Goal: Task Accomplishment & Management: Manage account settings

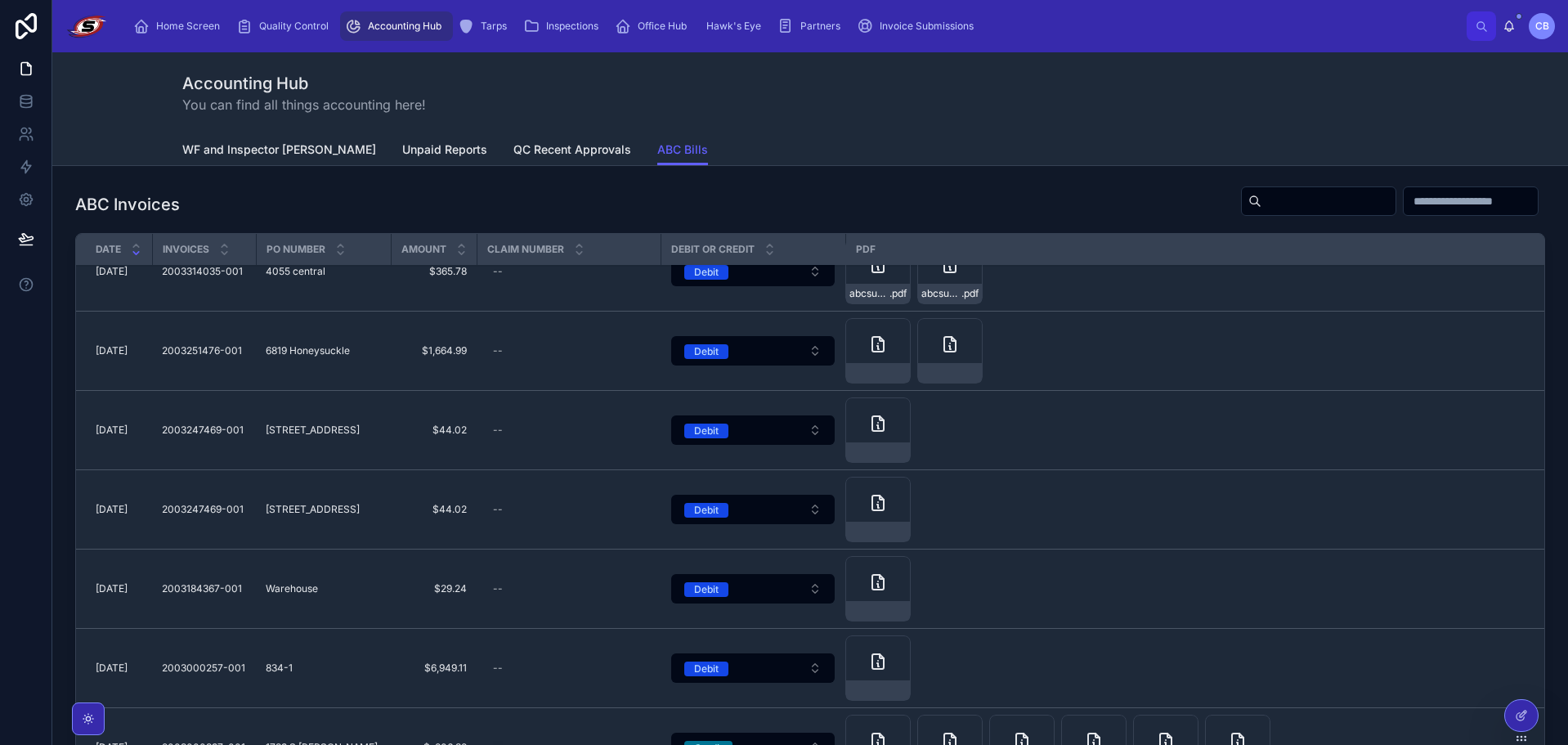
scroll to position [491, 0]
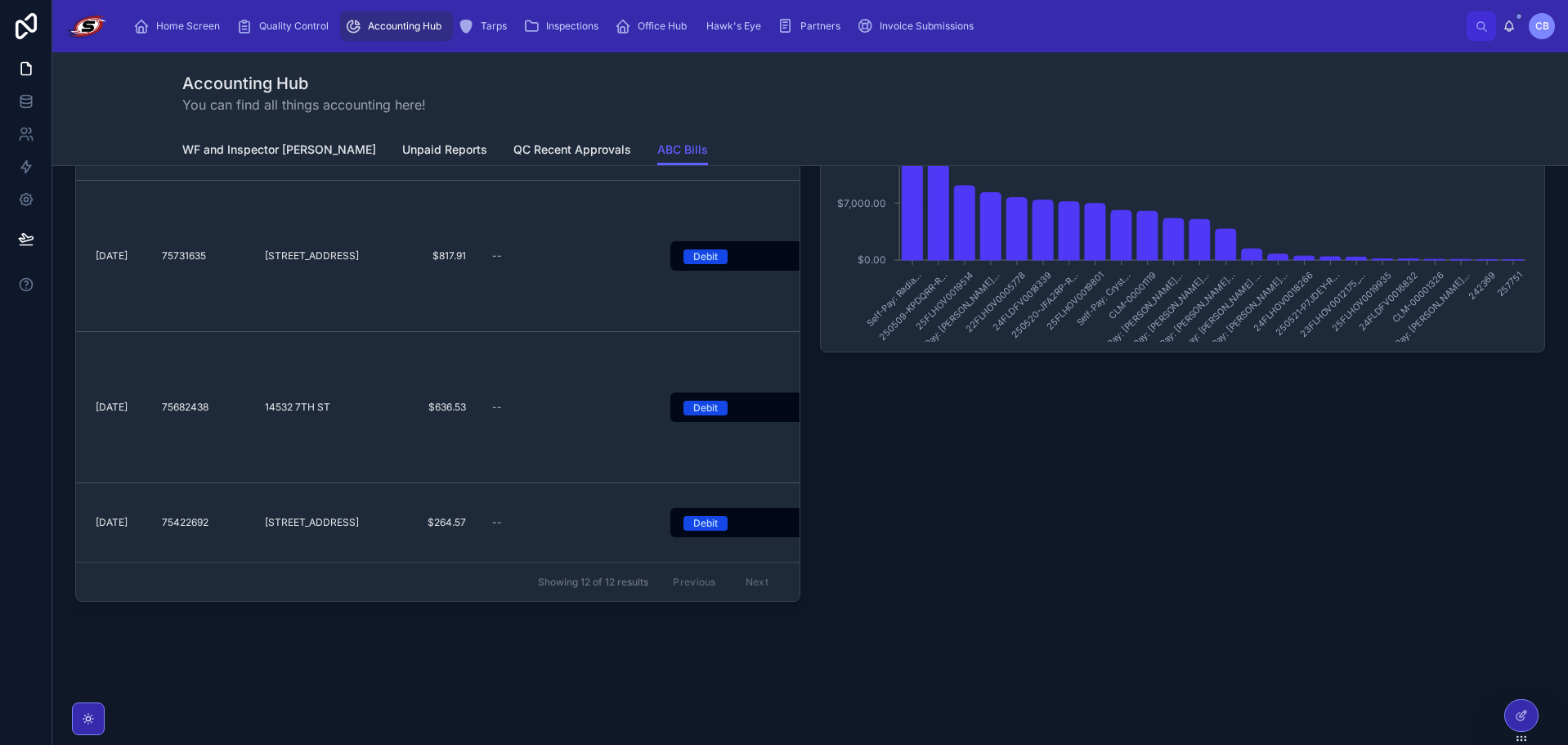
scroll to position [216, 0]
click at [1508, 701] on div at bounding box center [1522, 722] width 34 height 46
click at [1516, 712] on icon at bounding box center [1522, 716] width 13 height 13
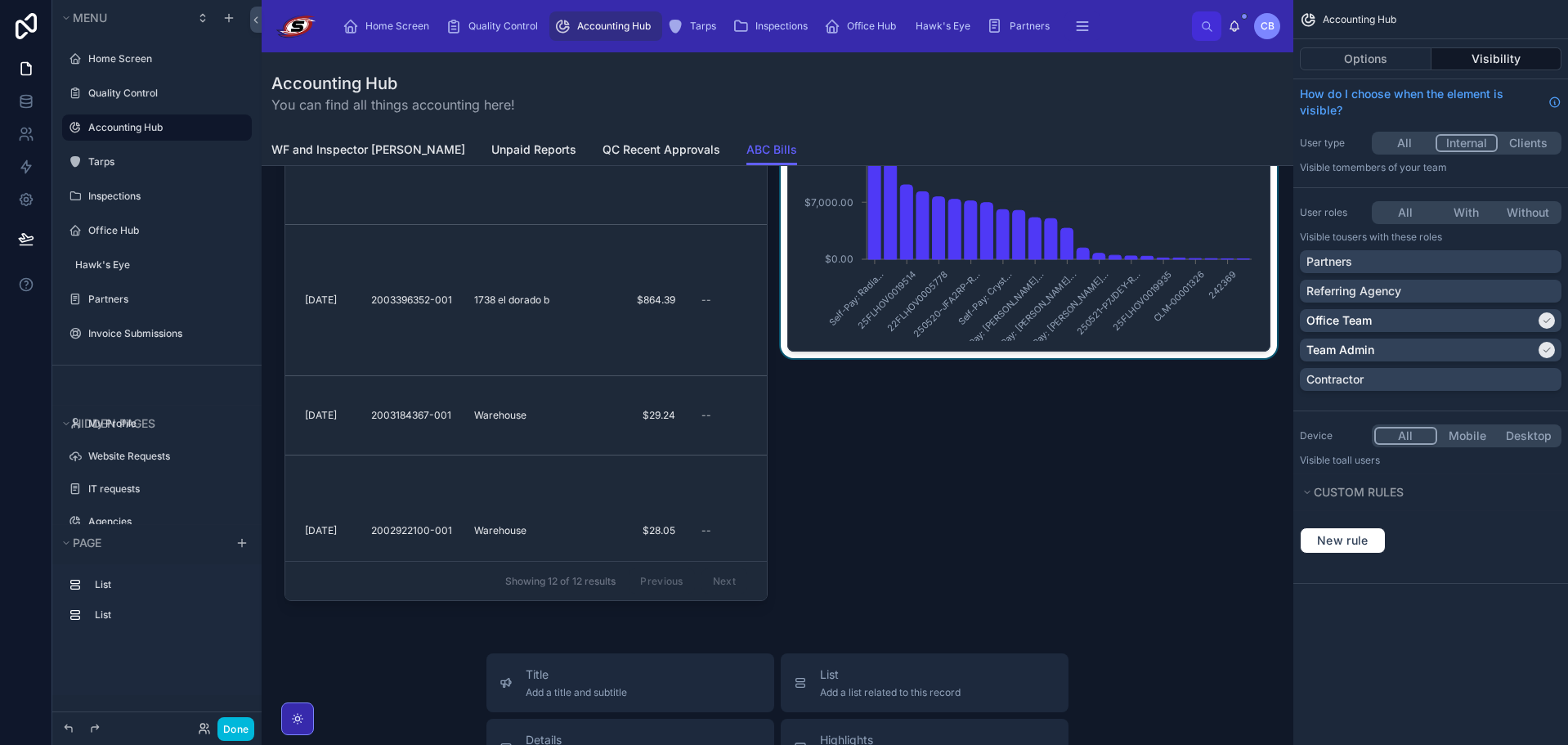
click at [872, 344] on div at bounding box center [1029, 288] width 503 height 652
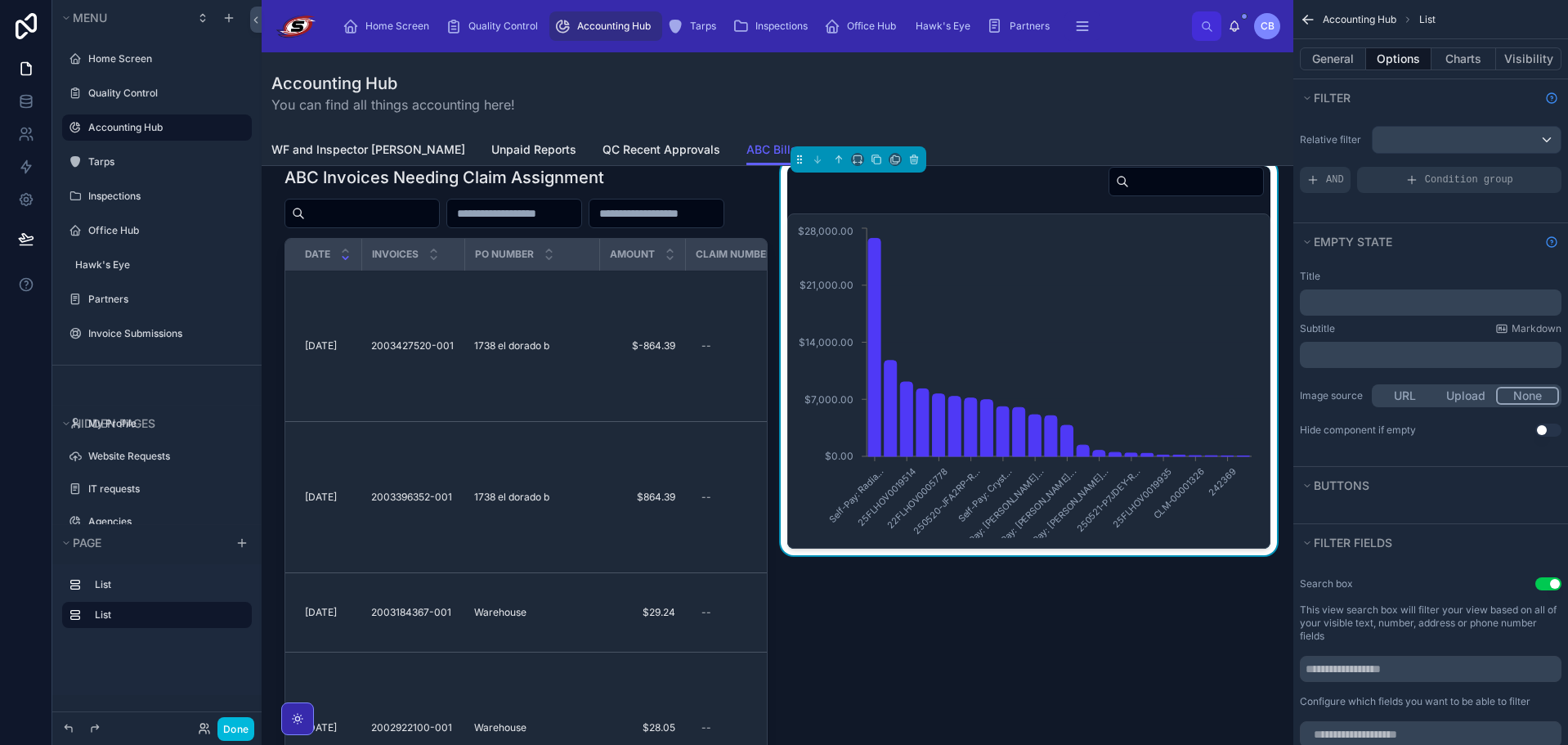
scroll to position [0, 0]
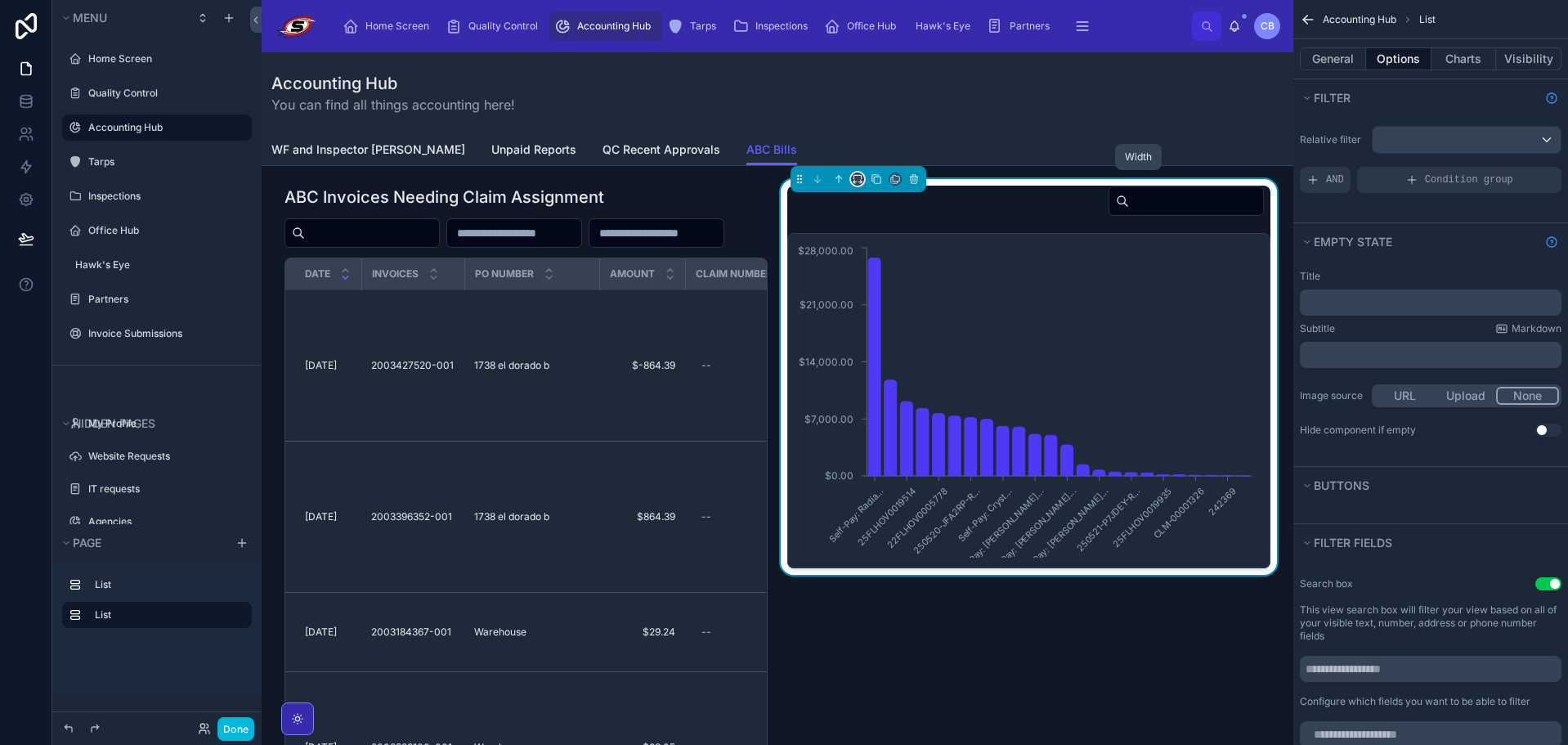
click at [854, 180] on icon at bounding box center [858, 179] width 11 height 11
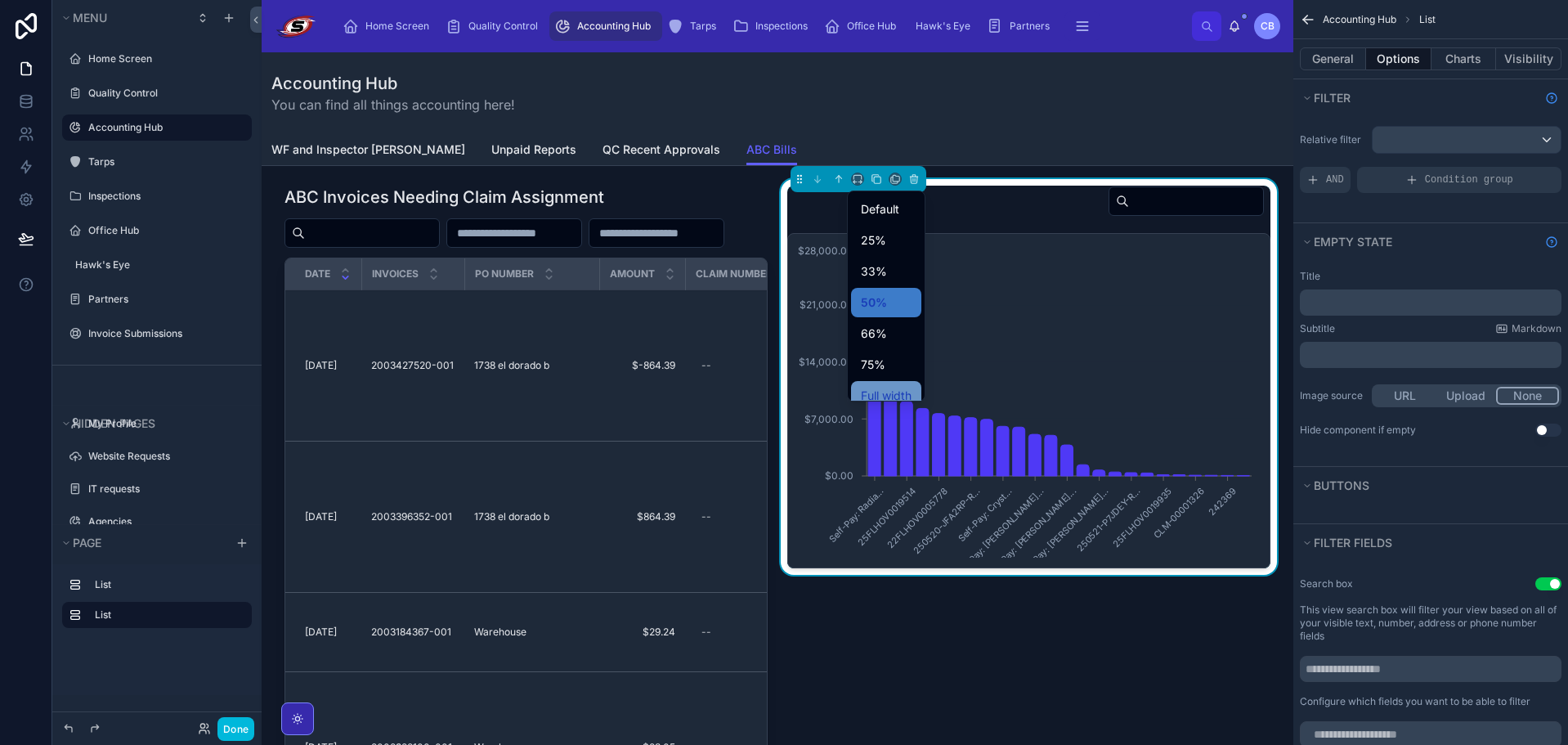
click at [884, 387] on span "Full width" at bounding box center [885, 396] width 50 height 20
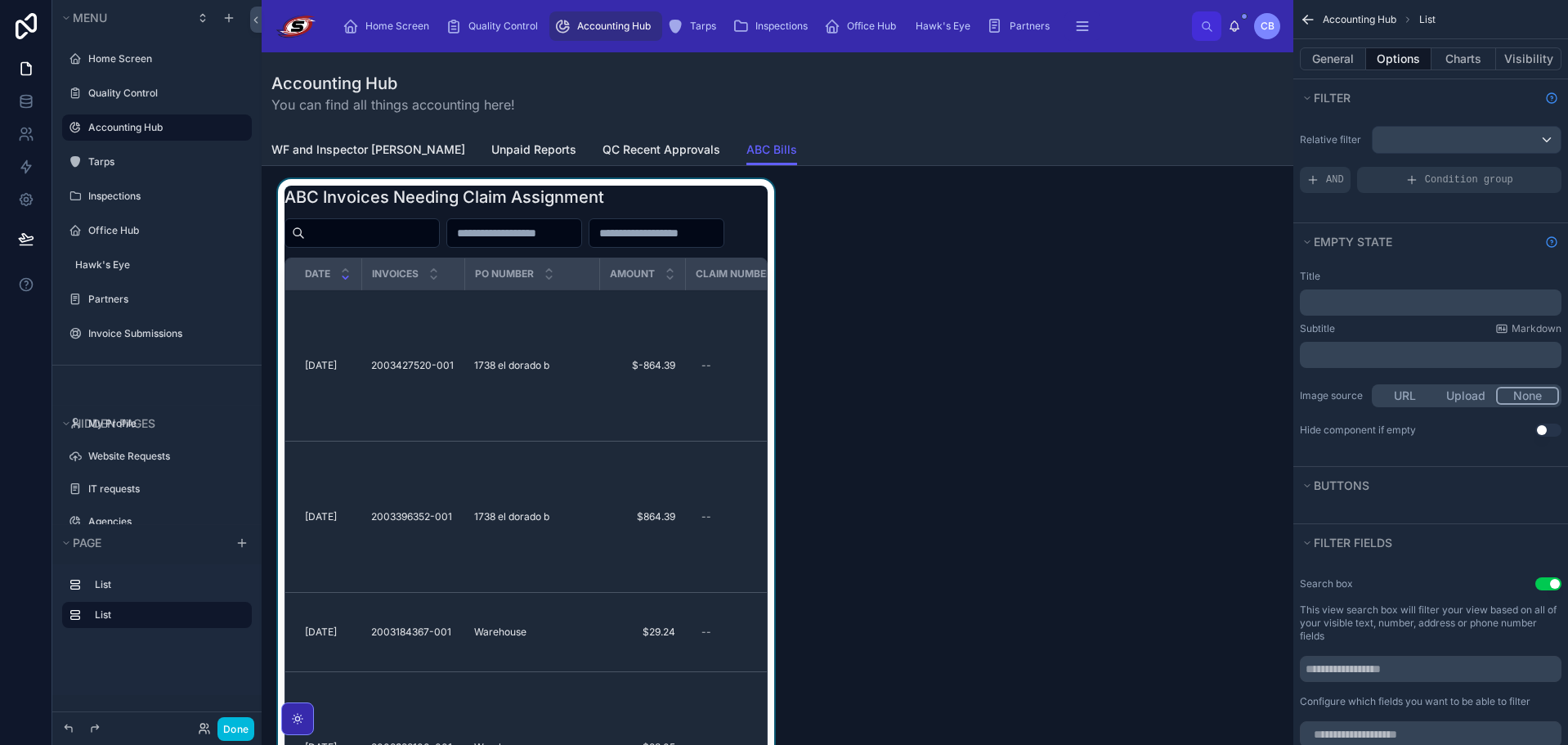
click at [667, 216] on div at bounding box center [526, 505] width 503 height 652
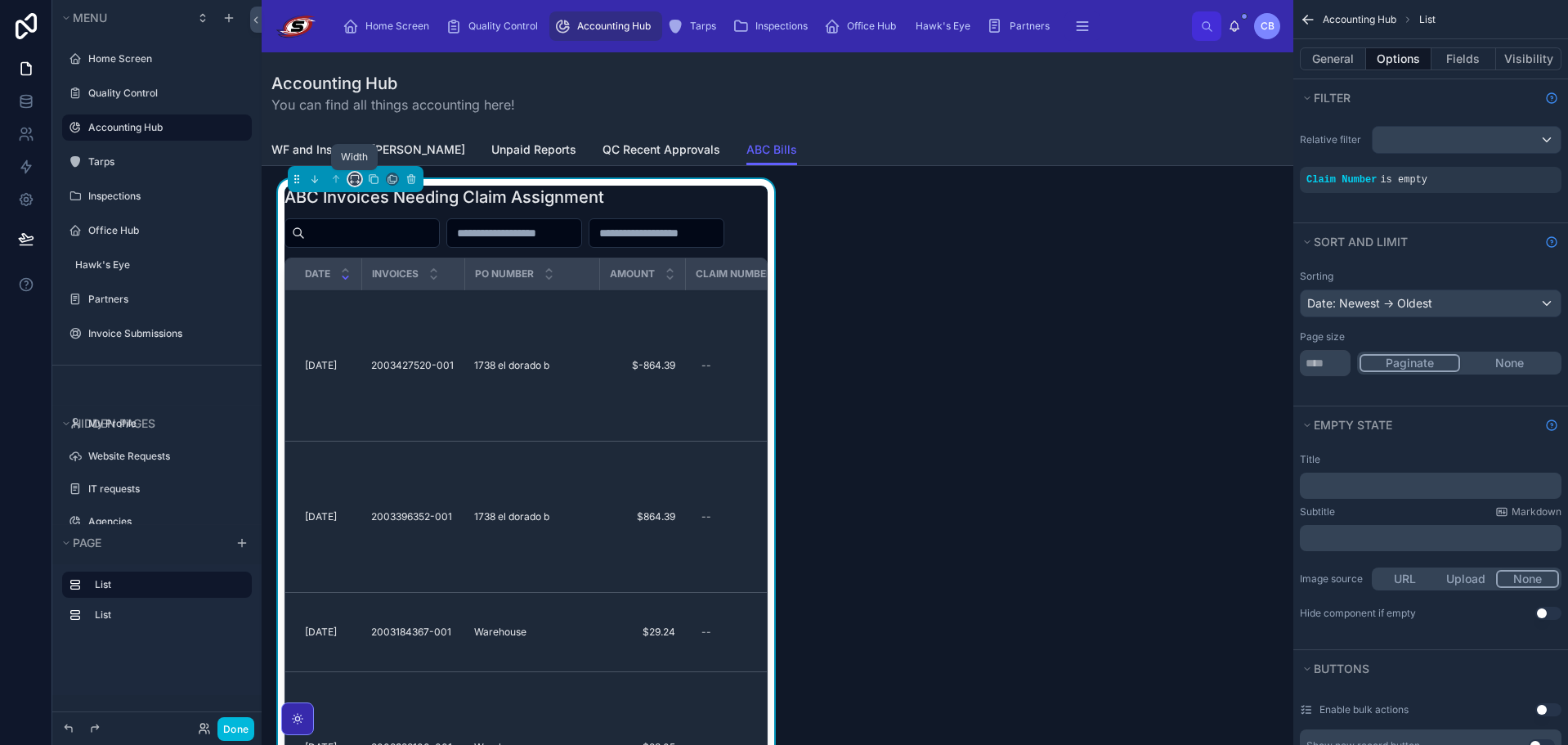
click at [355, 176] on icon at bounding box center [355, 179] width 11 height 11
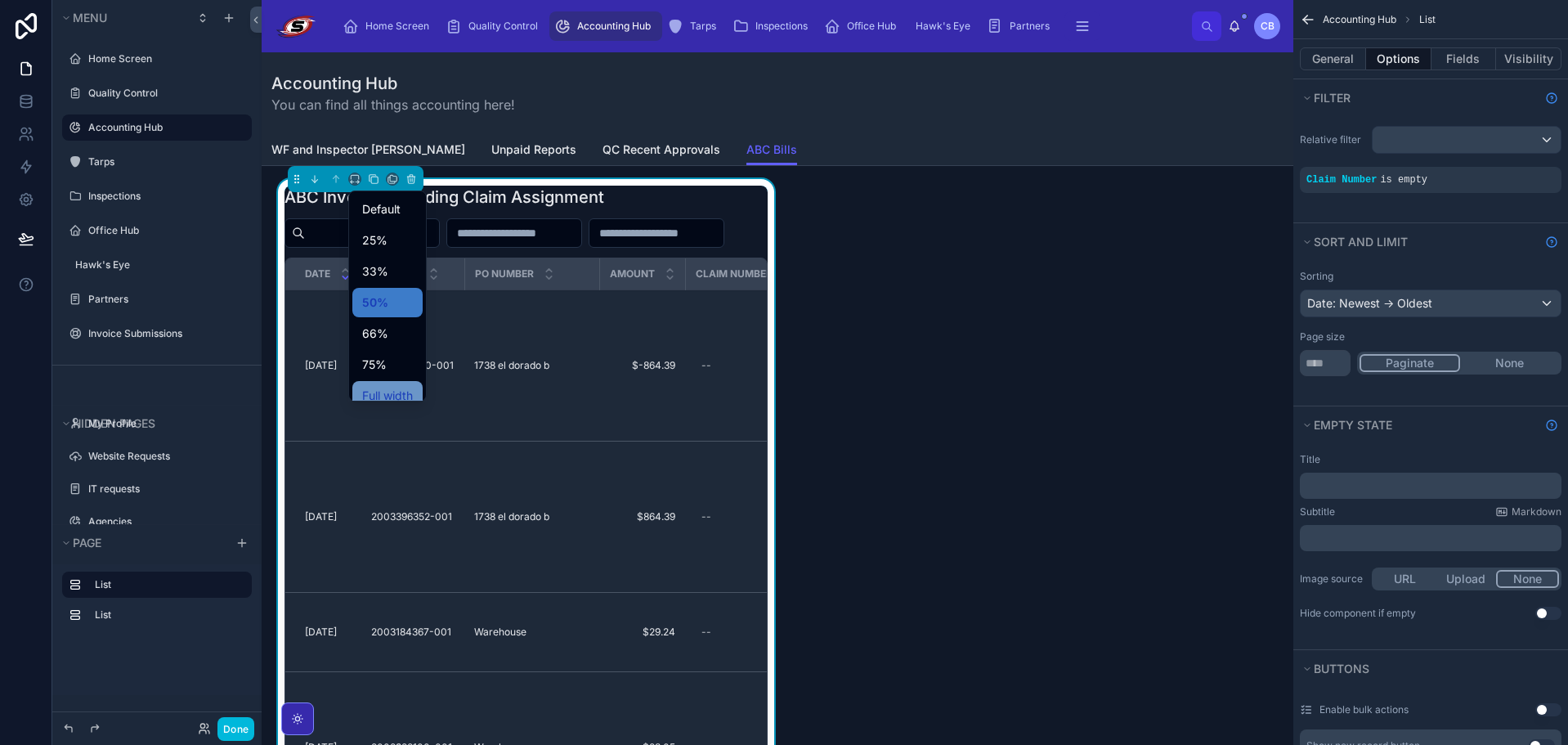
click at [387, 388] on span "Full width" at bounding box center [387, 396] width 50 height 20
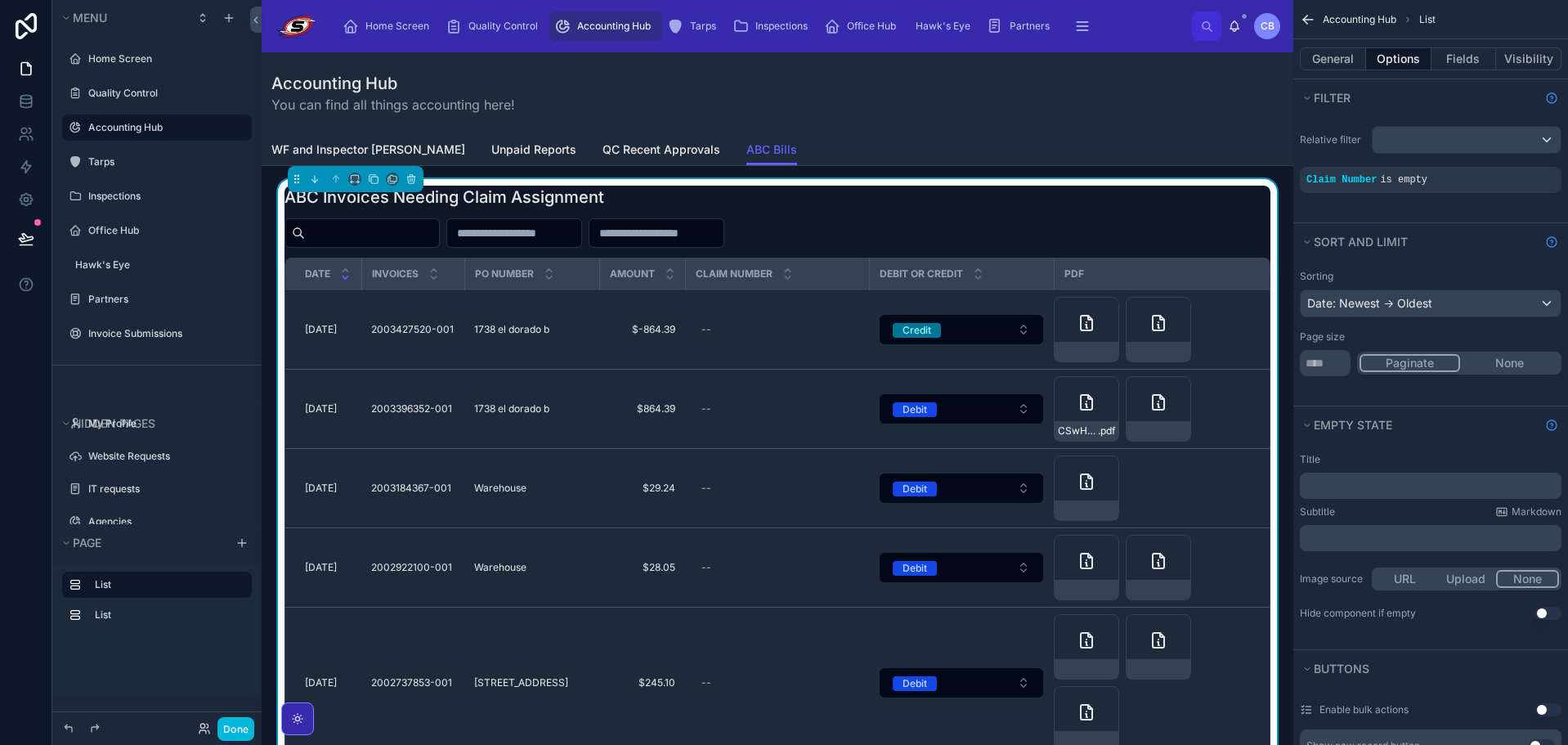
click at [895, 129] on div "Accounting Hub You can find all things accounting here!" at bounding box center [777, 93] width 1012 height 82
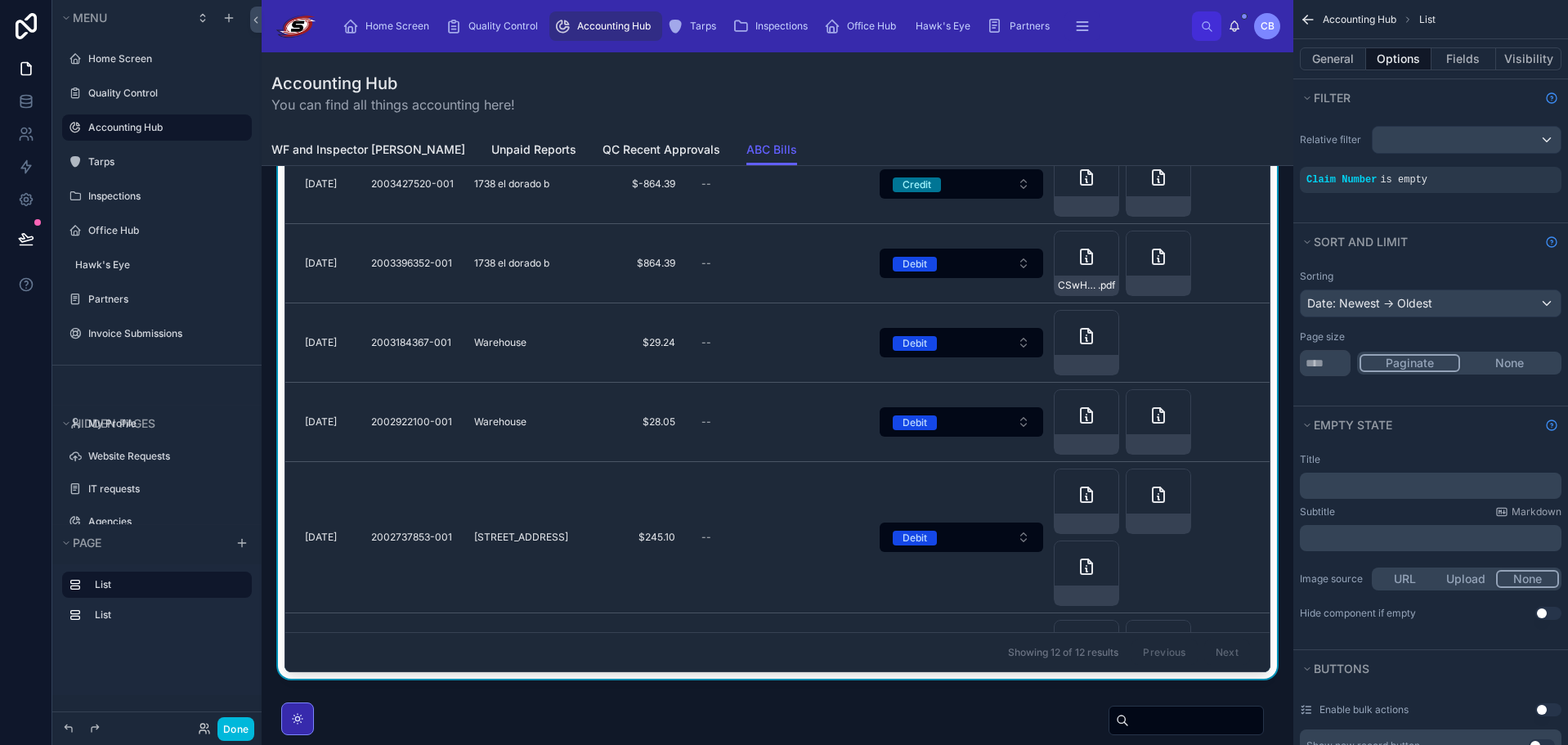
scroll to position [163, 0]
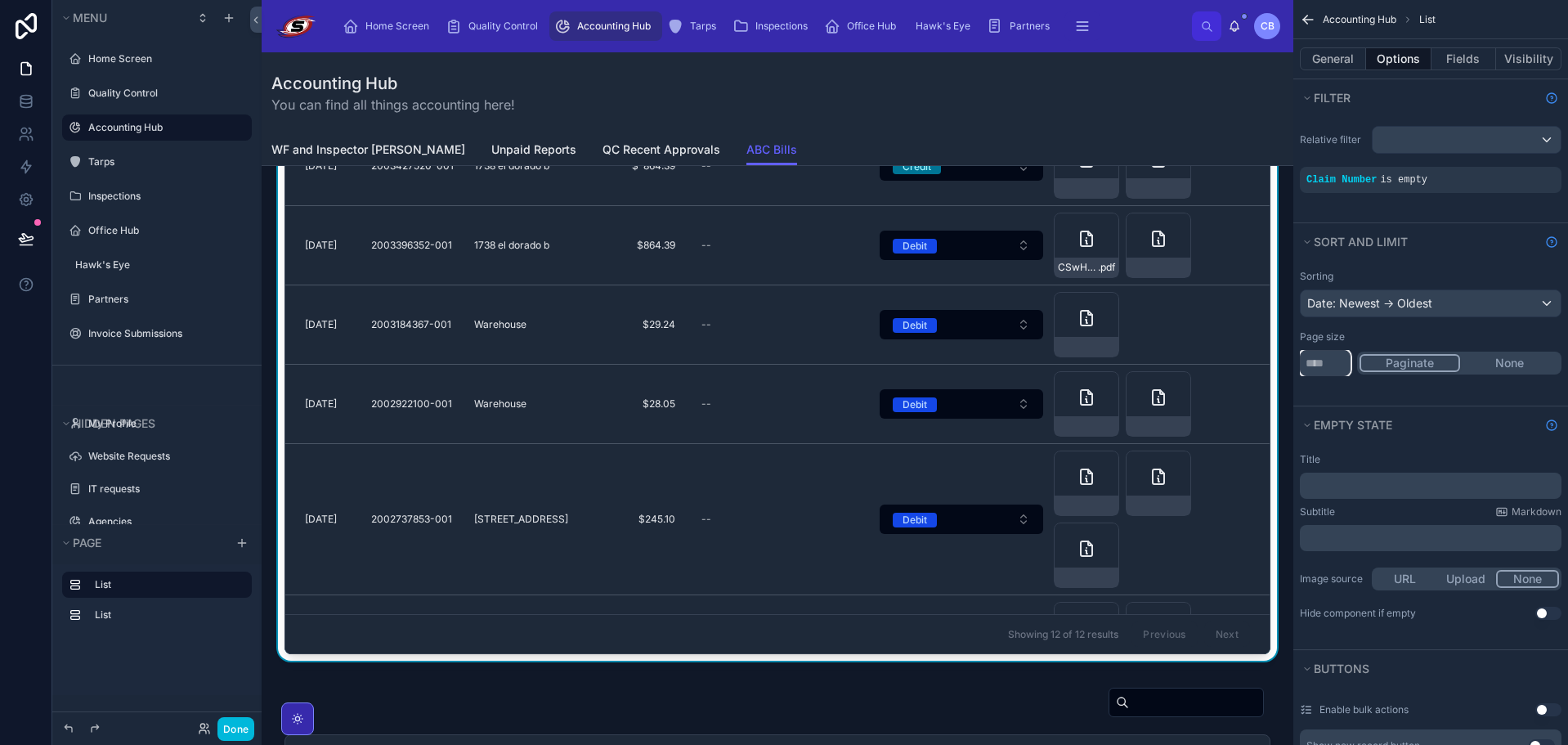
drag, startPoint x: 1335, startPoint y: 363, endPoint x: 1287, endPoint y: 363, distance: 48.0
click at [1288, 363] on div "Home Screen Quality Control Accounting Hub Tarps Inspections Office Hub Hawk's …" at bounding box center [914, 372] width 1306 height 745
click at [959, 121] on div "Accounting Hub You can find all things accounting here!" at bounding box center [777, 93] width 1012 height 82
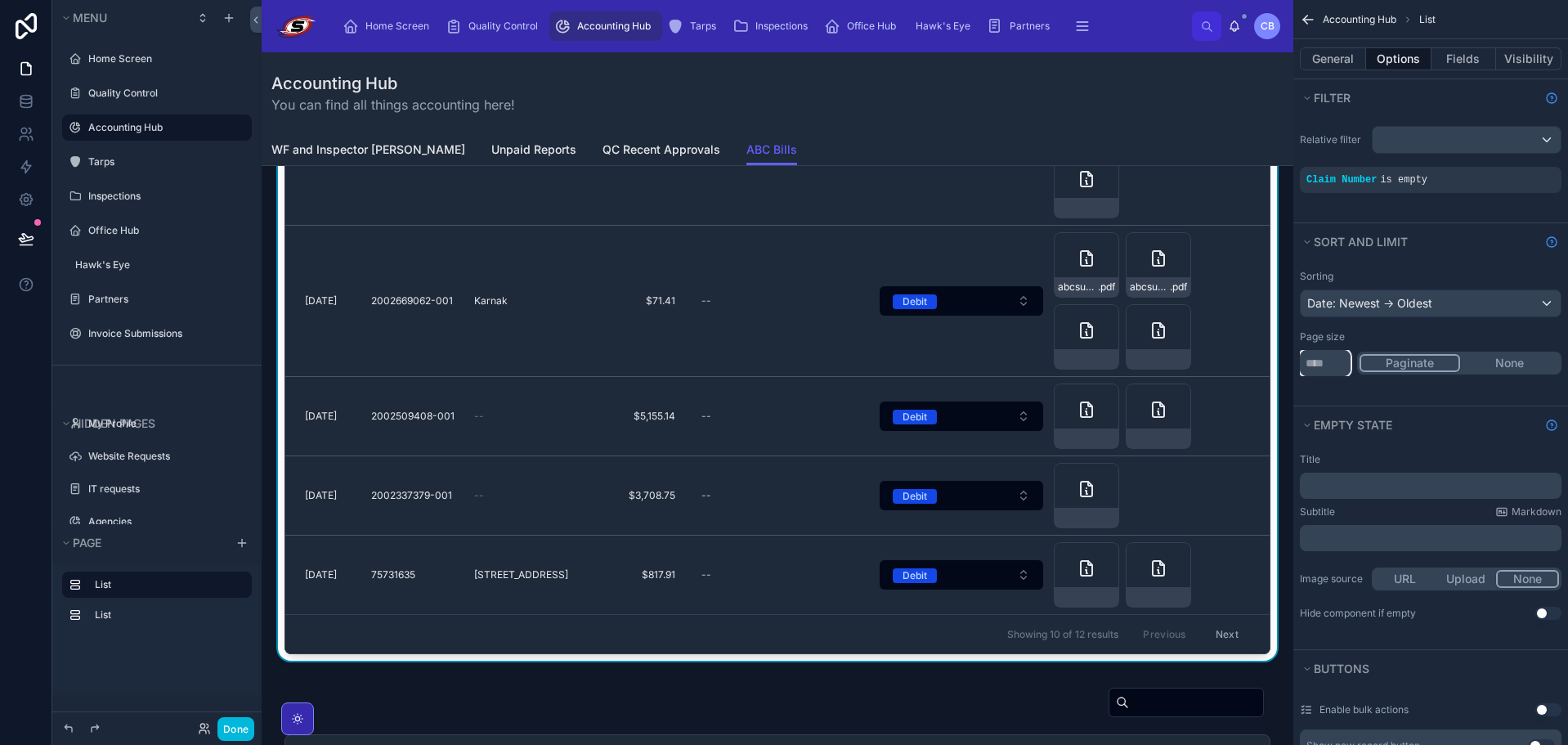
drag, startPoint x: 1325, startPoint y: 357, endPoint x: 1292, endPoint y: 368, distance: 34.8
click at [1292, 368] on div "Home Screen Quality Control Accounting Hub Tarps Inspections Office Hub Hawk's …" at bounding box center [914, 372] width 1306 height 745
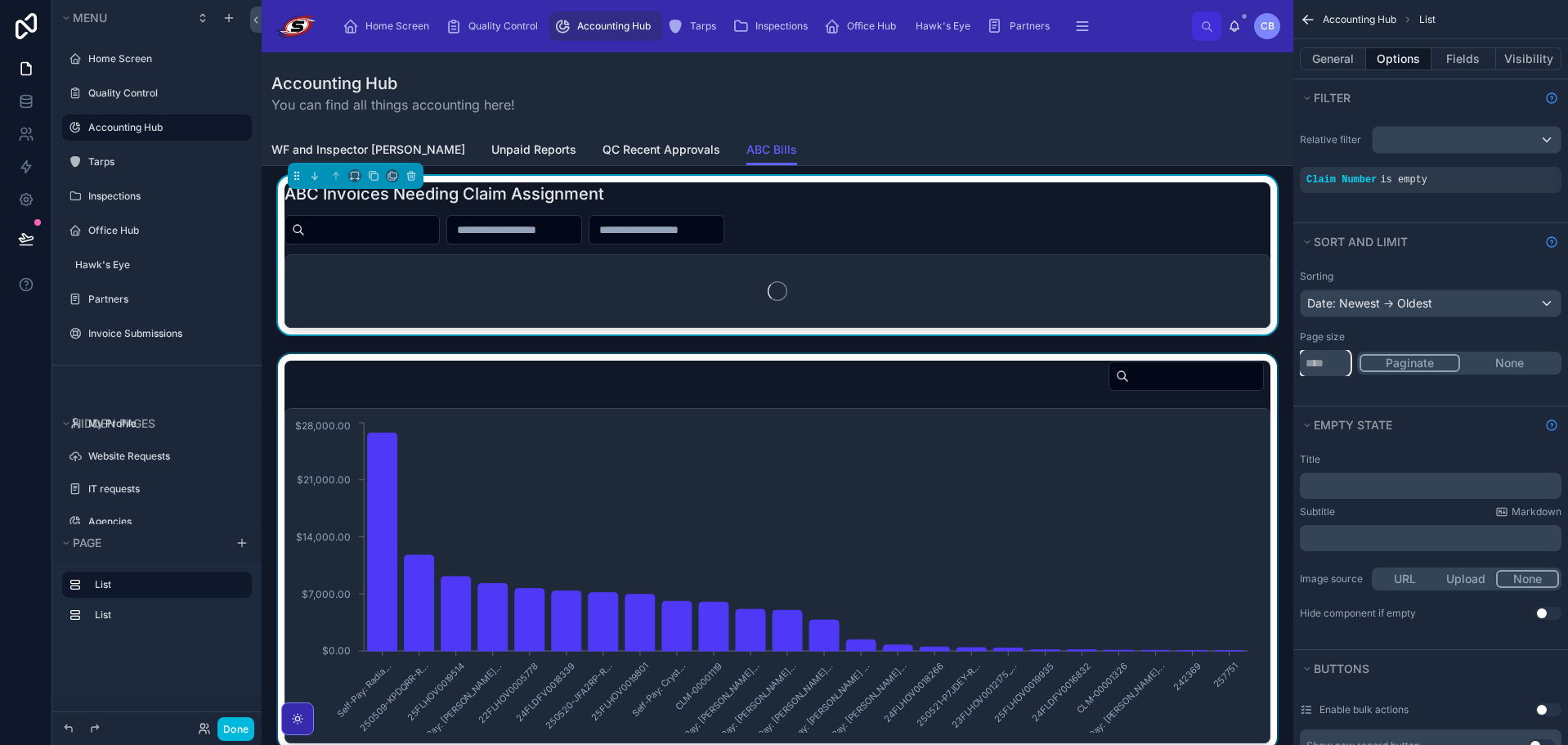
scroll to position [0, 0]
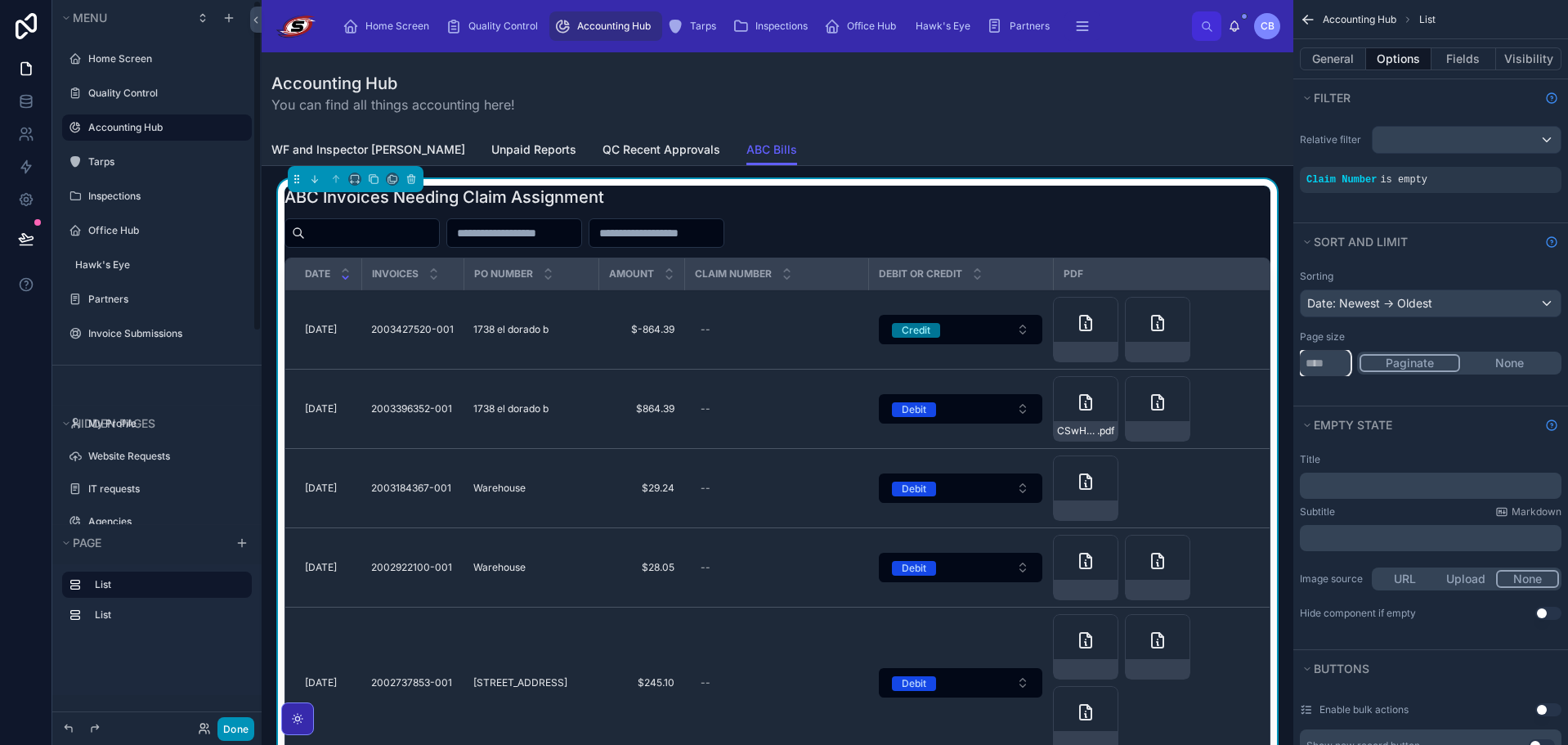
type input "*"
click at [236, 731] on button "Done" at bounding box center [235, 729] width 37 height 24
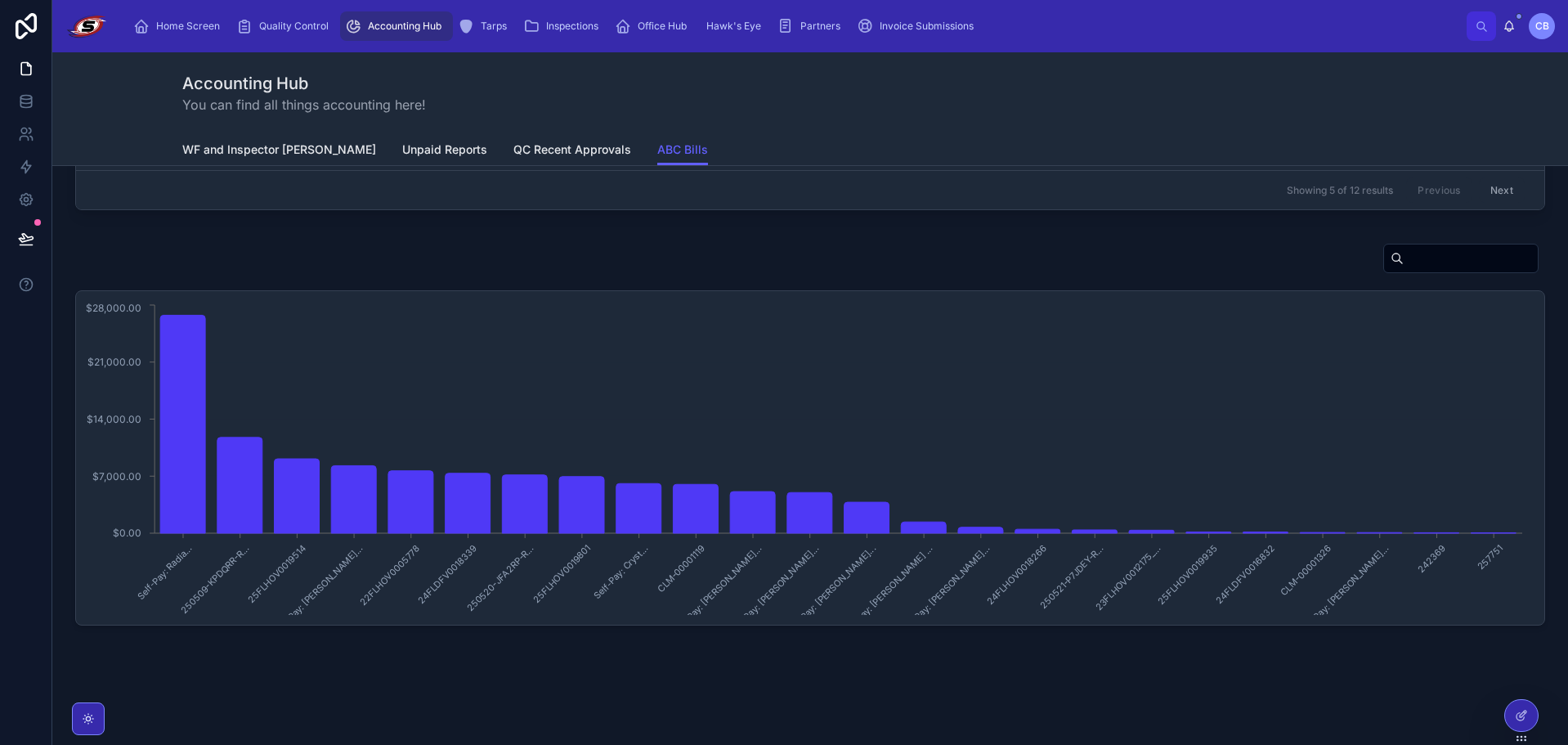
scroll to position [534, 0]
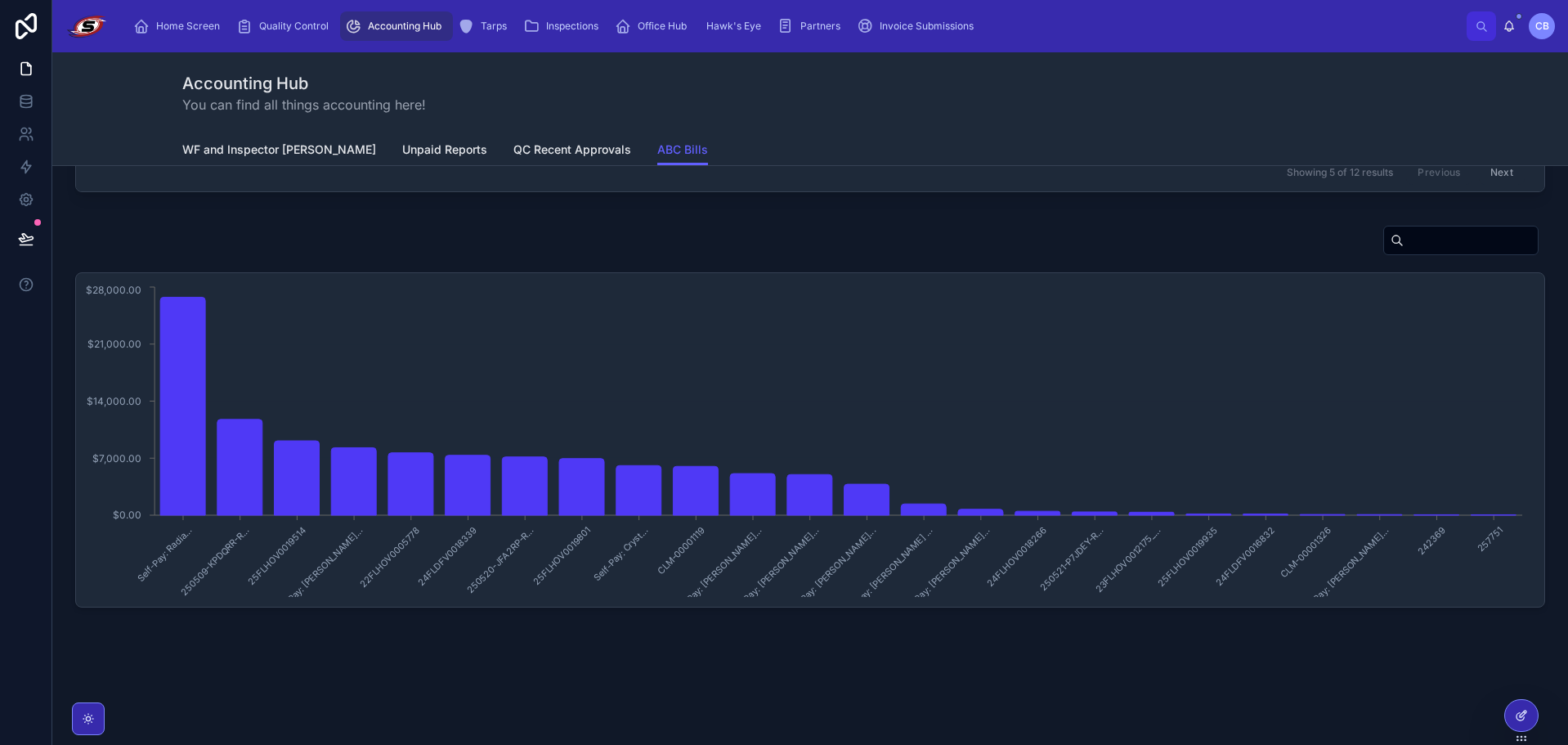
click at [1535, 722] on div at bounding box center [1521, 716] width 32 height 31
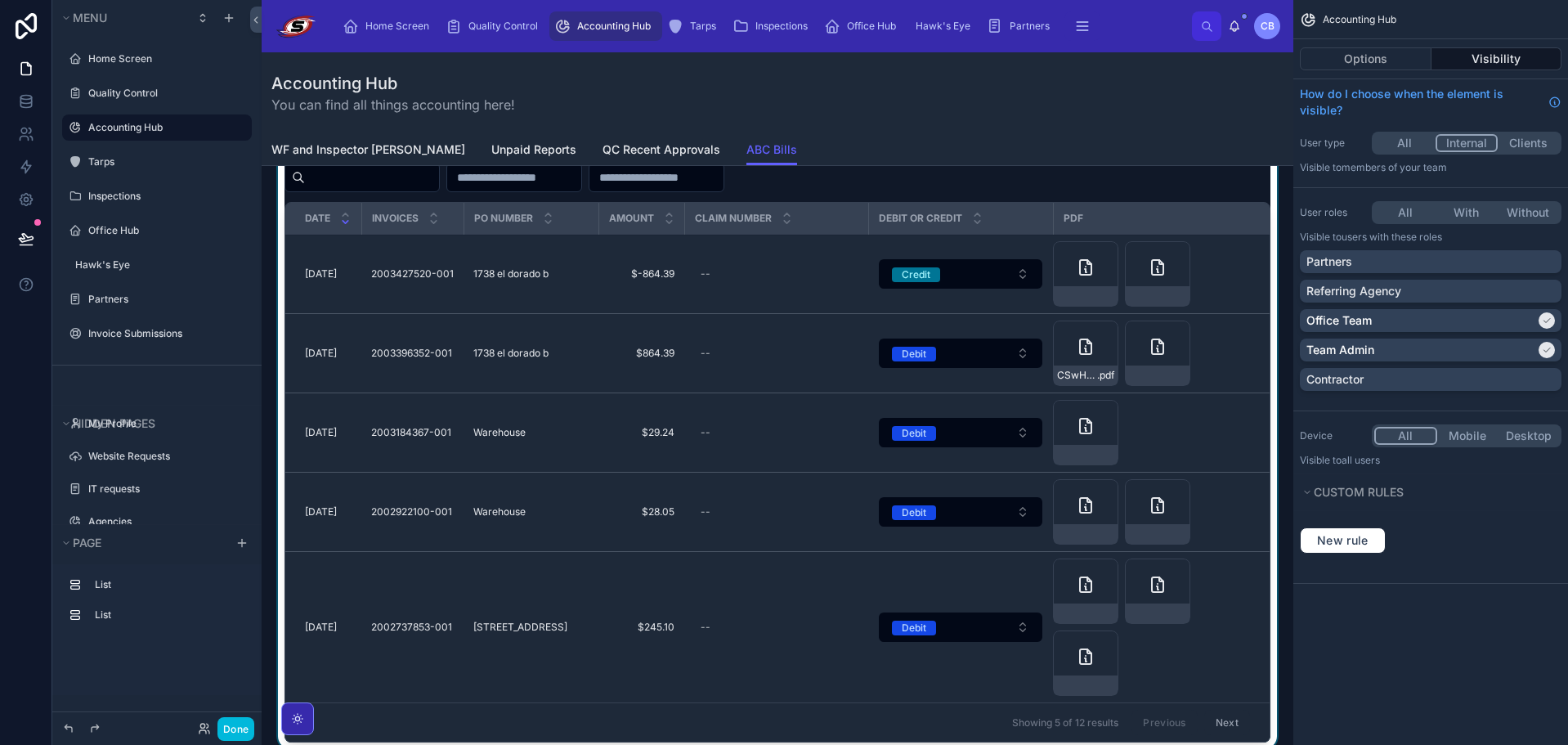
scroll to position [0, 0]
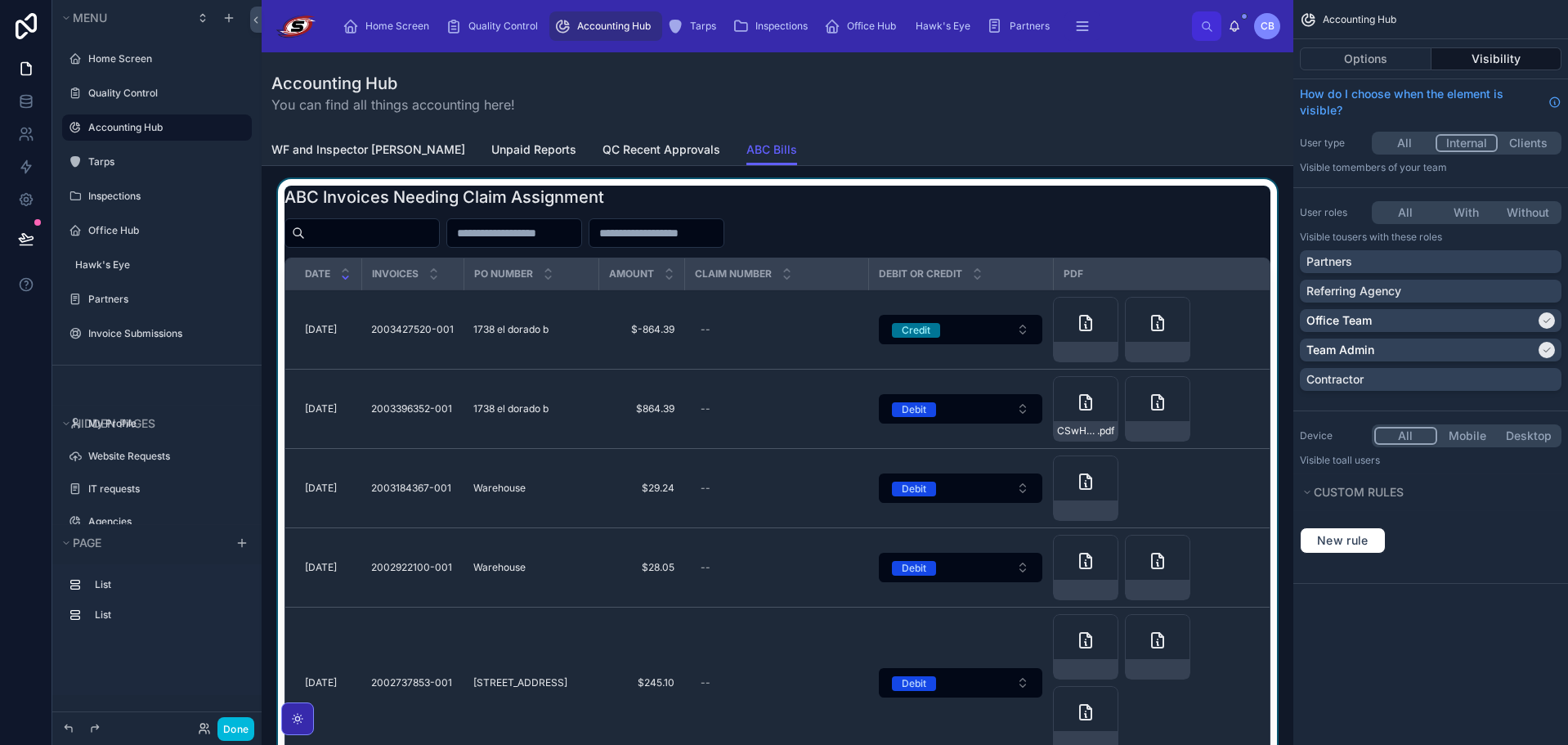
click at [791, 231] on div at bounding box center [778, 495] width 1005 height 632
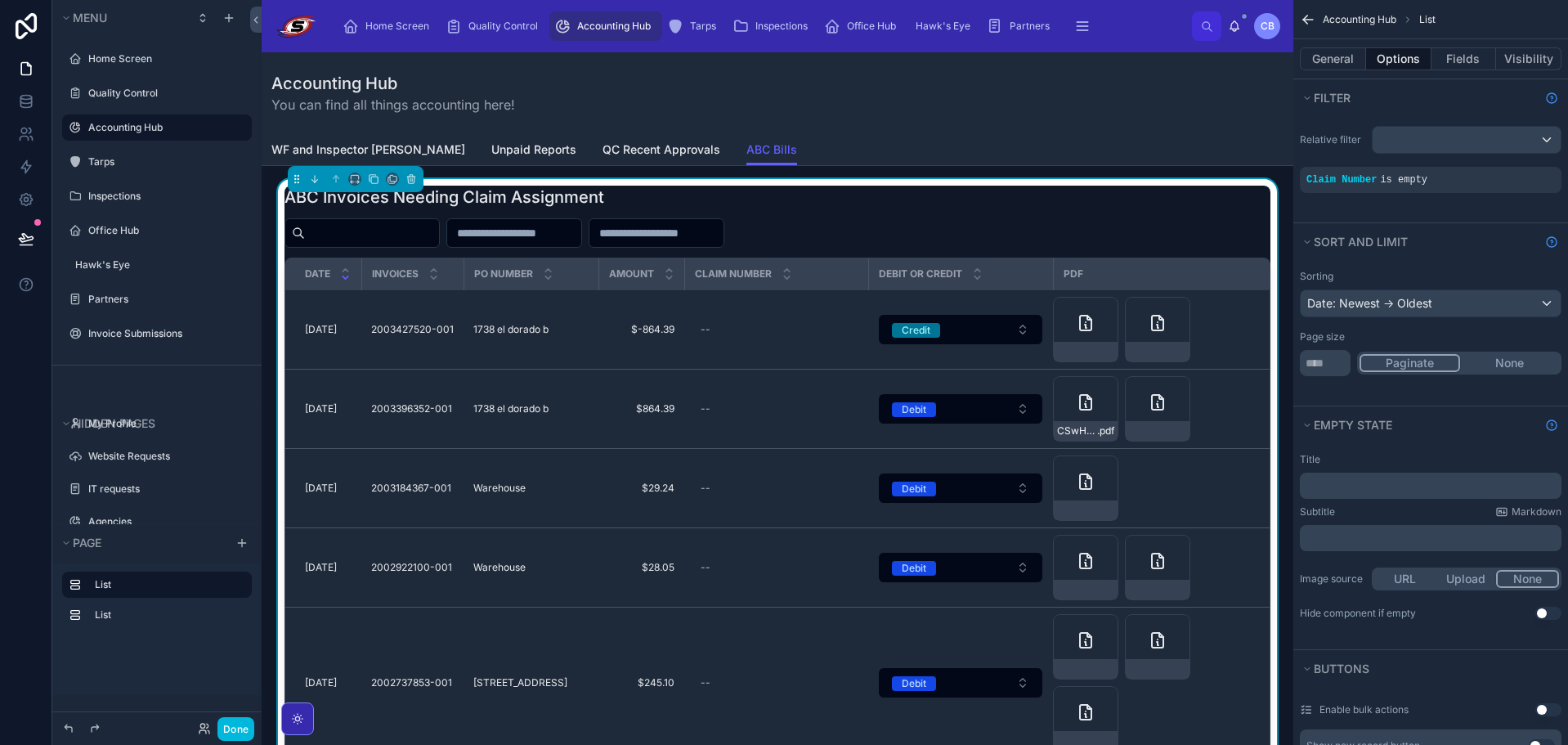
click at [724, 231] on input "text" at bounding box center [655, 233] width 134 height 23
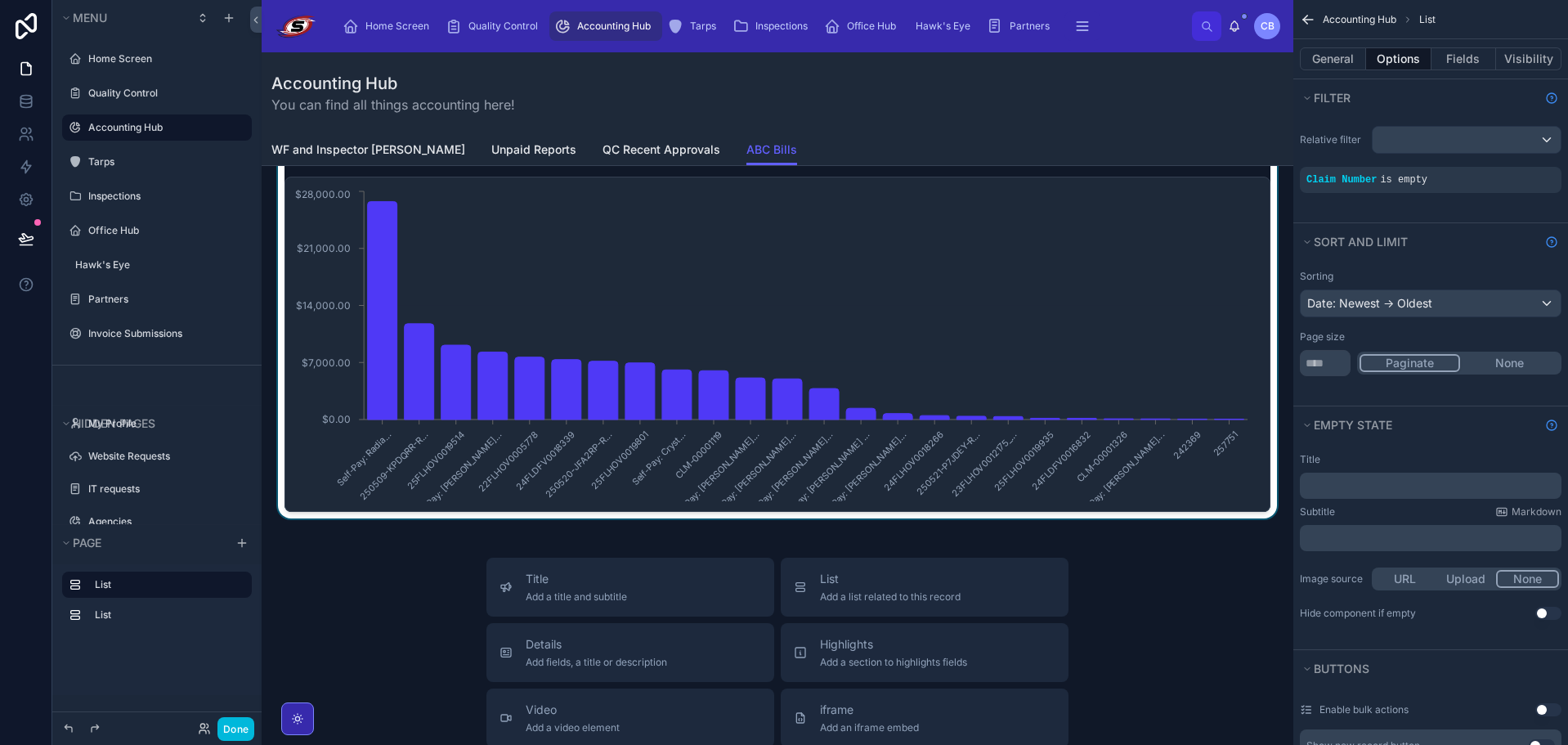
scroll to position [736, 0]
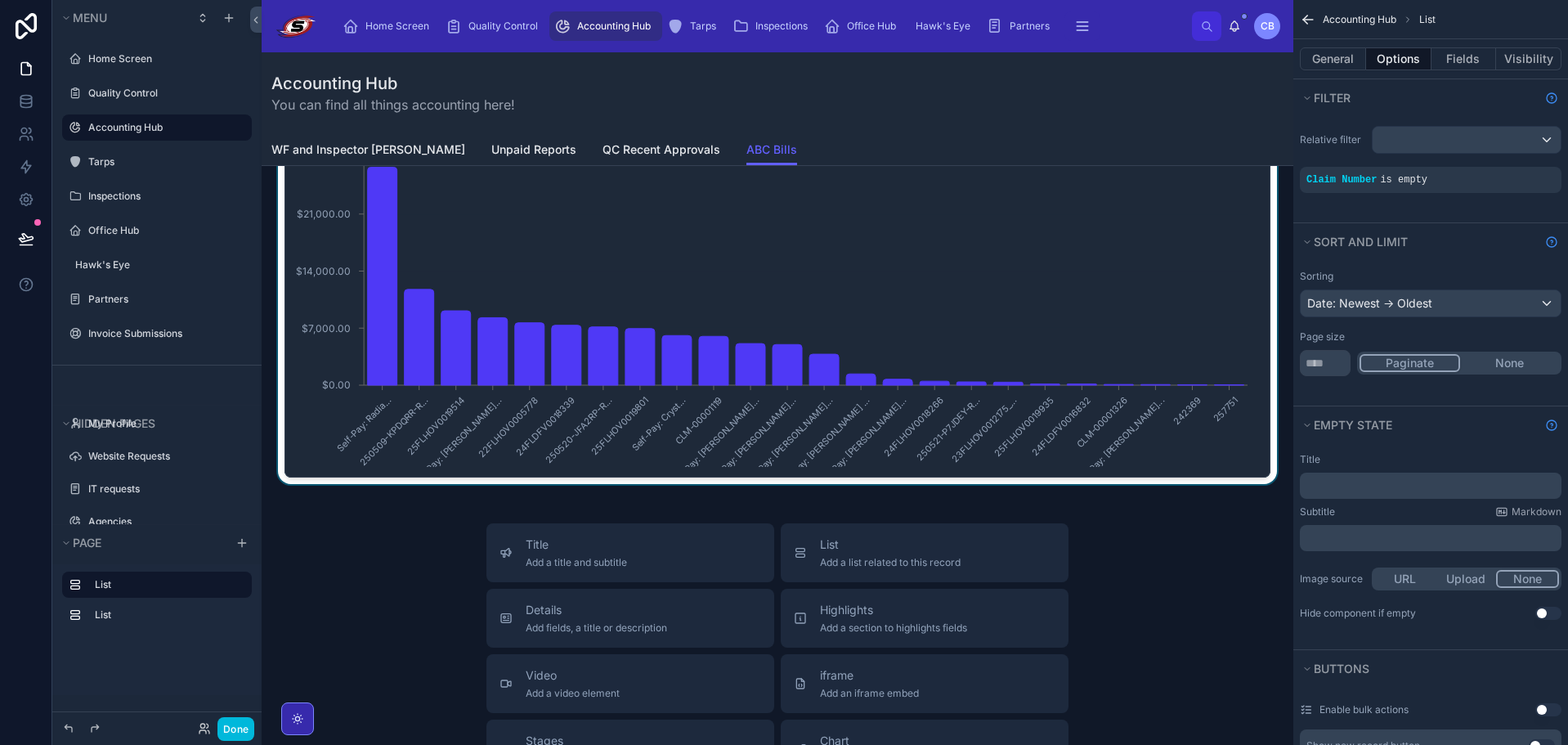
click at [1266, 248] on div at bounding box center [778, 286] width 1005 height 396
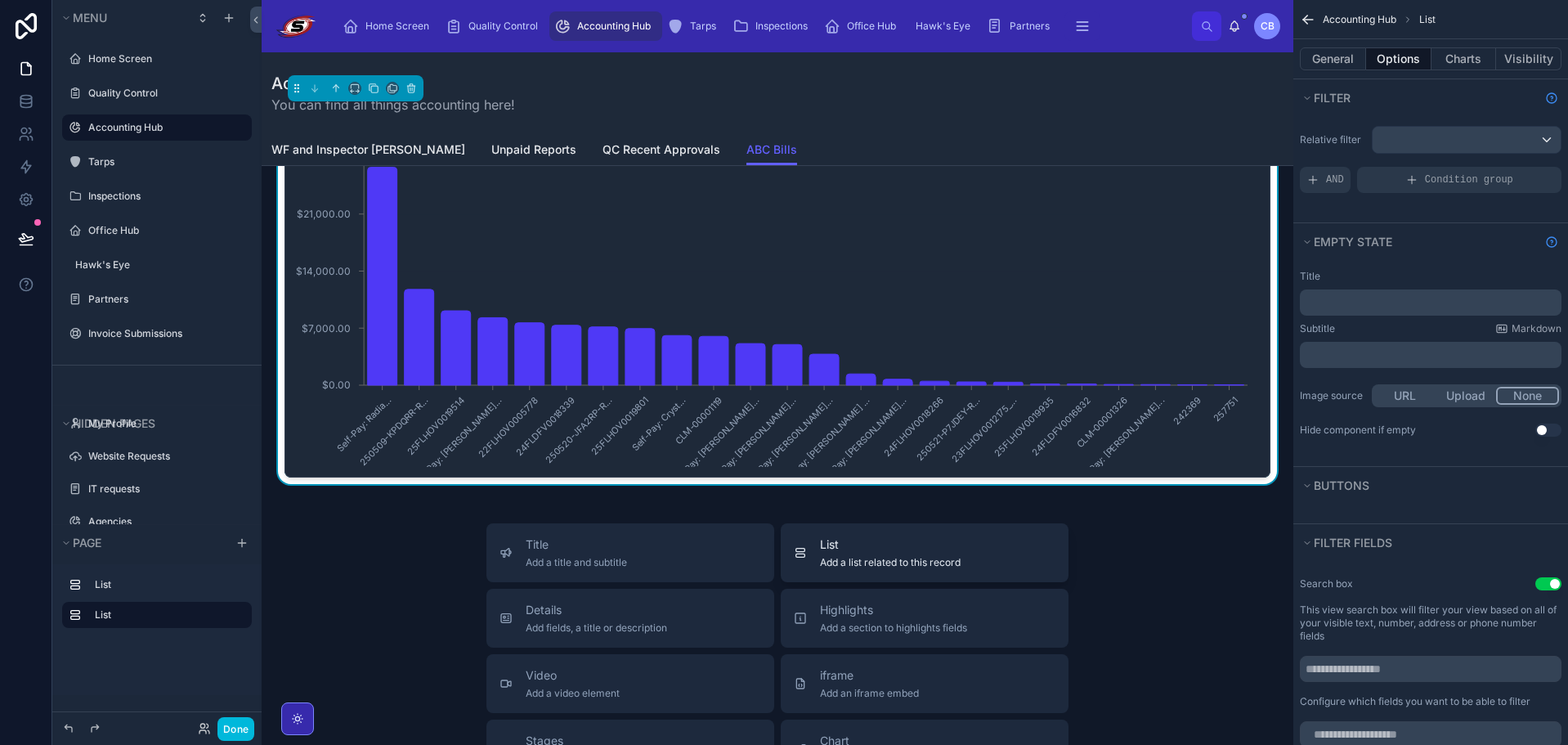
click at [972, 531] on button "List Add a list related to this record" at bounding box center [924, 553] width 287 height 59
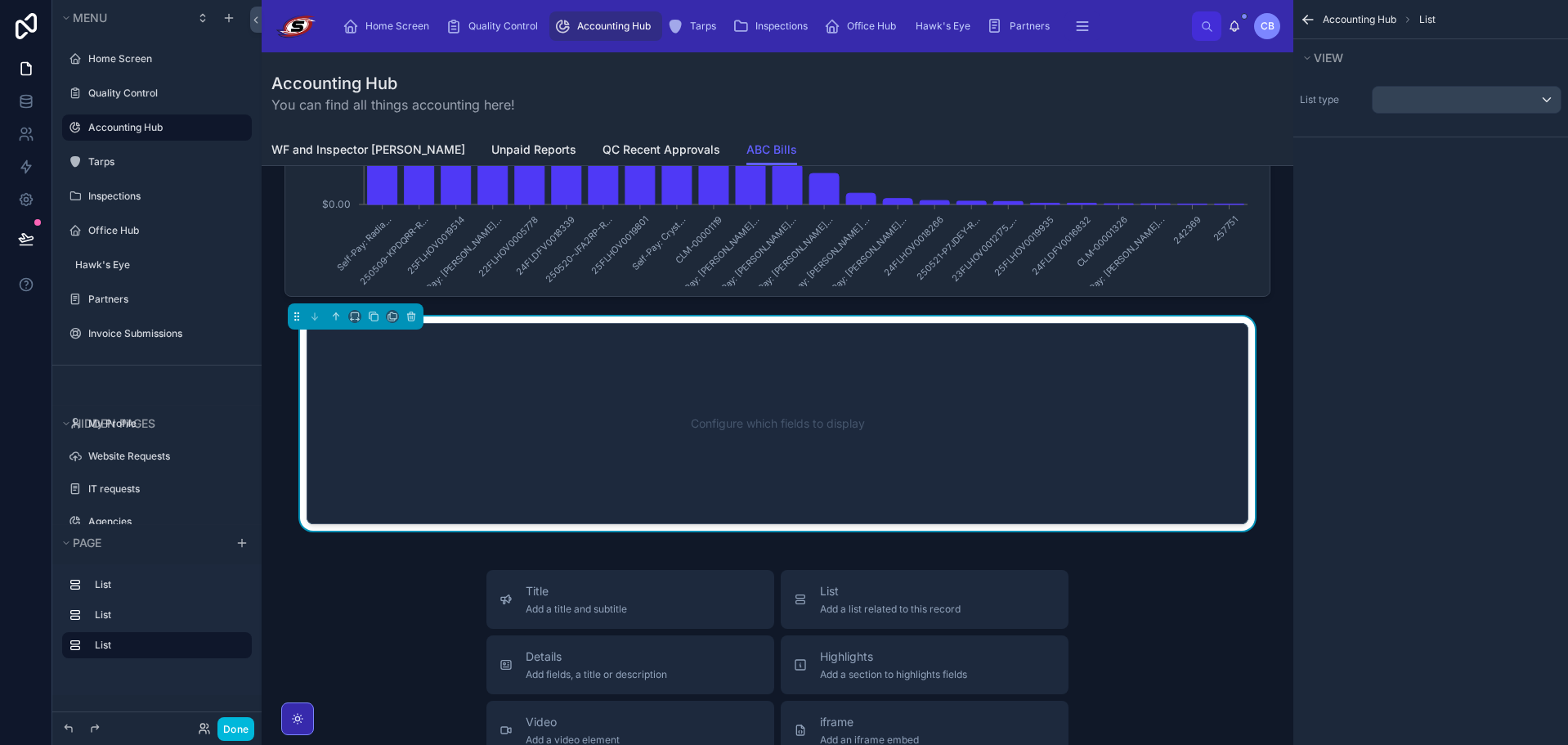
scroll to position [942, 0]
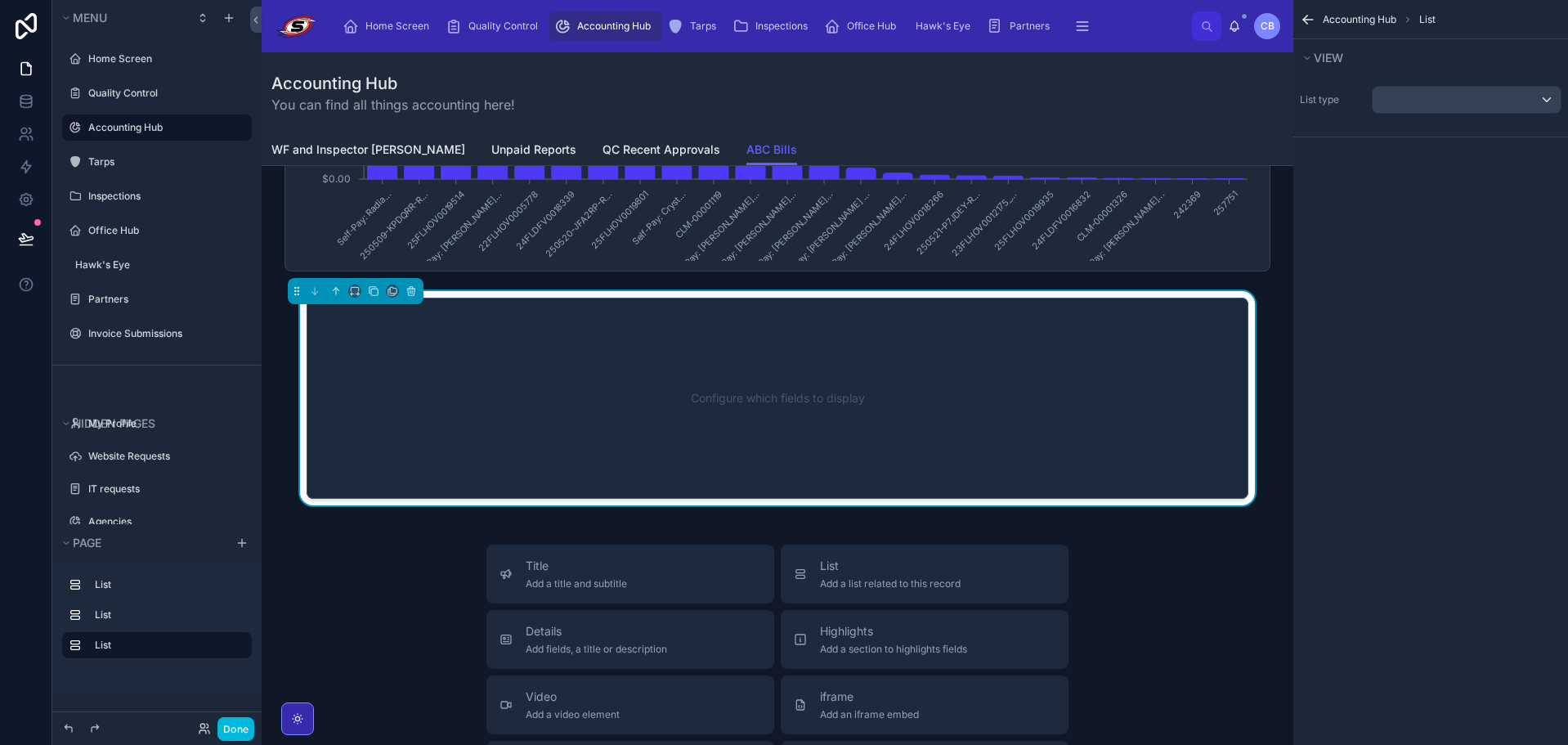
click at [835, 393] on div "Configure which fields to display" at bounding box center [778, 398] width 888 height 147
click at [1422, 102] on div "scrollable content" at bounding box center [1467, 100] width 188 height 27
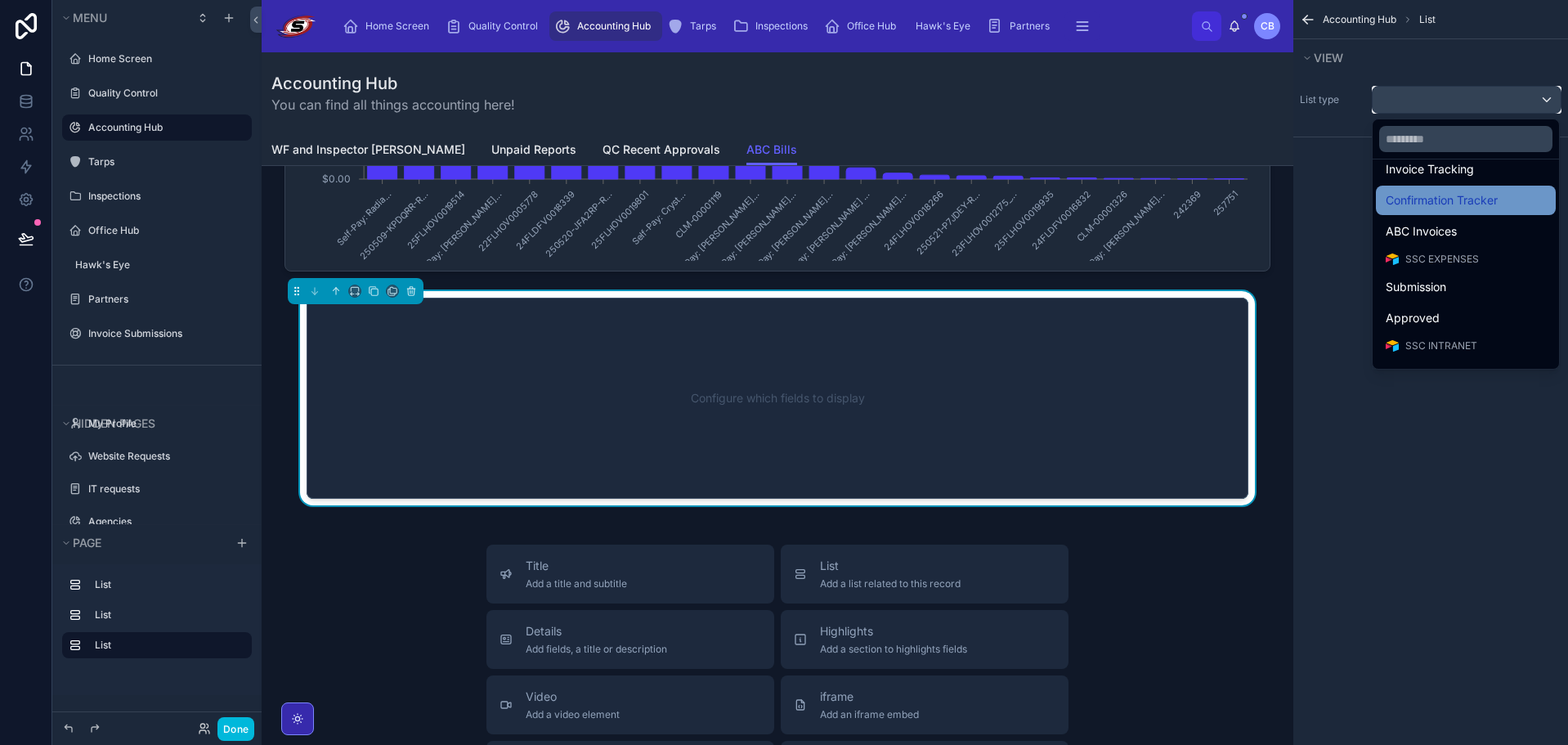
scroll to position [736, 0]
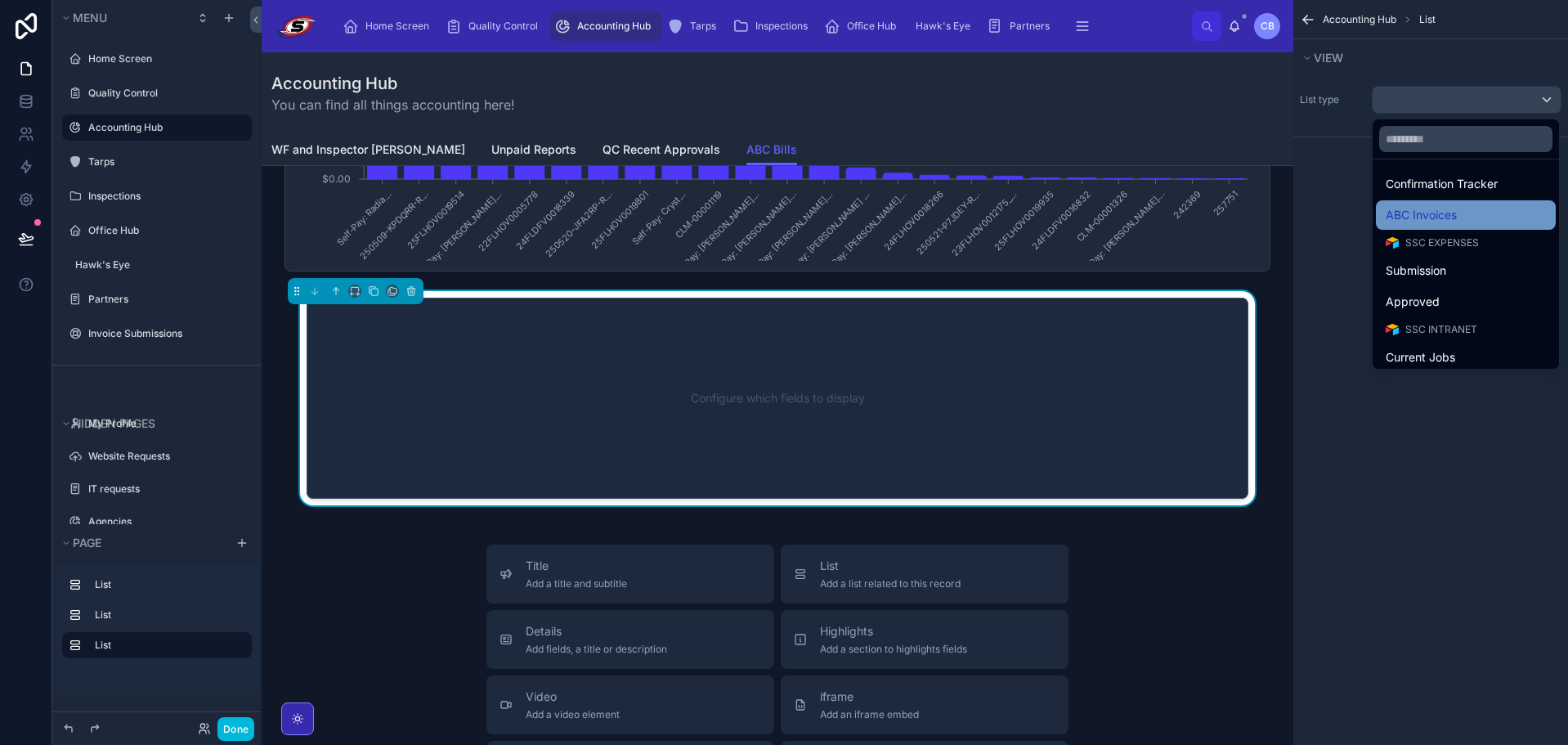
click at [1449, 218] on span "ABC Invoices" at bounding box center [1421, 214] width 71 height 20
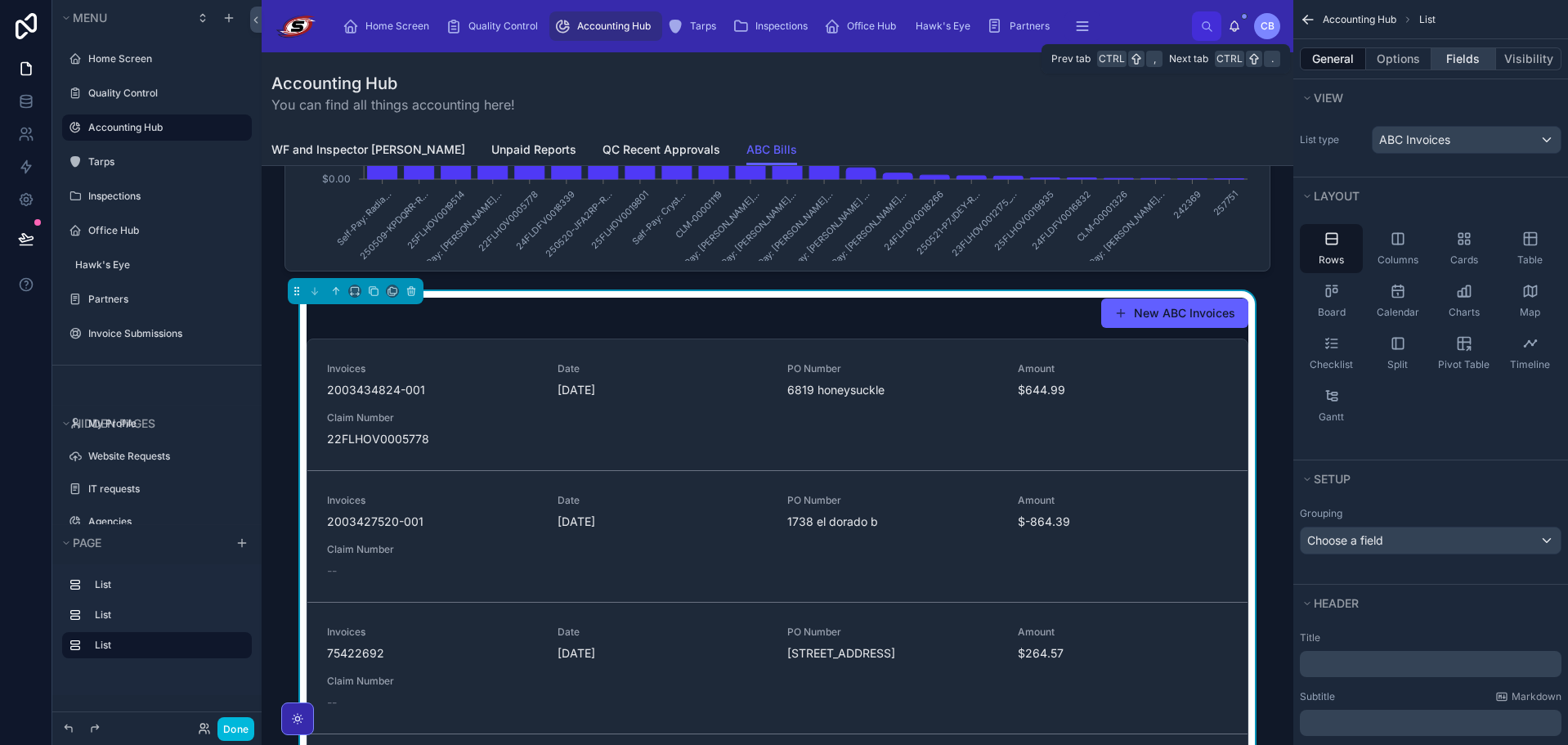
click at [1472, 62] on button "Fields" at bounding box center [1464, 59] width 65 height 23
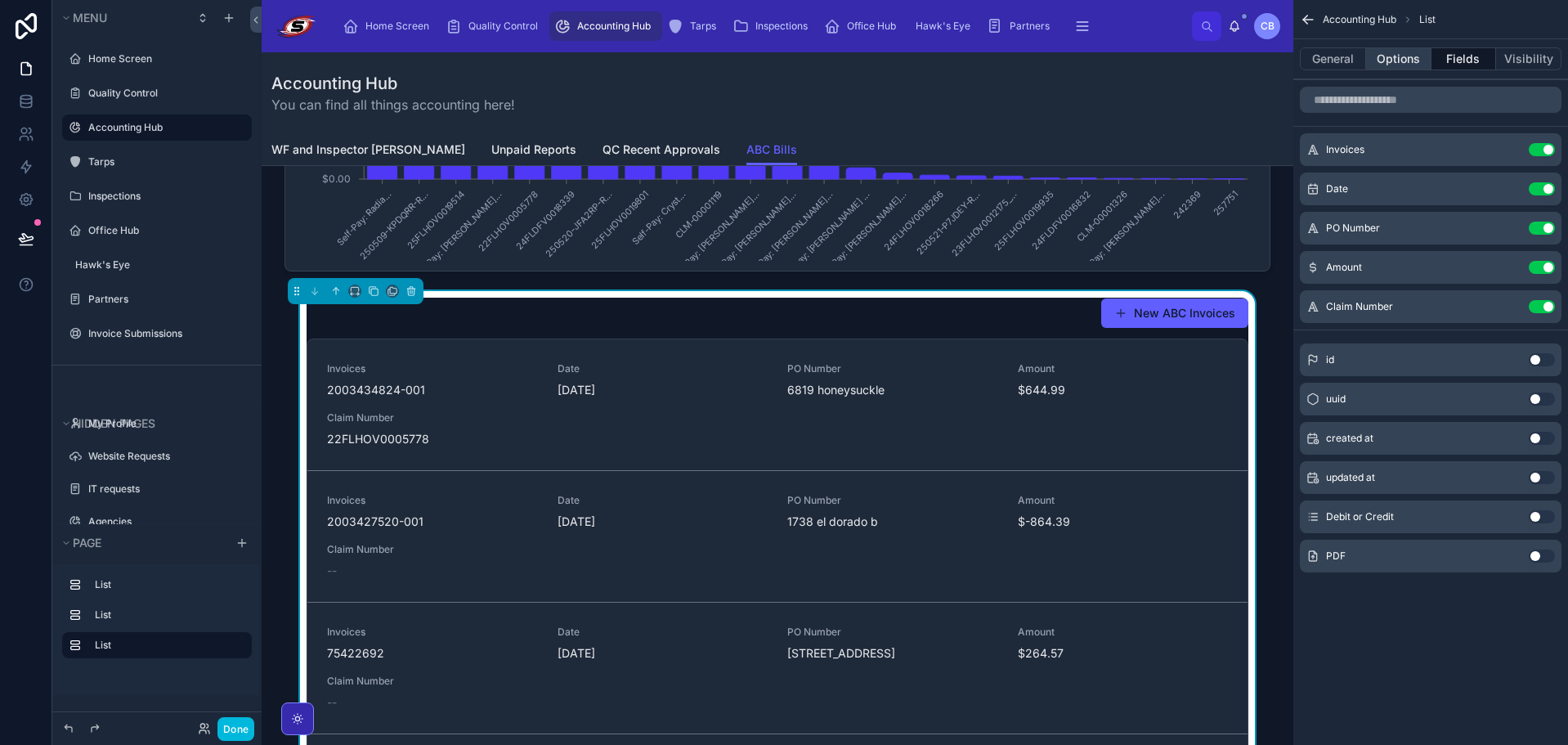
click at [1395, 63] on button "Options" at bounding box center [1398, 59] width 65 height 23
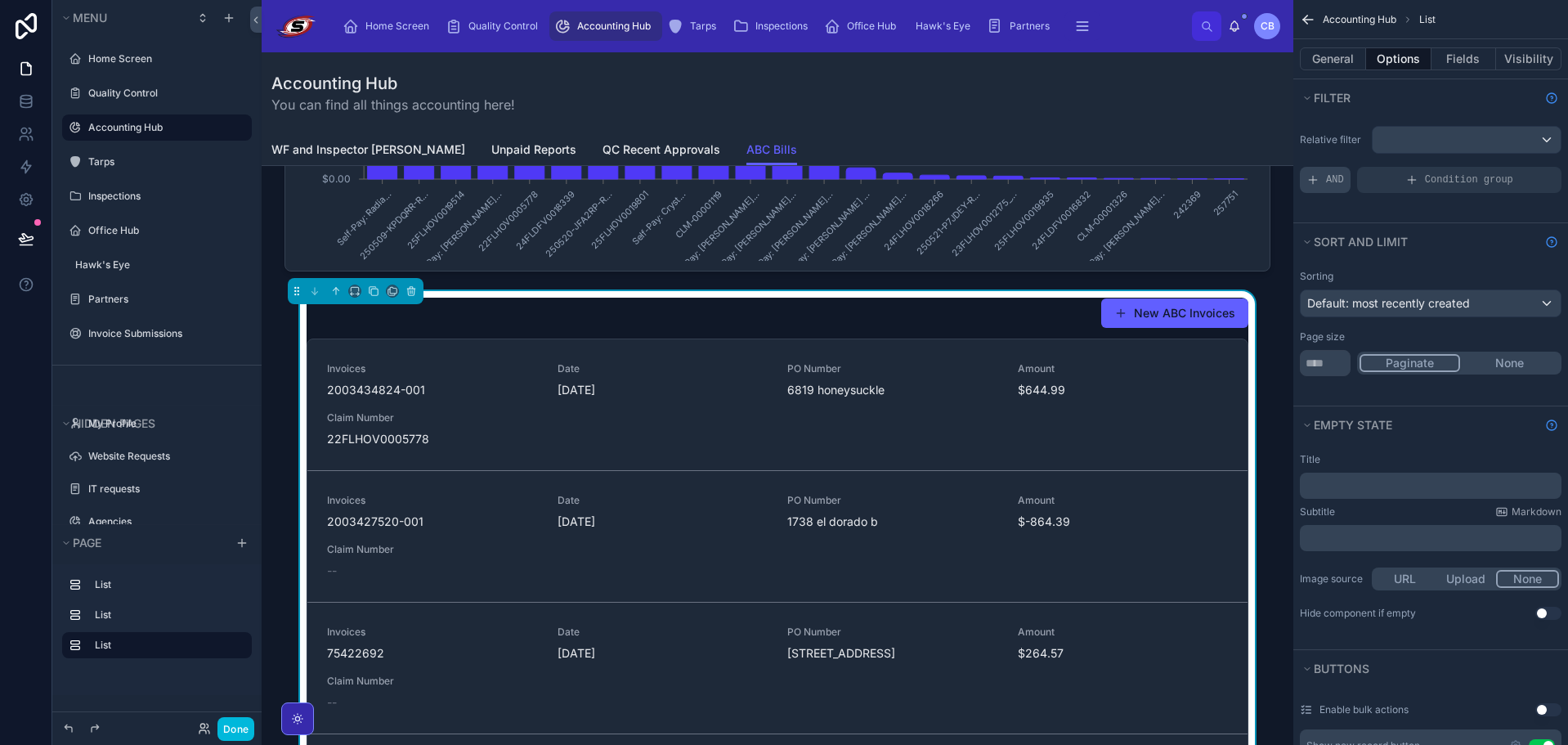
click at [1331, 172] on div "AND" at bounding box center [1324, 180] width 50 height 27
drag, startPoint x: 1542, startPoint y: 170, endPoint x: 1314, endPoint y: 98, distance: 239.1
click at [0, 0] on icon "scrollable content" at bounding box center [0, 0] width 0 height 0
click at [1315, 62] on button "General" at bounding box center [1333, 59] width 66 height 23
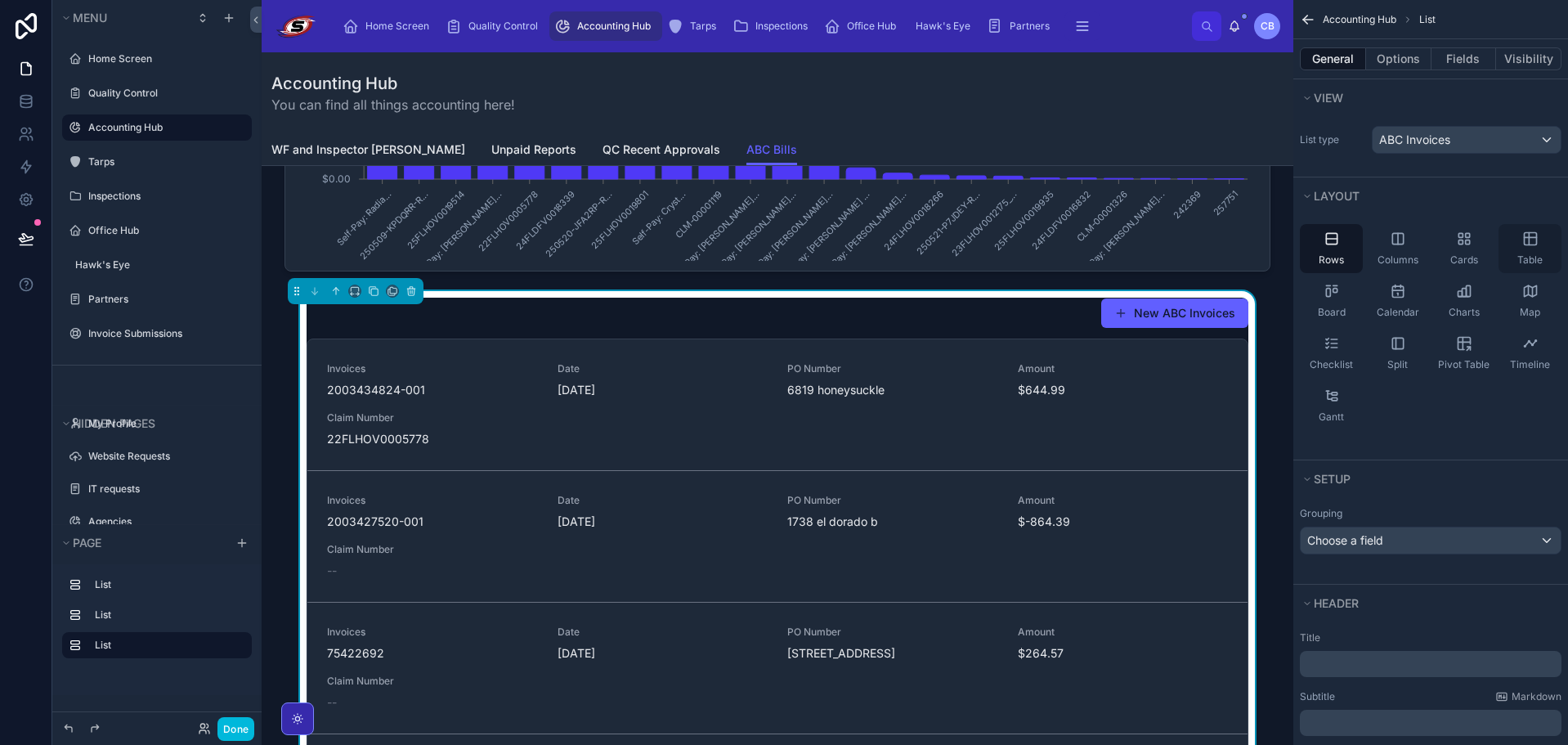
click at [1544, 242] on div "Table" at bounding box center [1530, 249] width 63 height 49
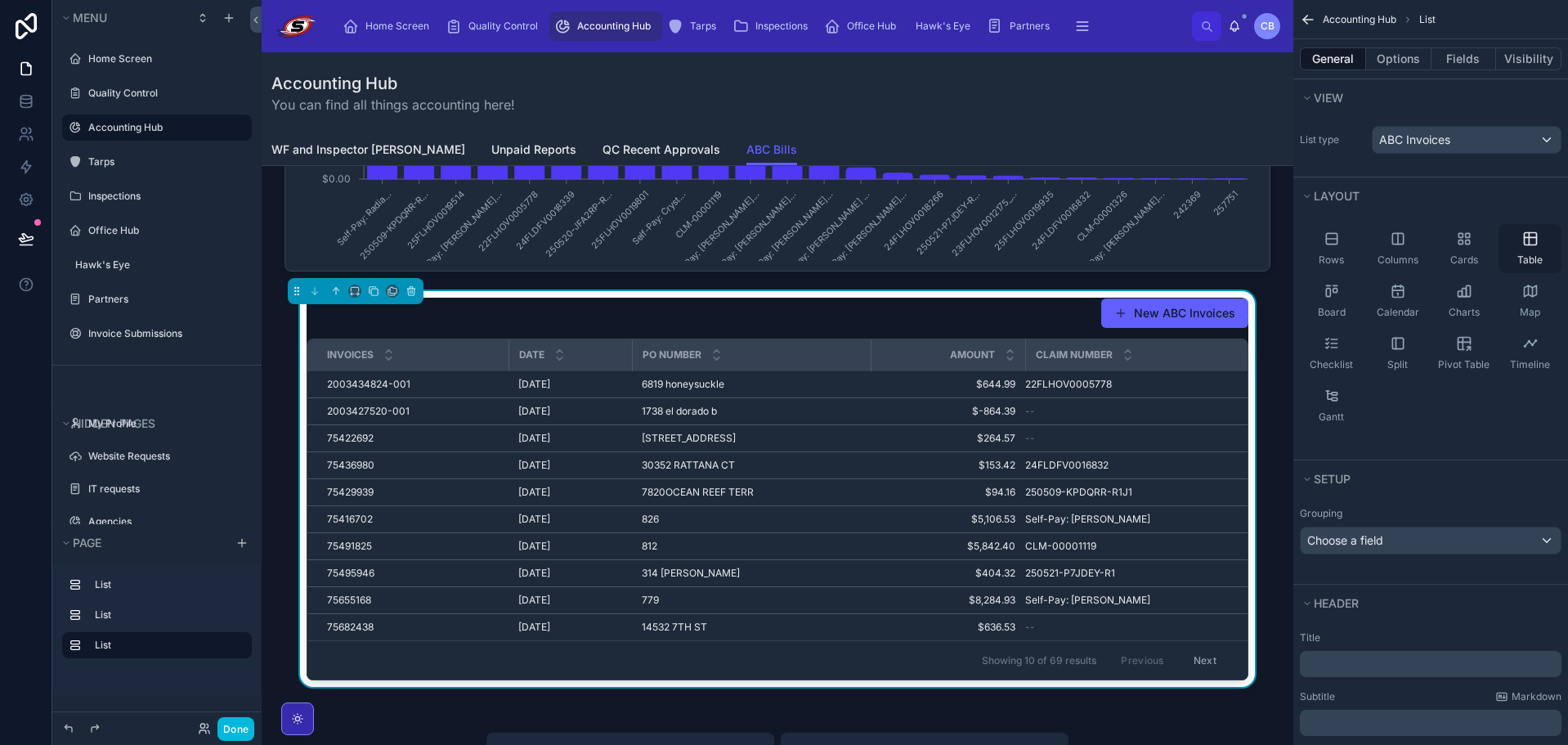
drag, startPoint x: 1511, startPoint y: 216, endPoint x: 1535, endPoint y: 251, distance: 42.4
click at [1535, 251] on div "Table" at bounding box center [1530, 249] width 63 height 49
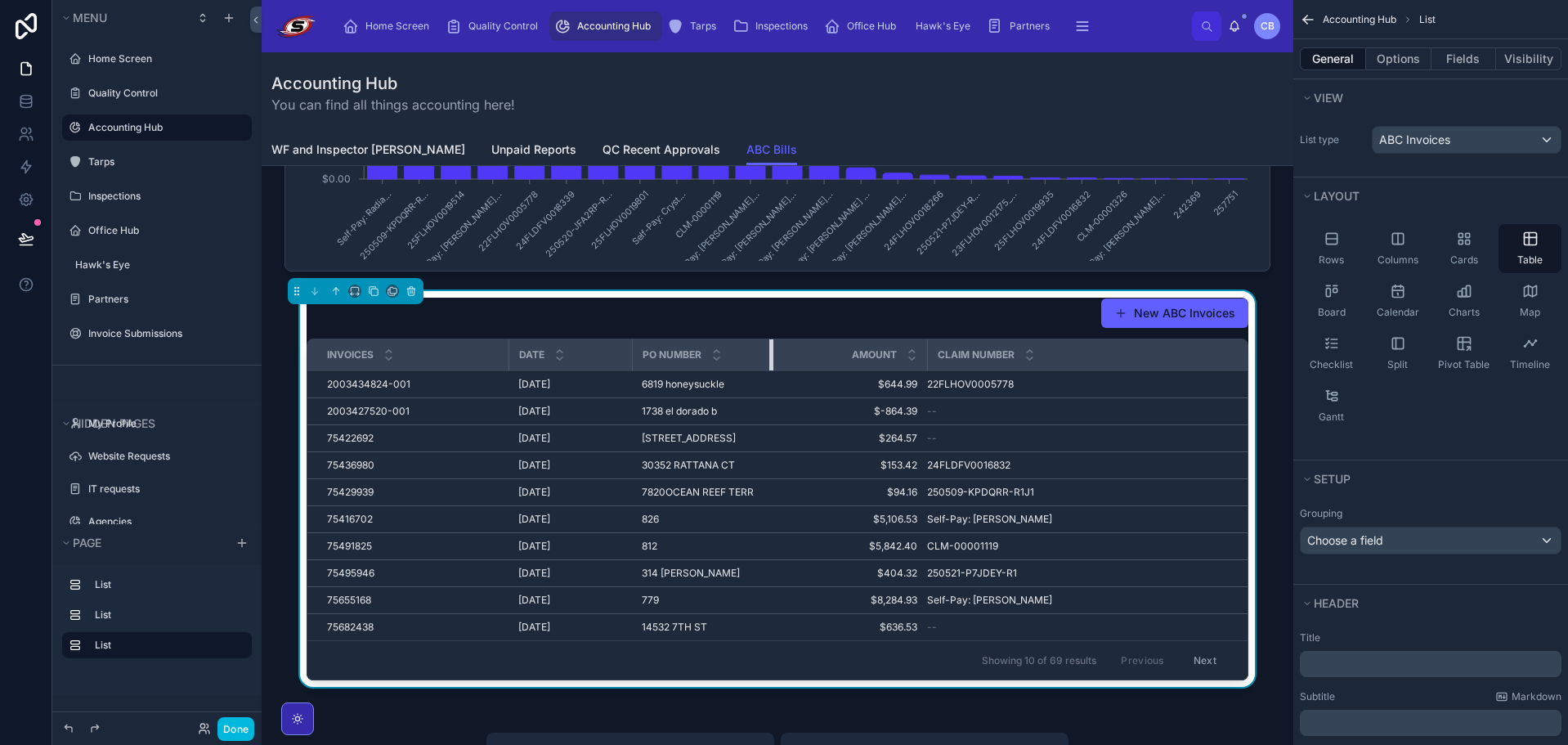
drag, startPoint x: 866, startPoint y: 359, endPoint x: 767, endPoint y: 346, distance: 99.8
click at [769, 346] on div at bounding box center [772, 355] width 7 height 31
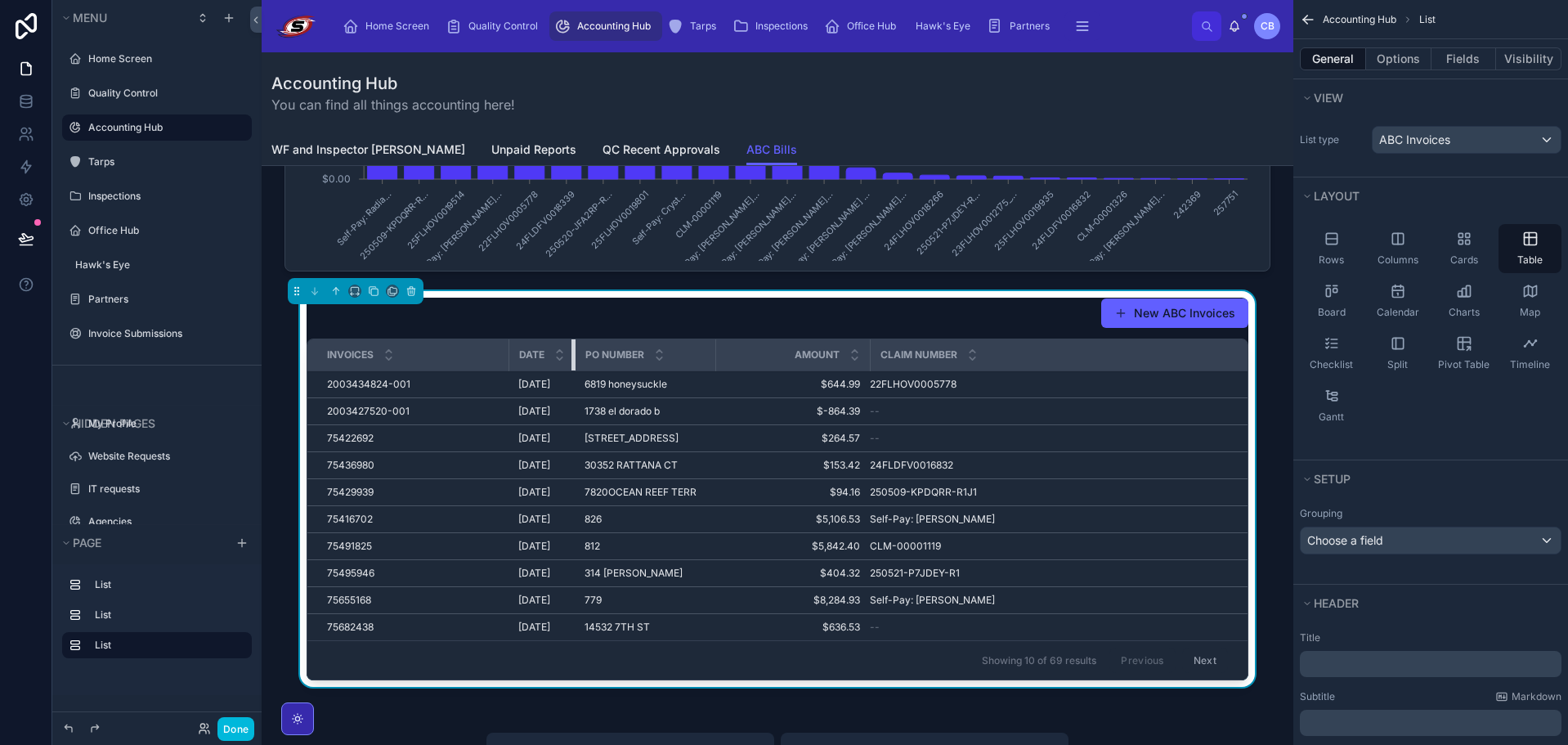
drag, startPoint x: 626, startPoint y: 360, endPoint x: 564, endPoint y: 360, distance: 62.0
click at [564, 360] on th "Date" at bounding box center [542, 356] width 66 height 32
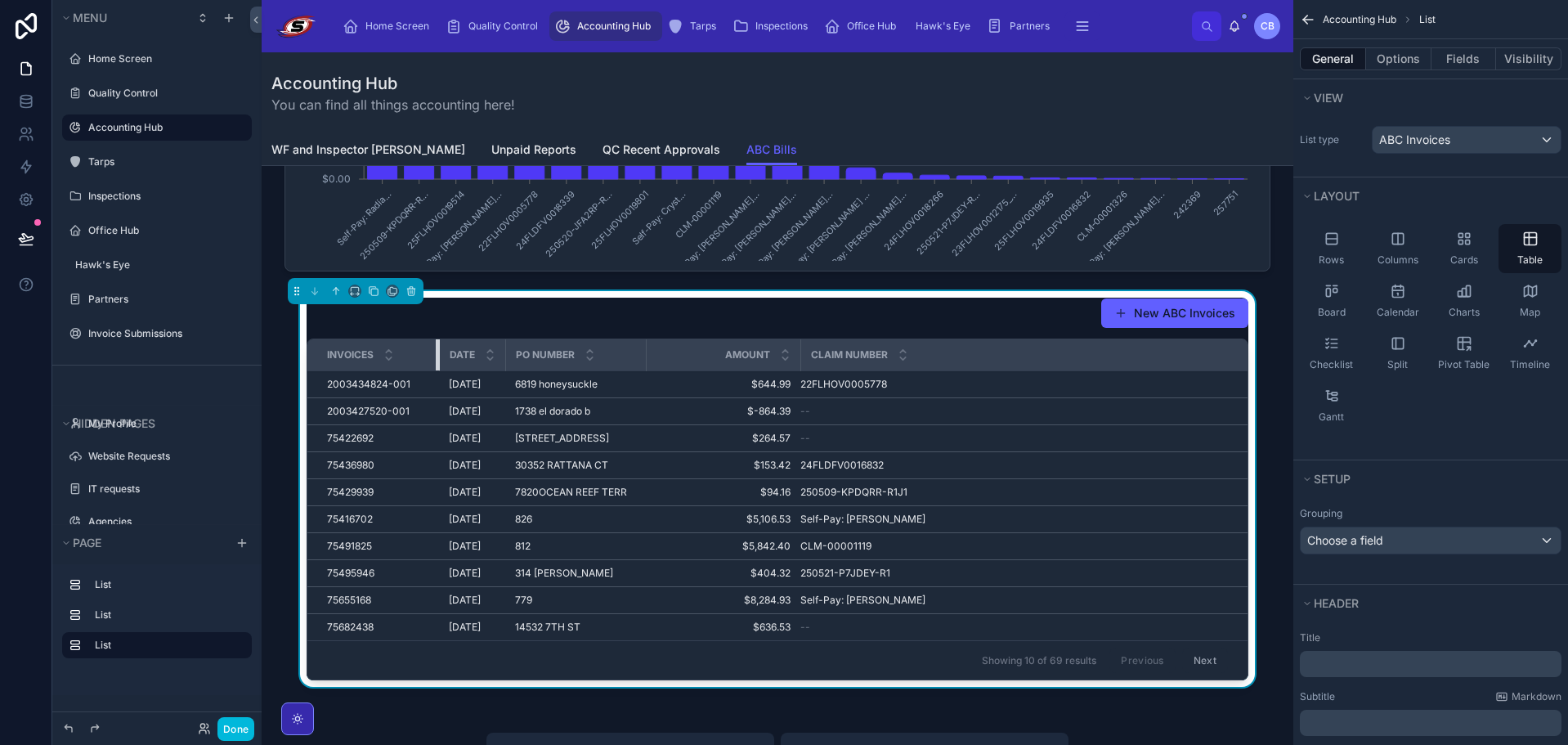
drag, startPoint x: 500, startPoint y: 358, endPoint x: 434, endPoint y: 374, distance: 67.9
click at [434, 374] on table "Invoices Date PO Number Amount Claim Number 2003434824-001 2003434824-001 [DATE…" at bounding box center [777, 490] width 940 height 301
click at [1451, 54] on button "Fields" at bounding box center [1464, 59] width 65 height 23
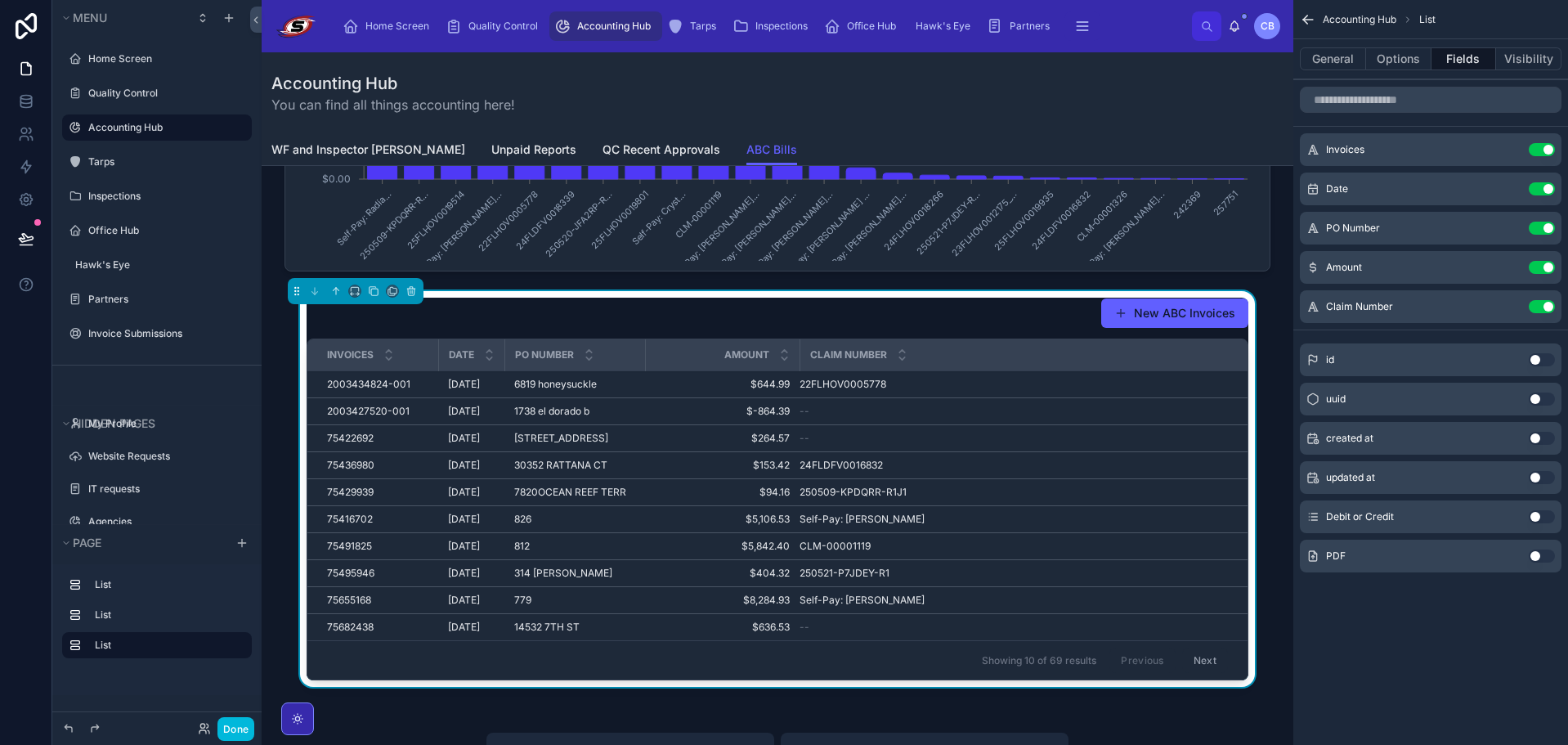
click at [1534, 552] on button "Use setting" at bounding box center [1541, 556] width 27 height 13
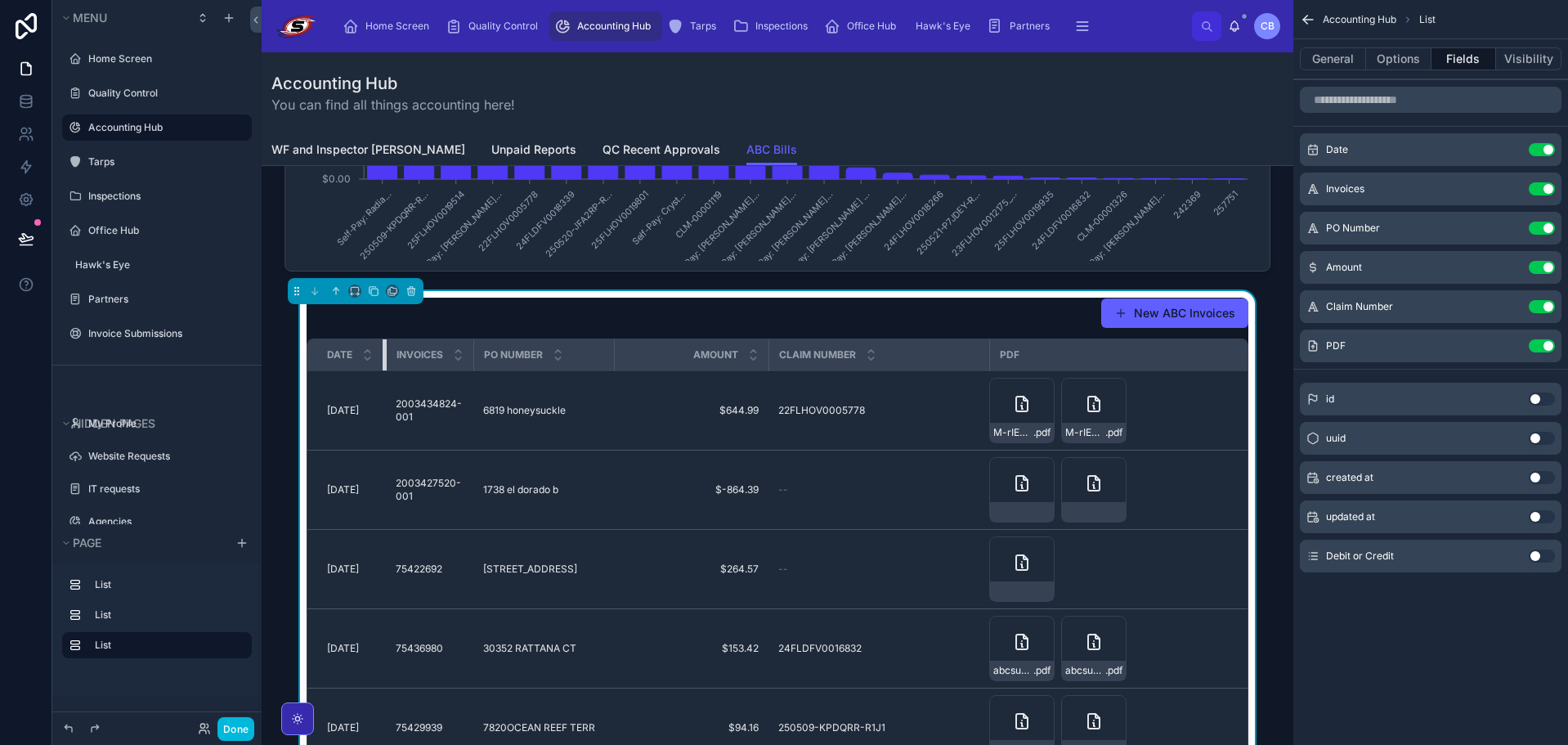
drag, startPoint x: 433, startPoint y: 359, endPoint x: 380, endPoint y: 356, distance: 53.1
click at [382, 356] on div at bounding box center [385, 355] width 7 height 31
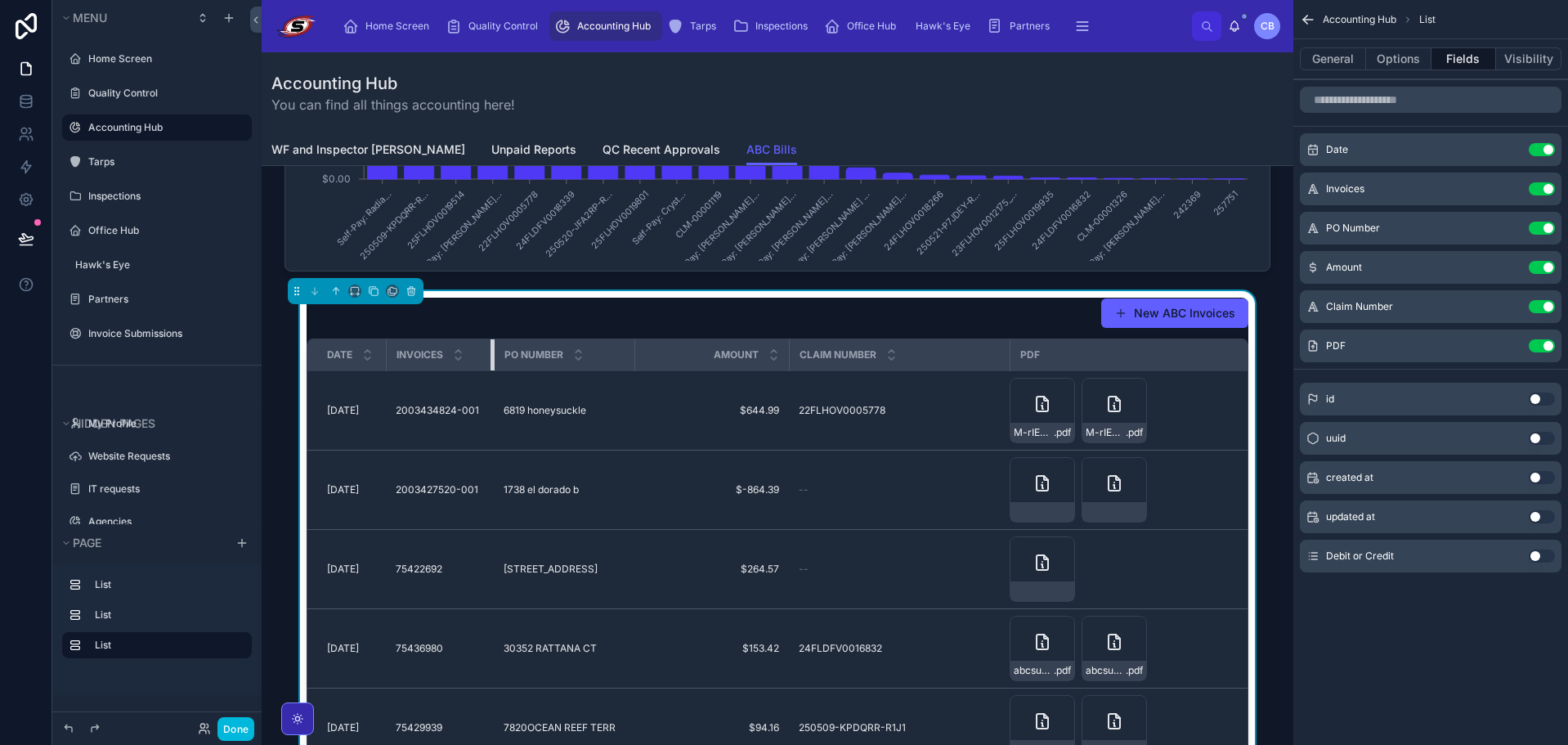
drag, startPoint x: 468, startPoint y: 348, endPoint x: 512, endPoint y: 373, distance: 50.6
click at [512, 373] on table "Date Invoices PO Number Amount Claim Number PDF [DATE] [DATE] 2003434824-001 20…" at bounding box center [777, 752] width 940 height 825
drag, startPoint x: 626, startPoint y: 356, endPoint x: 629, endPoint y: 363, distance: 7.6
click at [633, 363] on div at bounding box center [636, 355] width 7 height 31
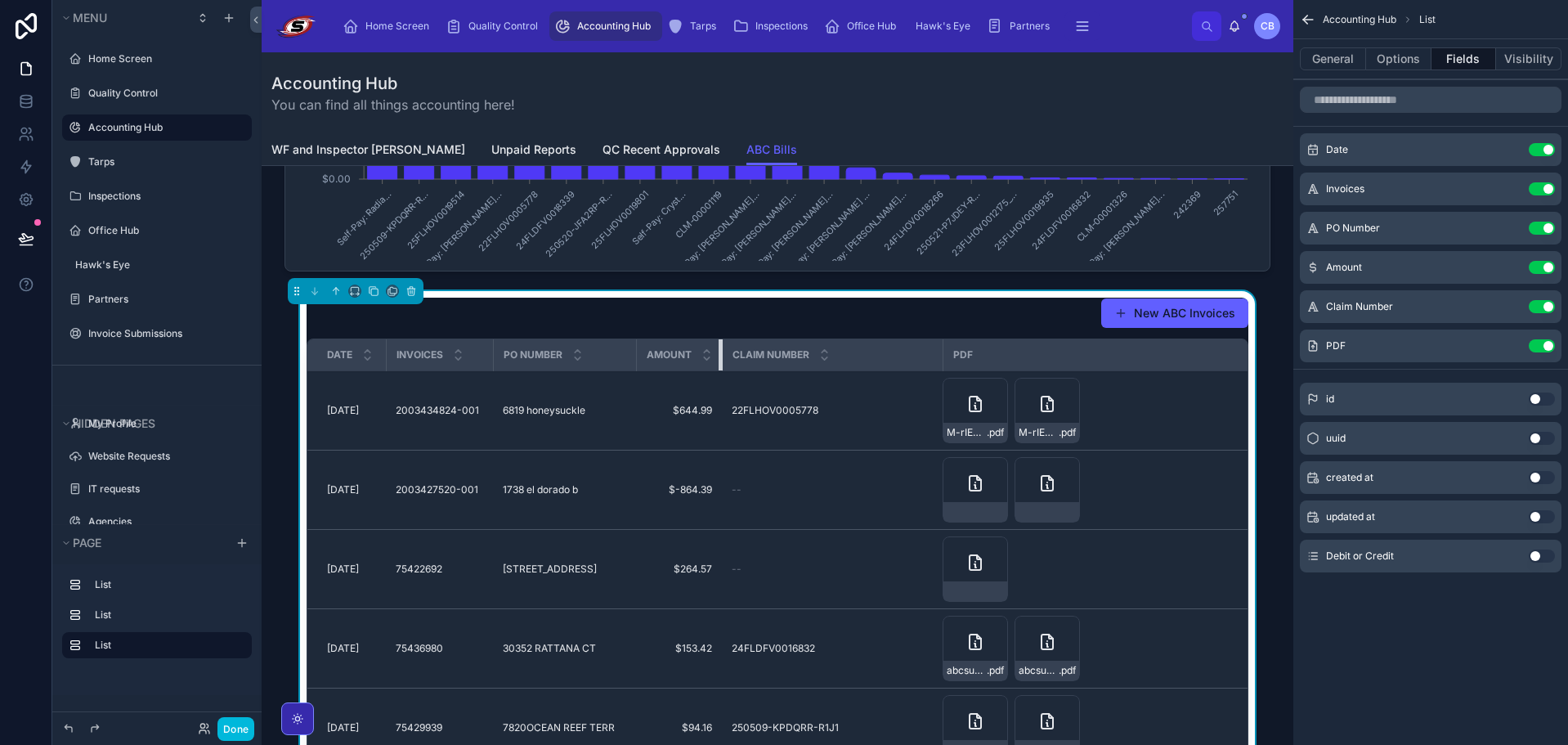
drag, startPoint x: 784, startPoint y: 358, endPoint x: 640, endPoint y: 362, distance: 144.1
click at [642, 362] on th "Amount" at bounding box center [678, 356] width 85 height 32
click at [628, 358] on div at bounding box center [631, 355] width 7 height 31
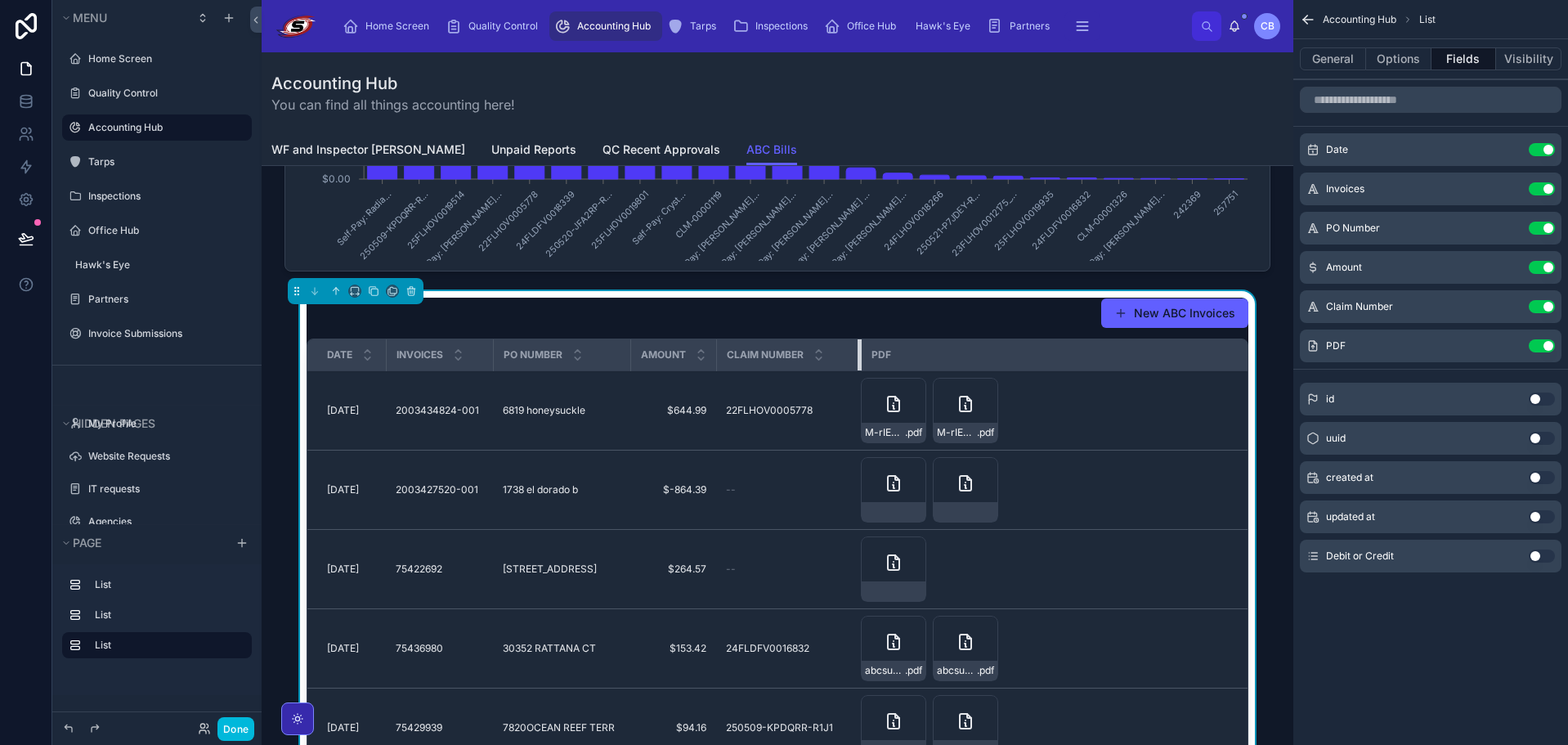
drag, startPoint x: 931, startPoint y: 357, endPoint x: 854, endPoint y: 351, distance: 77.2
click at [852, 351] on th "Claim Number" at bounding box center [788, 356] width 145 height 32
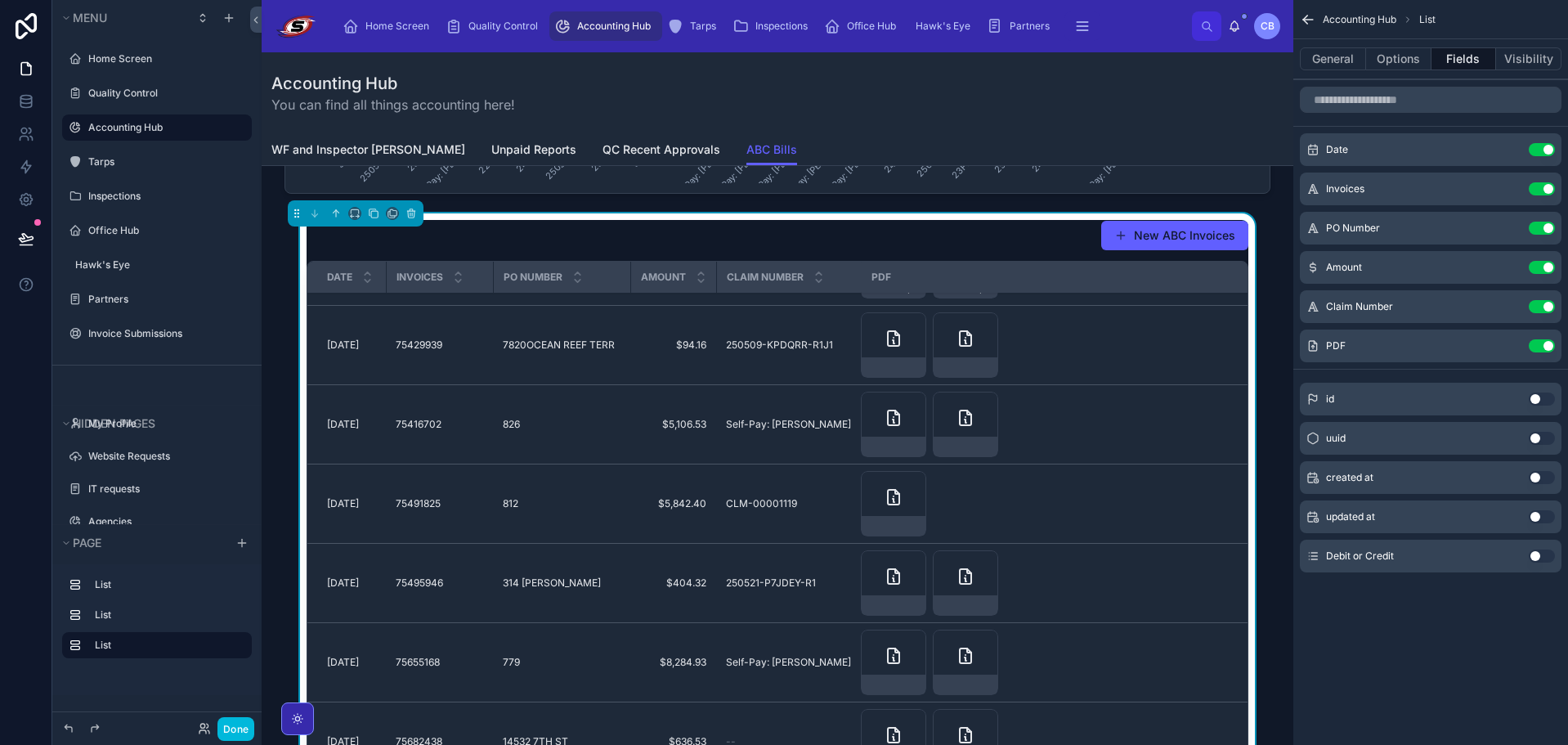
scroll to position [1024, 0]
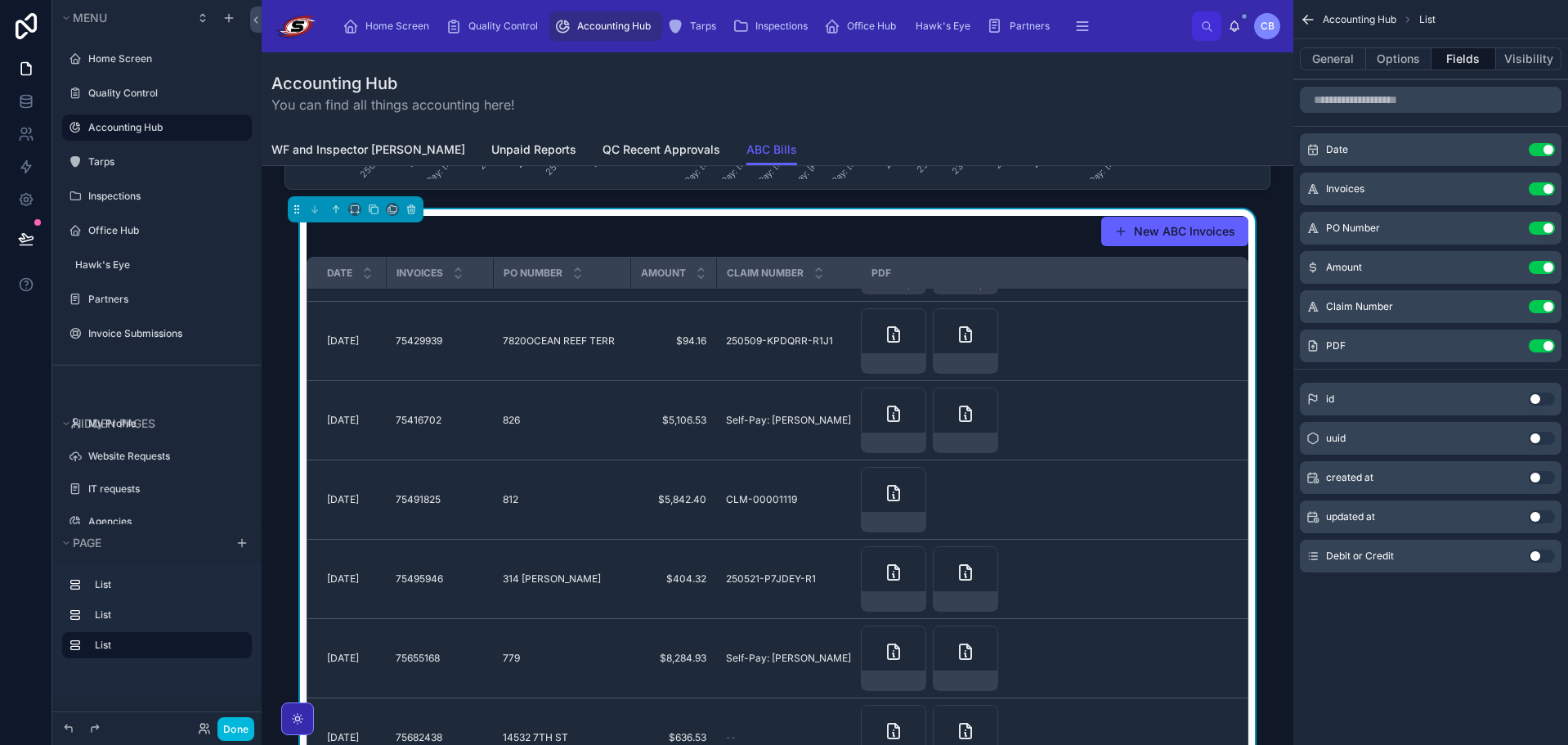
click at [0, 0] on icon "scrollable content" at bounding box center [0, 0] width 0 height 0
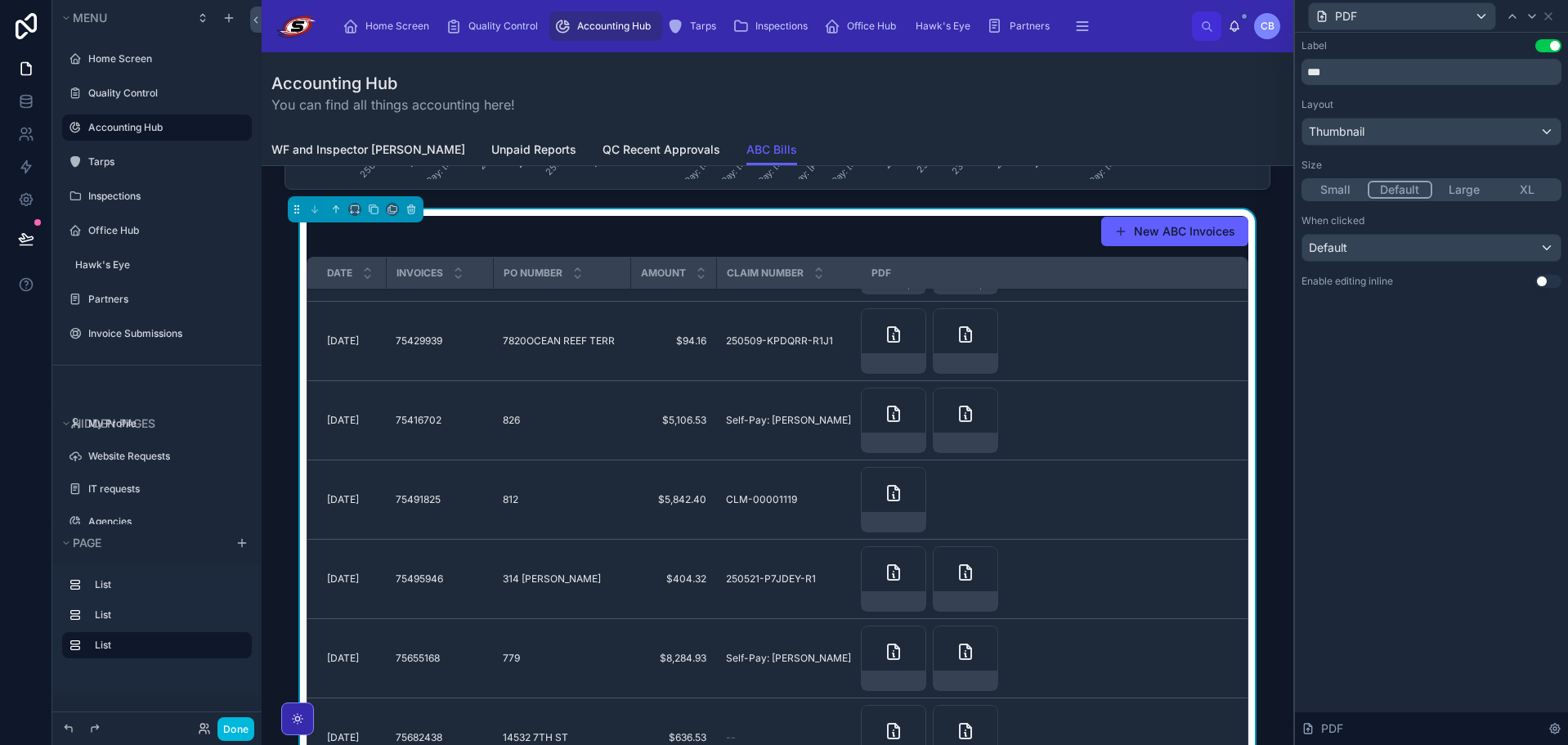
click at [1339, 190] on button "Small" at bounding box center [1335, 189] width 64 height 18
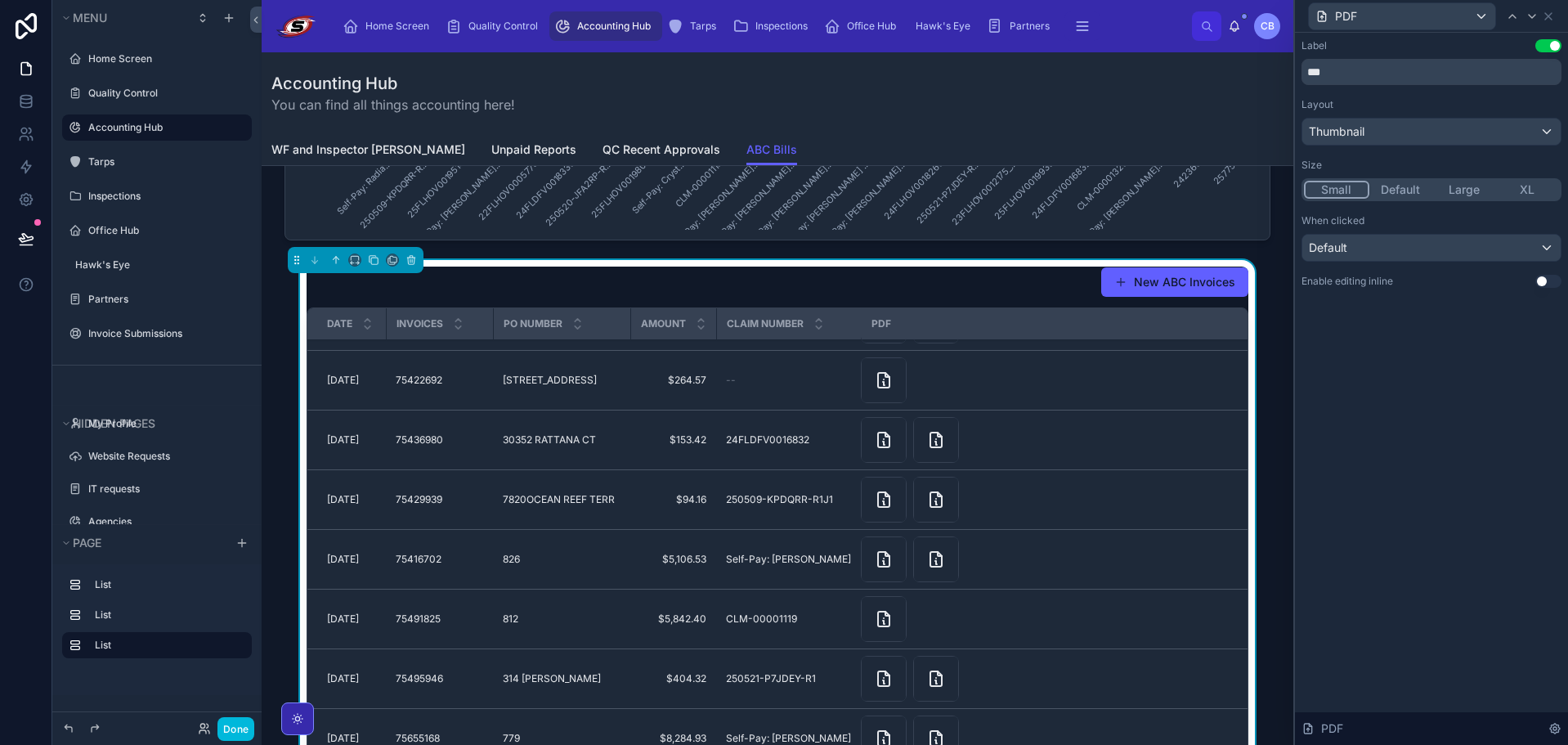
scroll to position [942, 0]
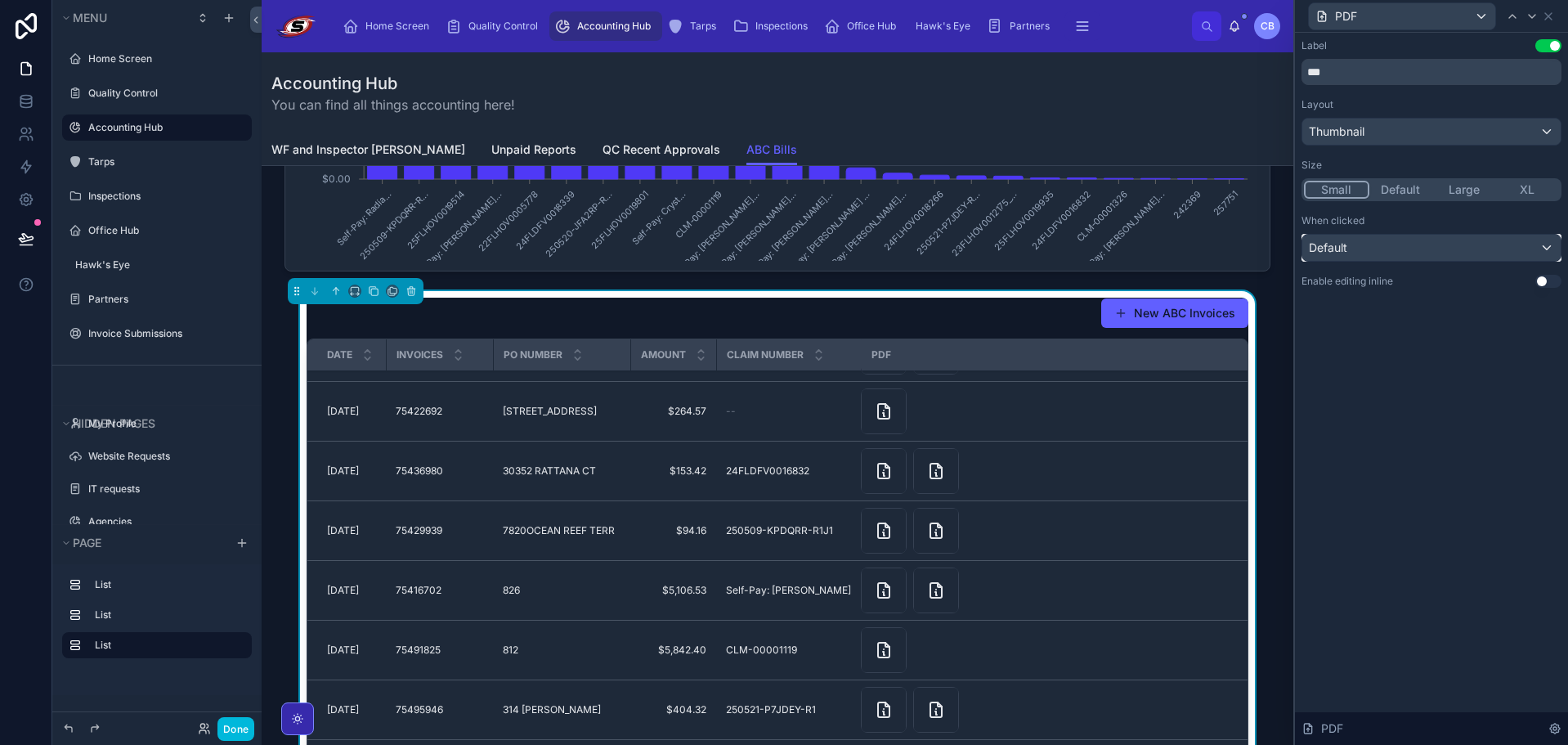
click at [1535, 257] on div "Default" at bounding box center [1431, 248] width 258 height 27
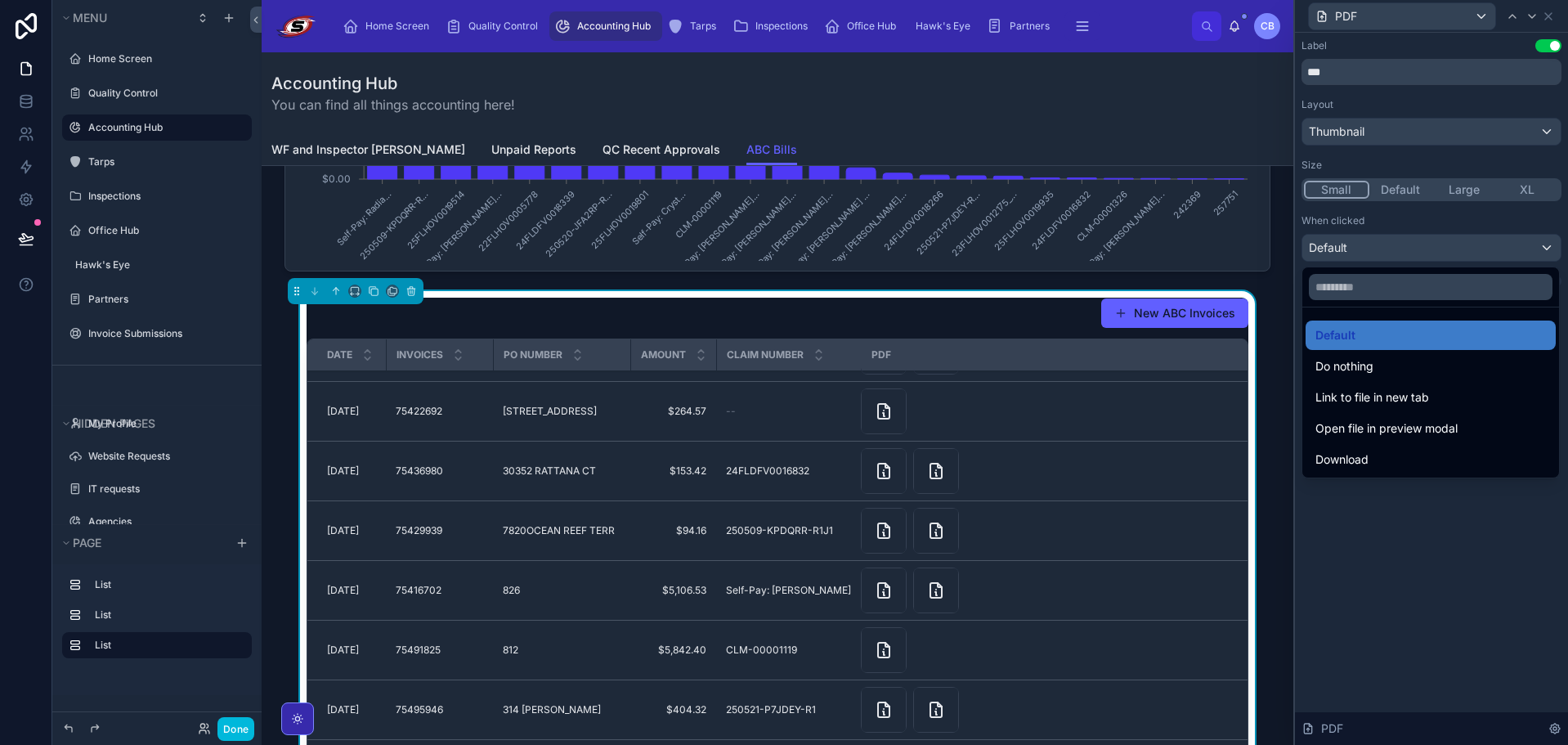
drag, startPoint x: 1513, startPoint y: 364, endPoint x: 1481, endPoint y: 211, distance: 156.3
click at [1481, 211] on div "PDF Label Use setting *** Layout Thumbnail Size Small Default Large XL When cli…" at bounding box center [784, 372] width 1568 height 745
click at [1481, 211] on div at bounding box center [1431, 372] width 273 height 745
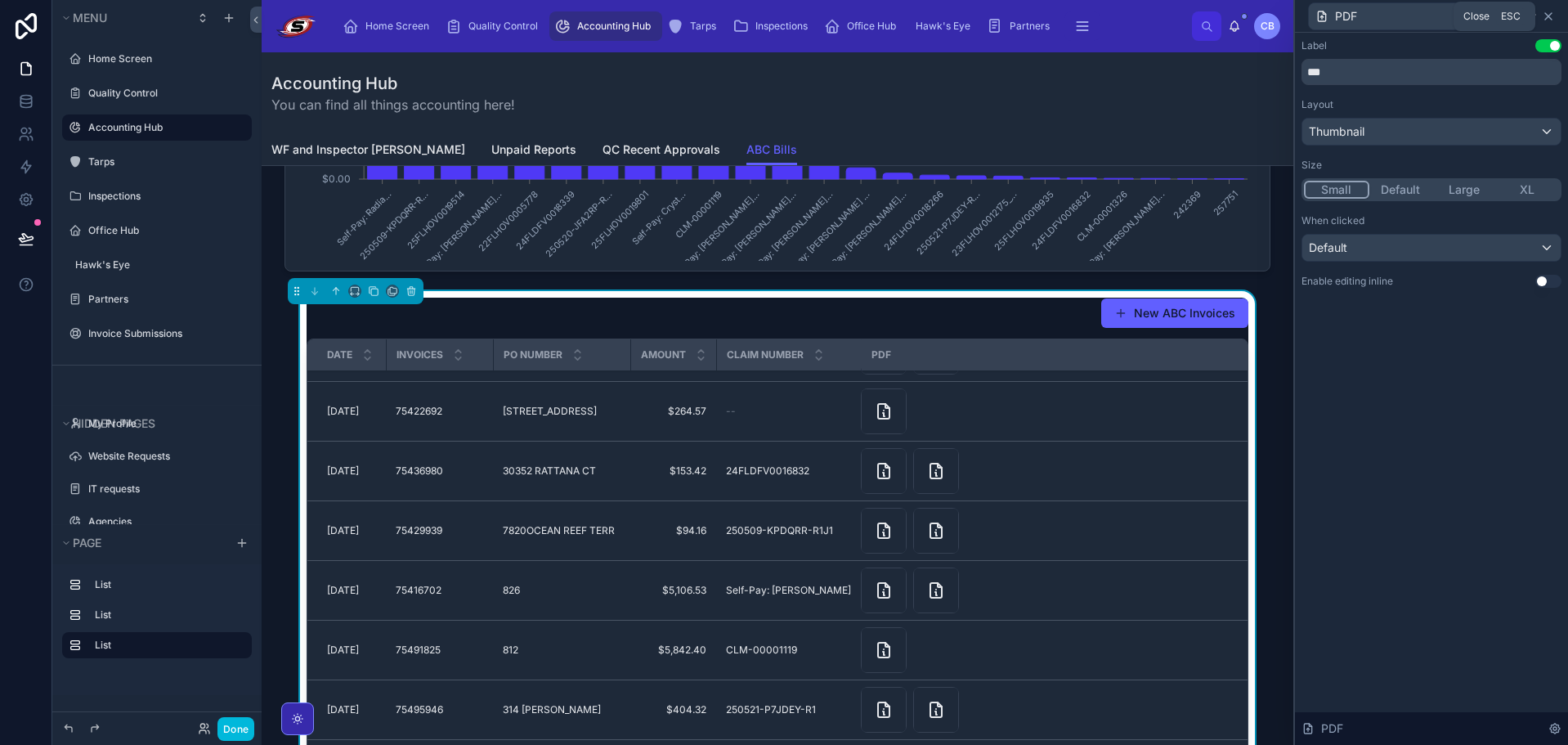
click at [1554, 13] on icon at bounding box center [1548, 16] width 13 height 13
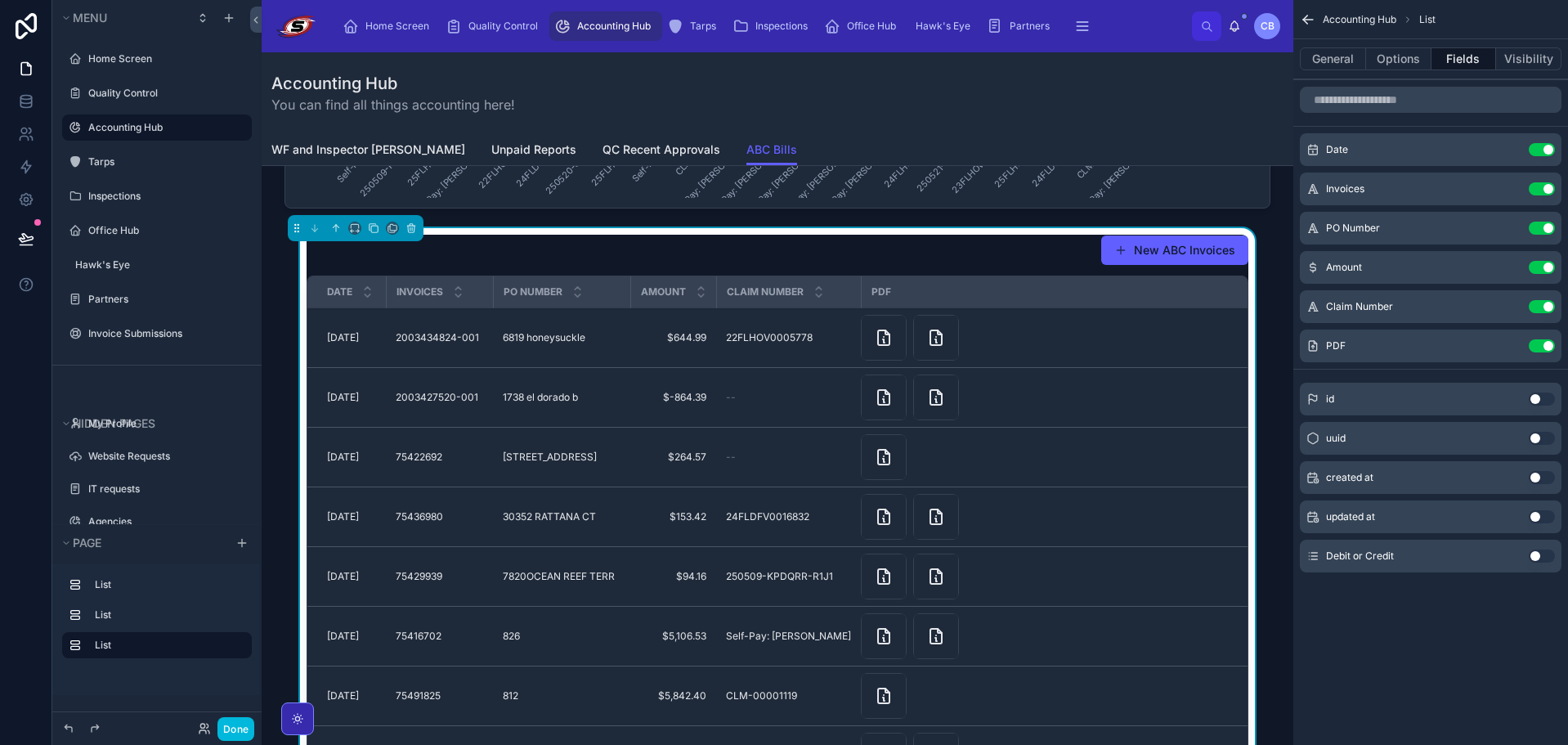
scroll to position [1024, 0]
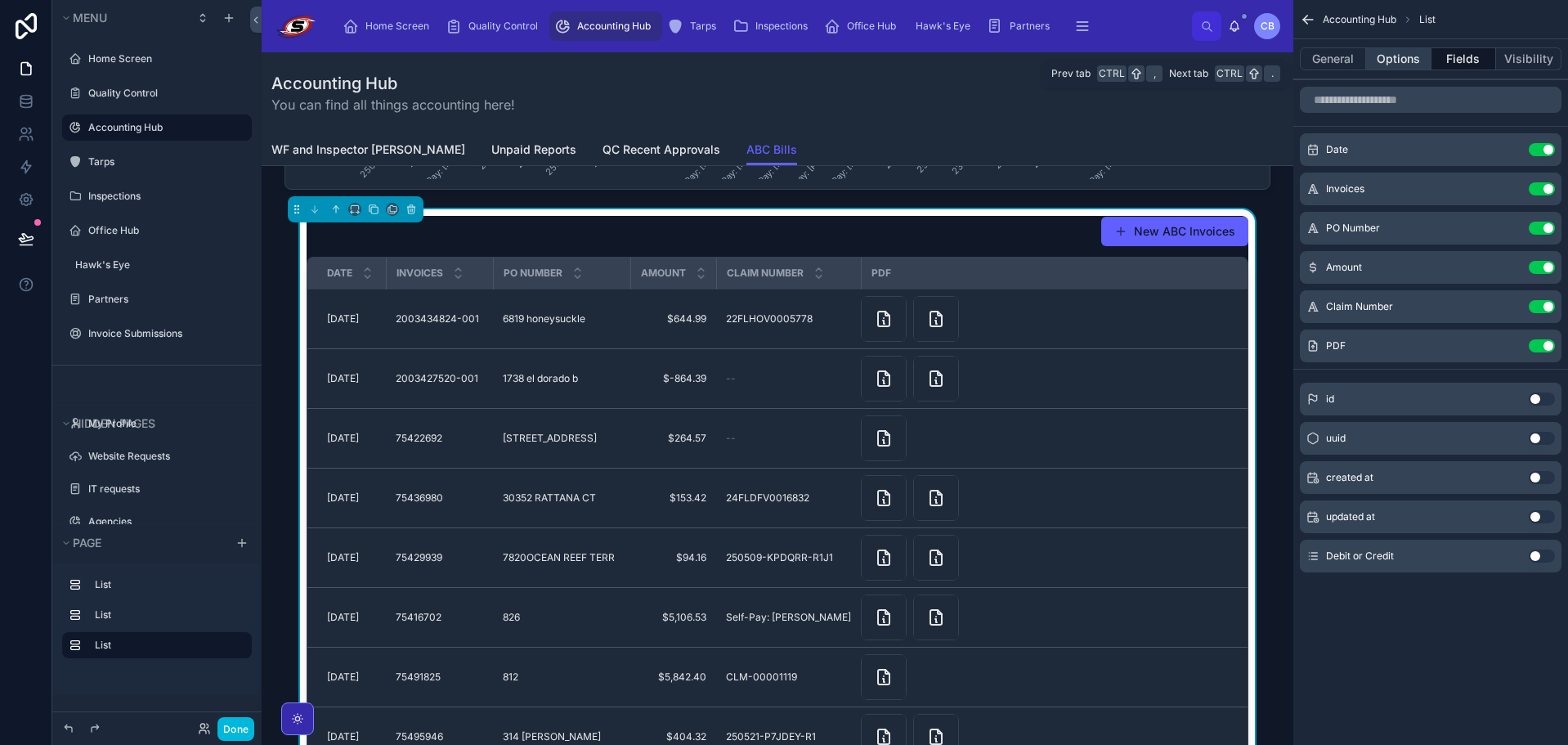
click at [1402, 52] on button "Options" at bounding box center [1398, 59] width 65 height 23
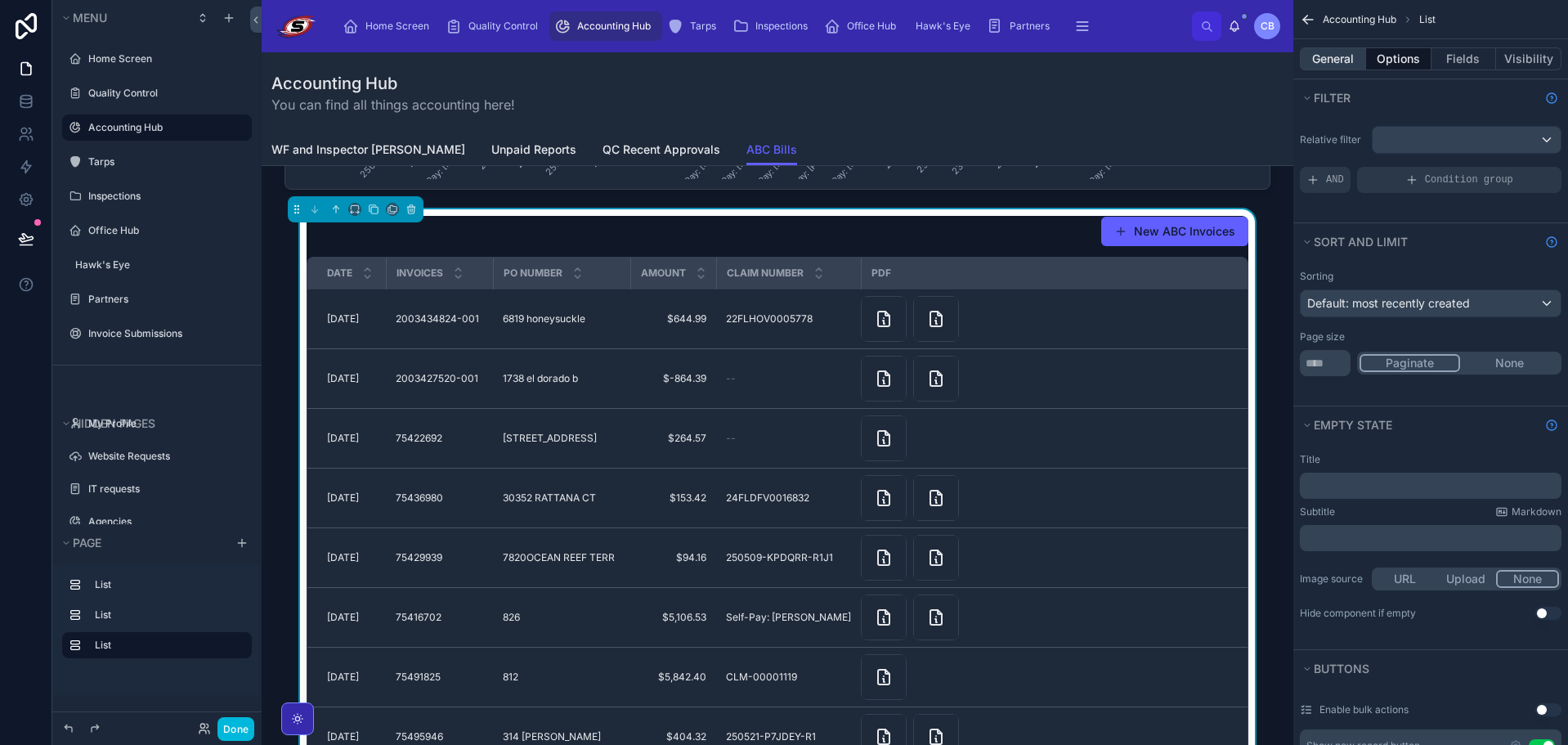
click at [1343, 55] on button "General" at bounding box center [1333, 59] width 66 height 23
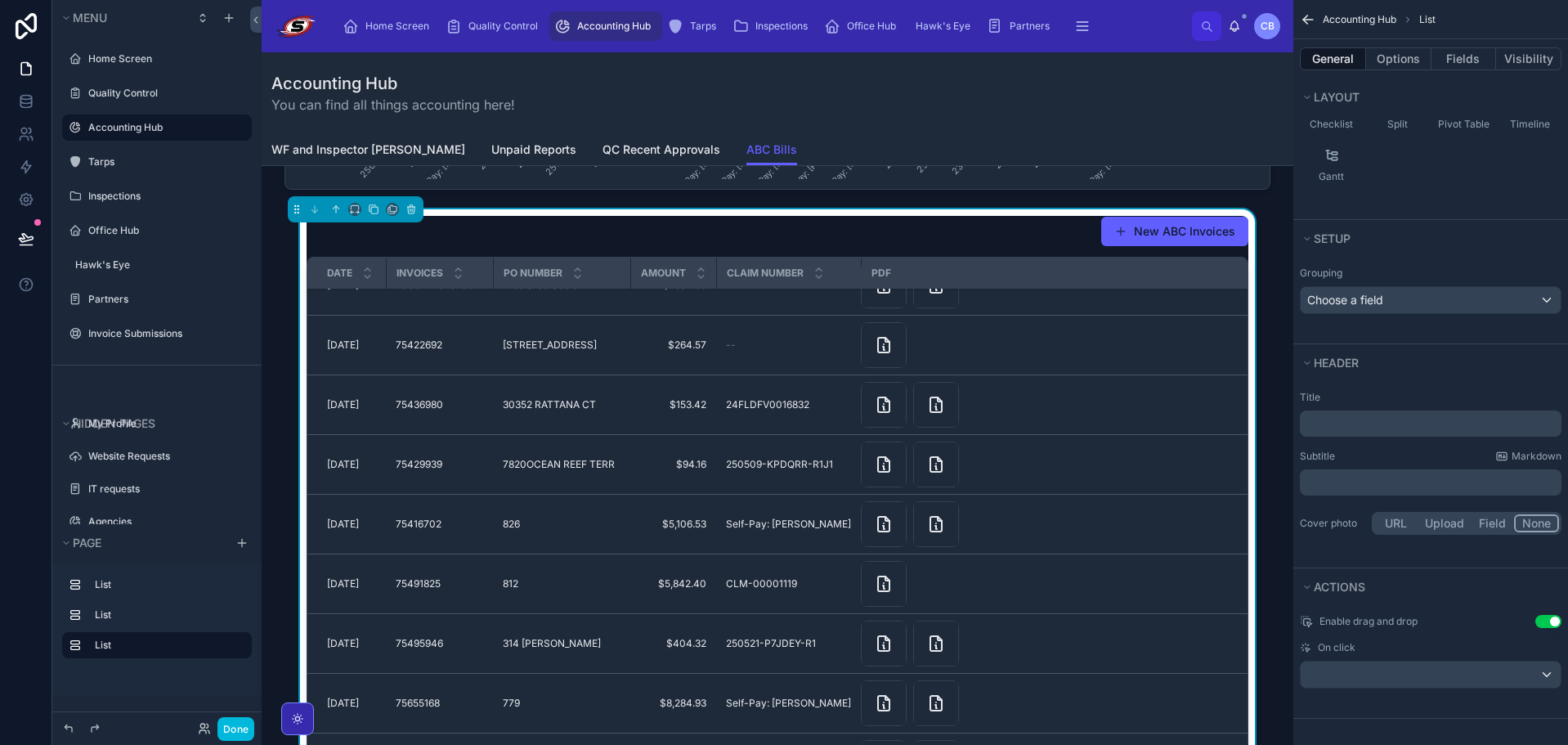
scroll to position [109, 0]
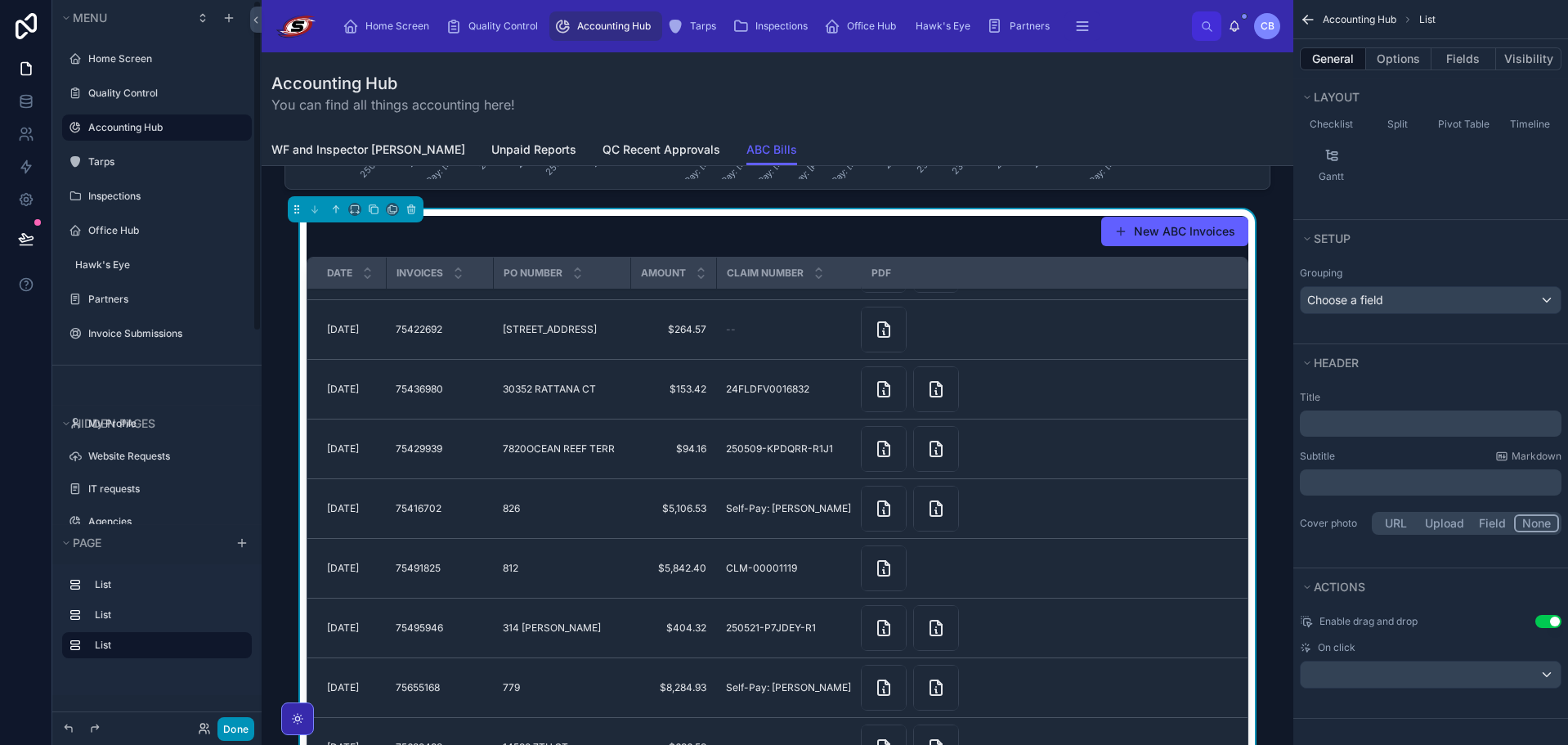
click at [233, 726] on button "Done" at bounding box center [235, 729] width 37 height 24
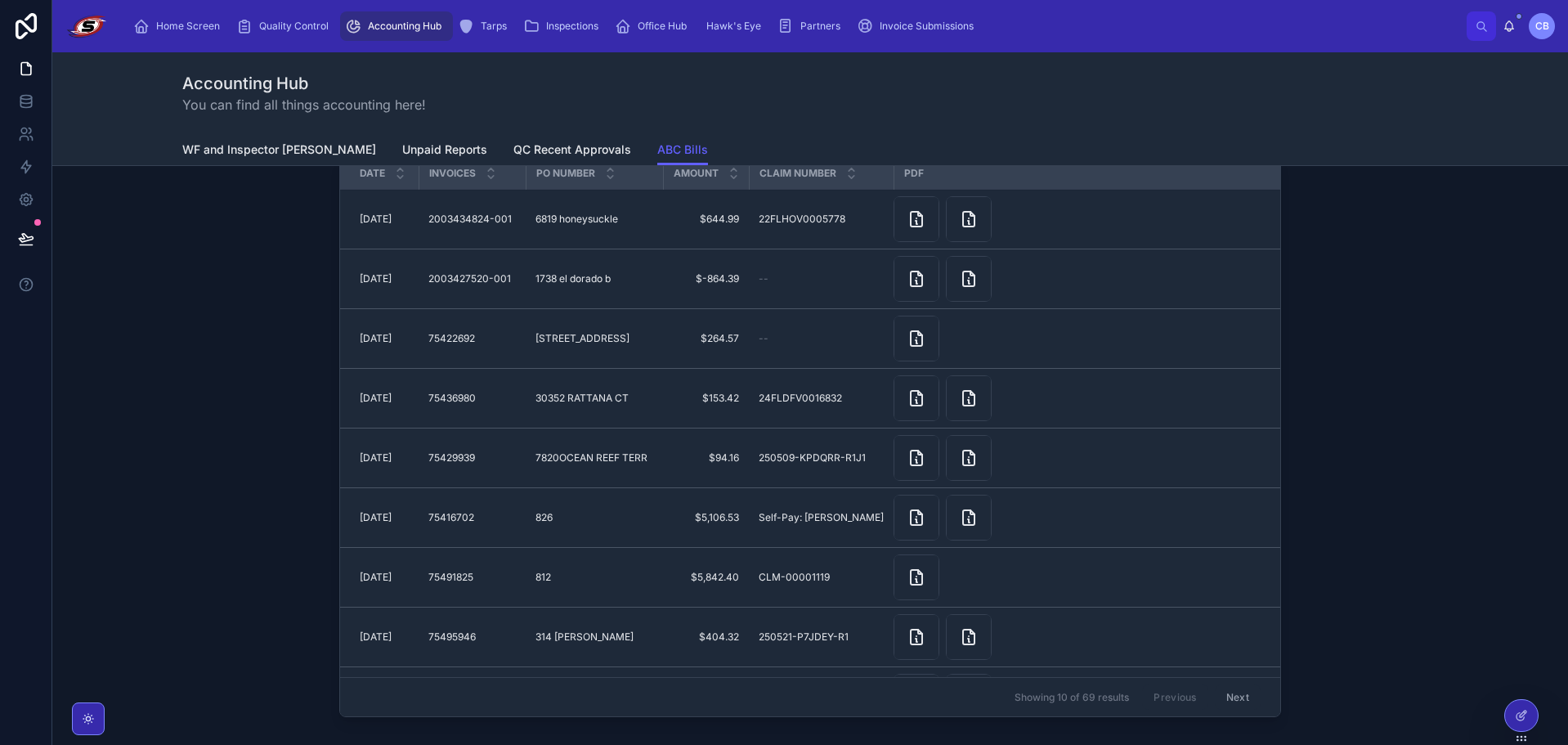
scroll to position [1063, 0]
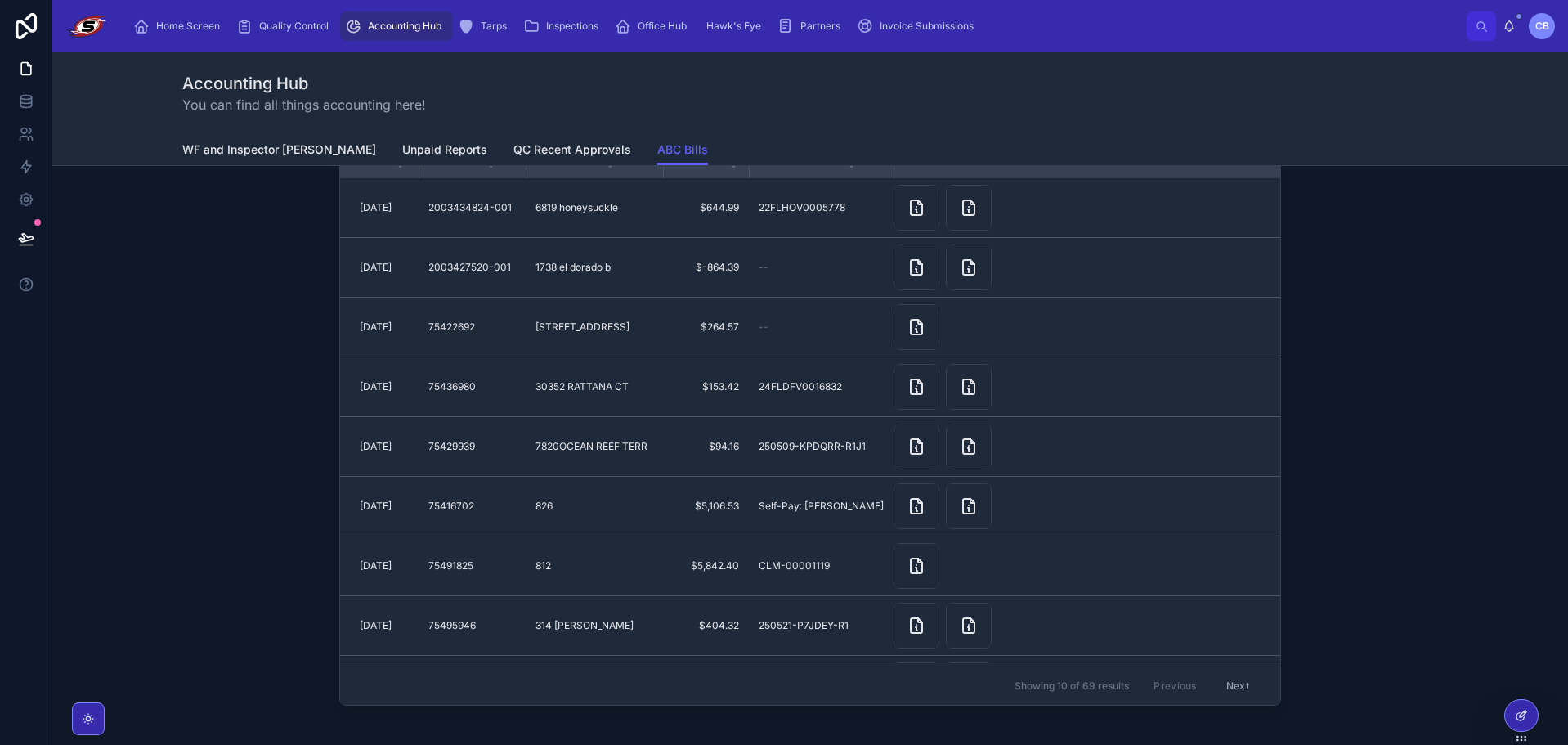
click at [1517, 713] on icon at bounding box center [1522, 716] width 13 height 13
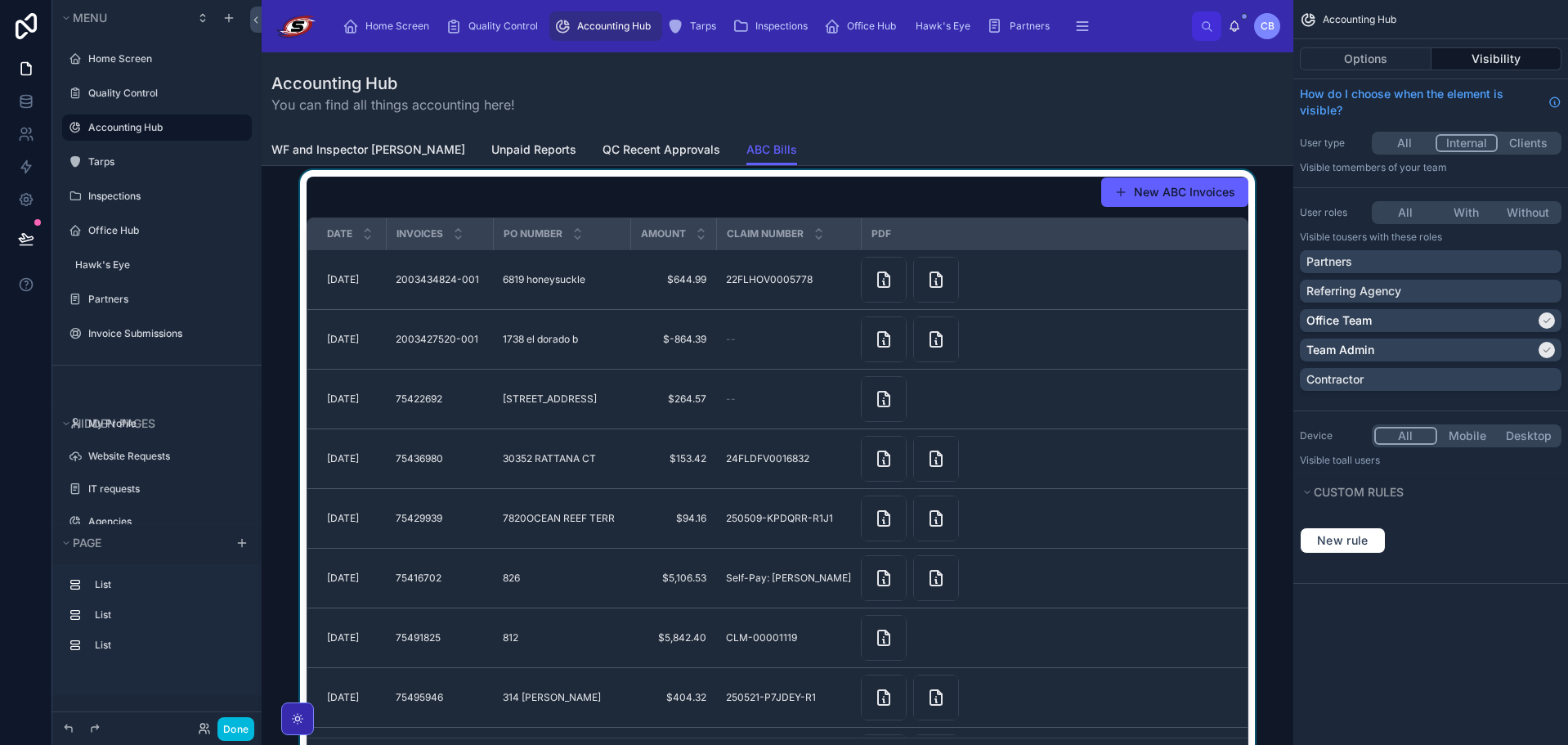
click at [582, 193] on div at bounding box center [778, 480] width 1005 height 621
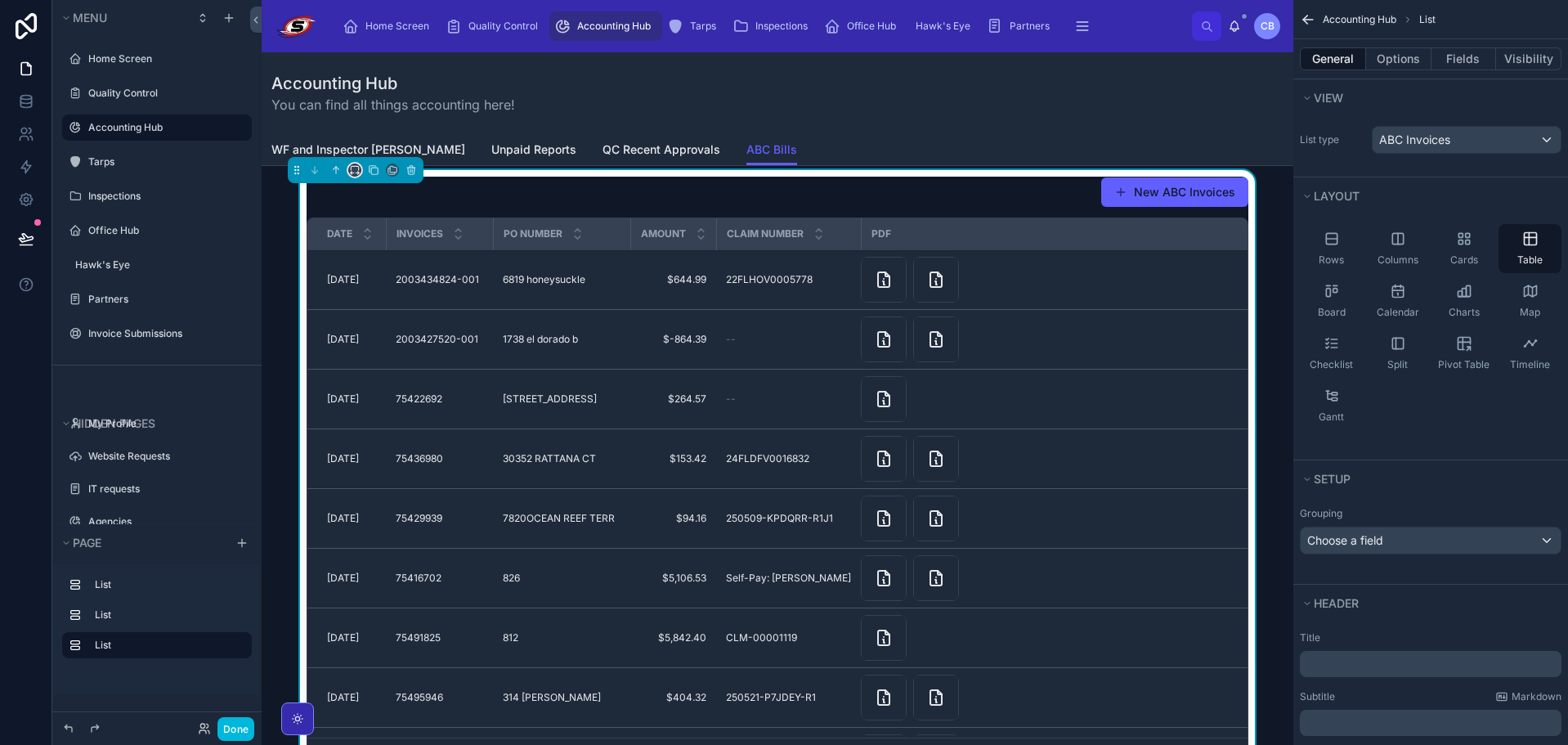
click at [350, 171] on icon at bounding box center [355, 170] width 11 height 11
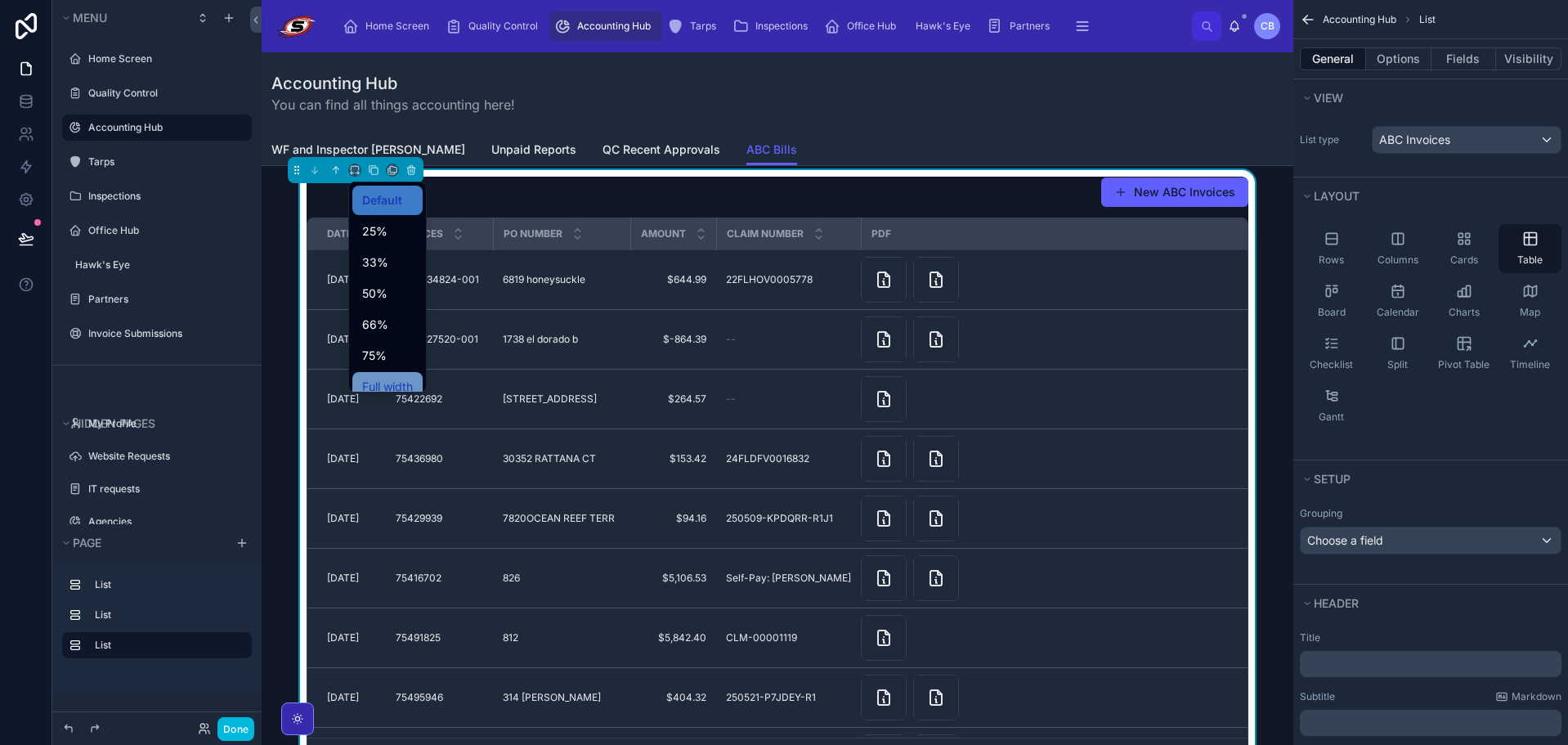
click at [382, 385] on span "Full width" at bounding box center [387, 386] width 50 height 20
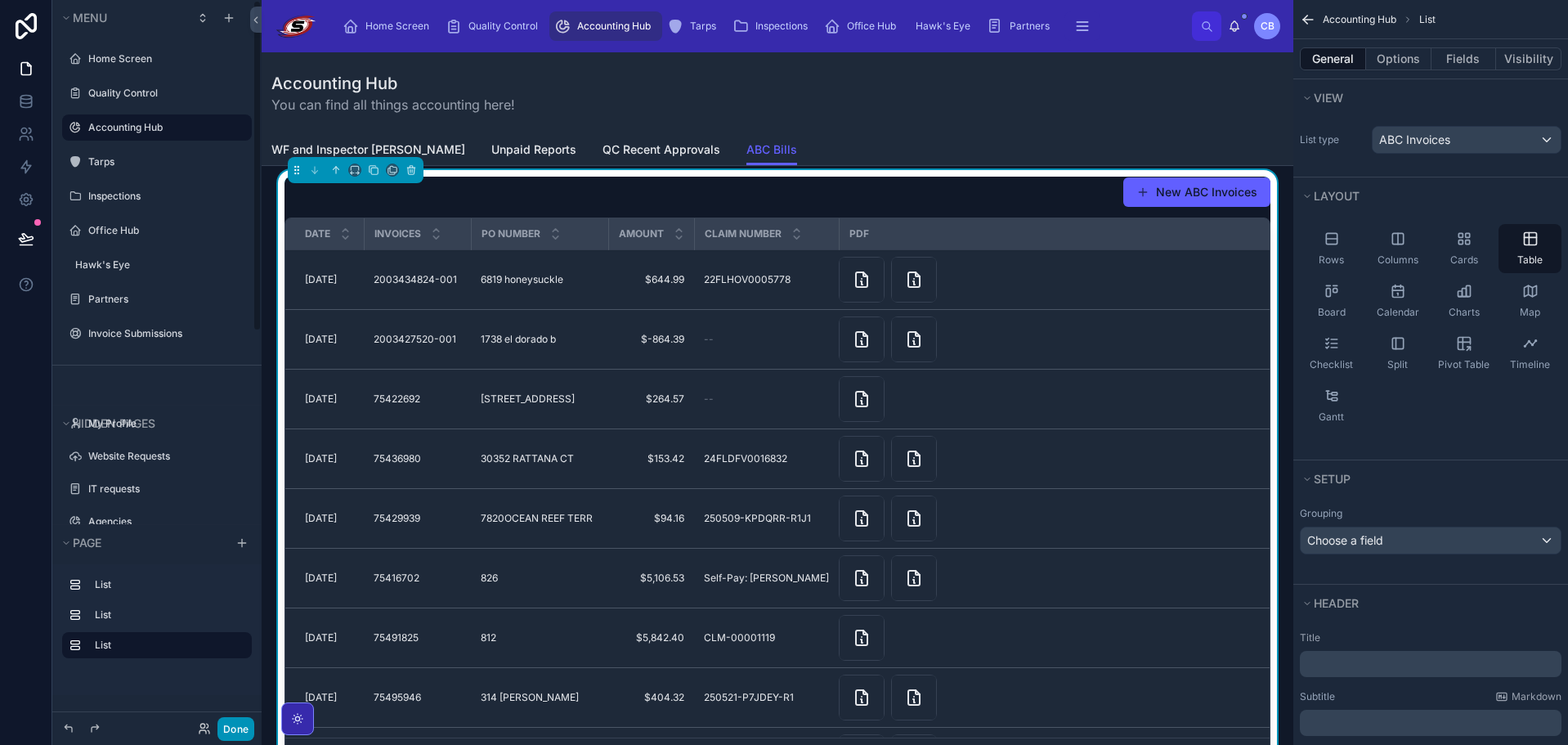
click at [230, 724] on button "Done" at bounding box center [235, 729] width 37 height 24
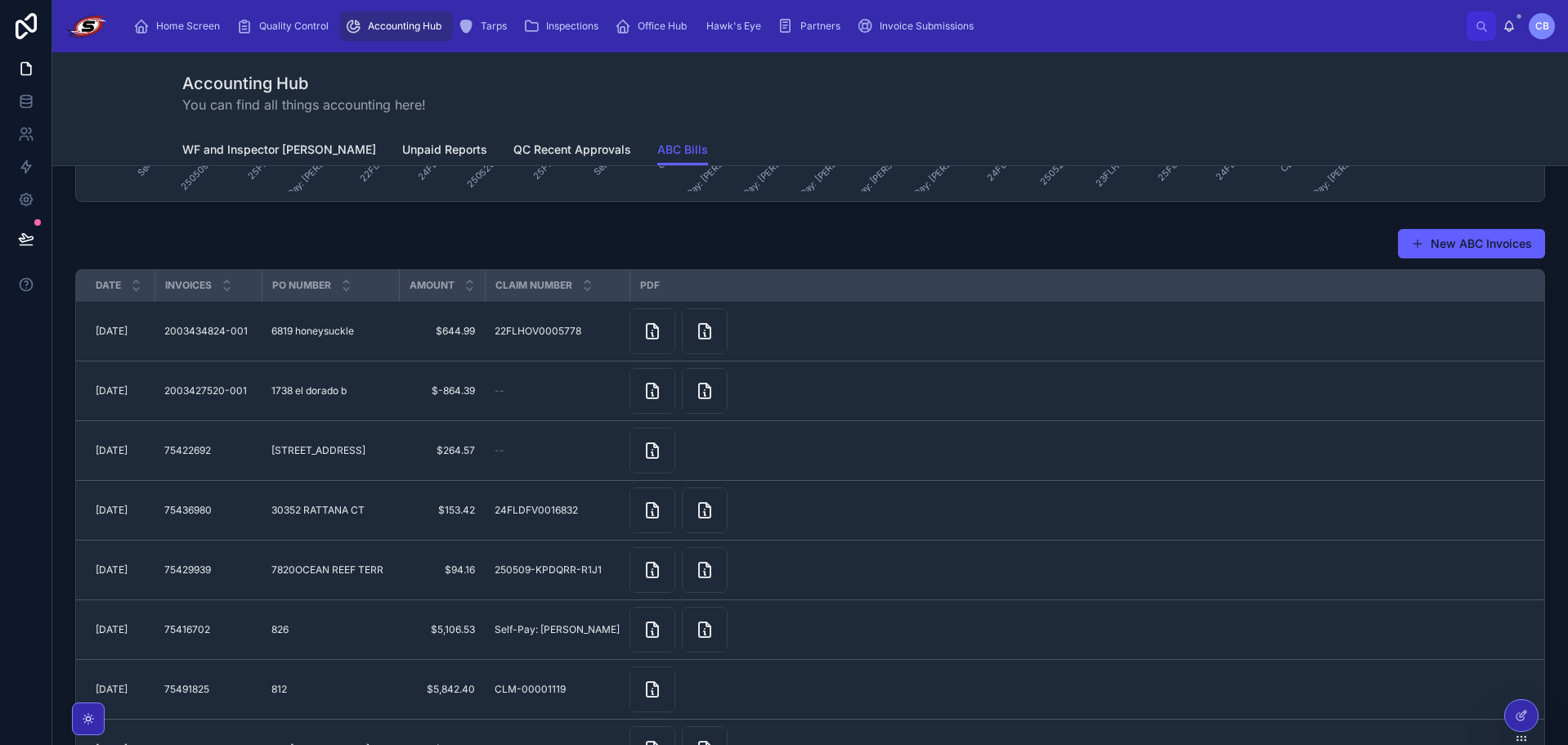
scroll to position [981, 0]
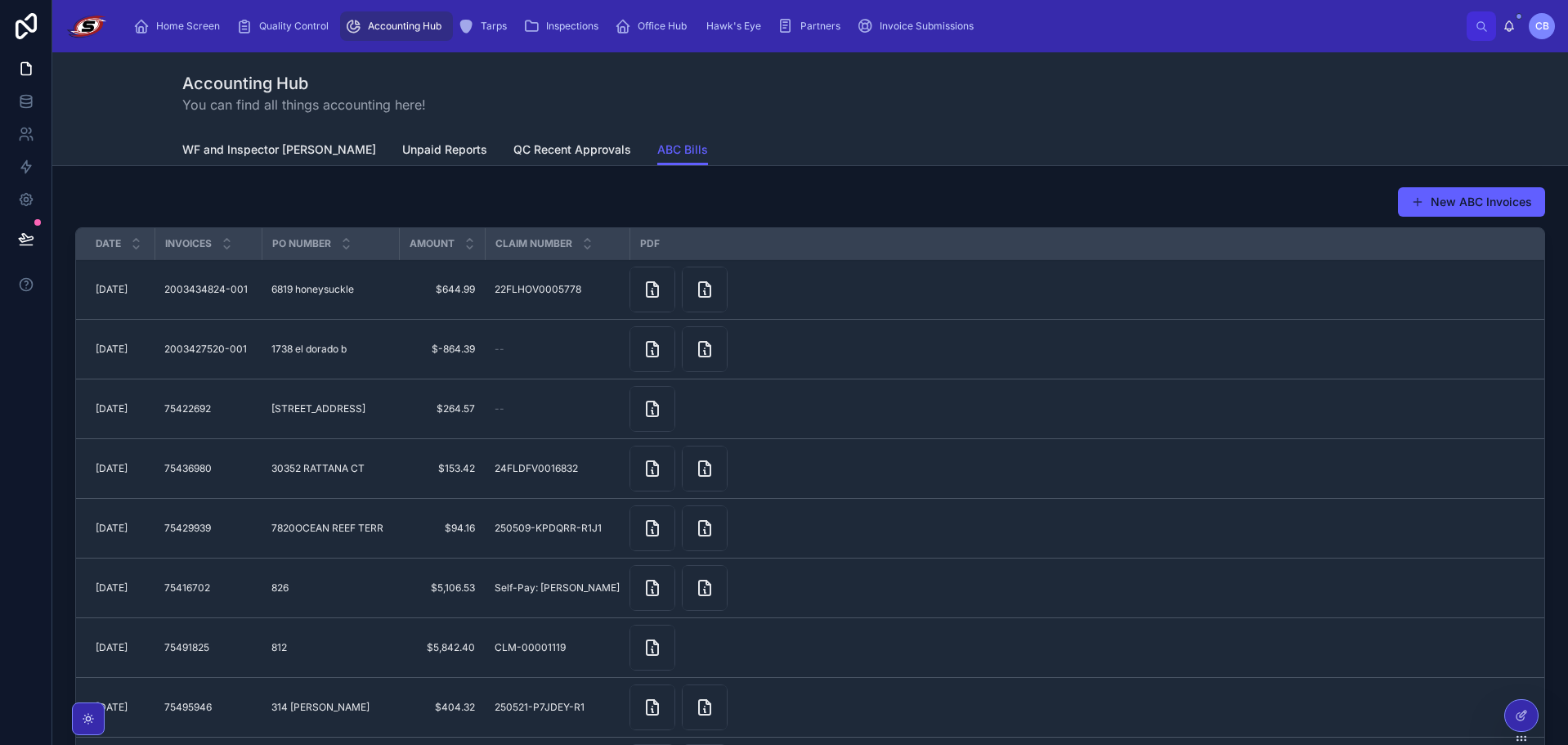
click at [993, 198] on div "New ABC Invoices" at bounding box center [809, 201] width 1469 height 31
click at [1517, 717] on icon at bounding box center [1522, 716] width 13 height 13
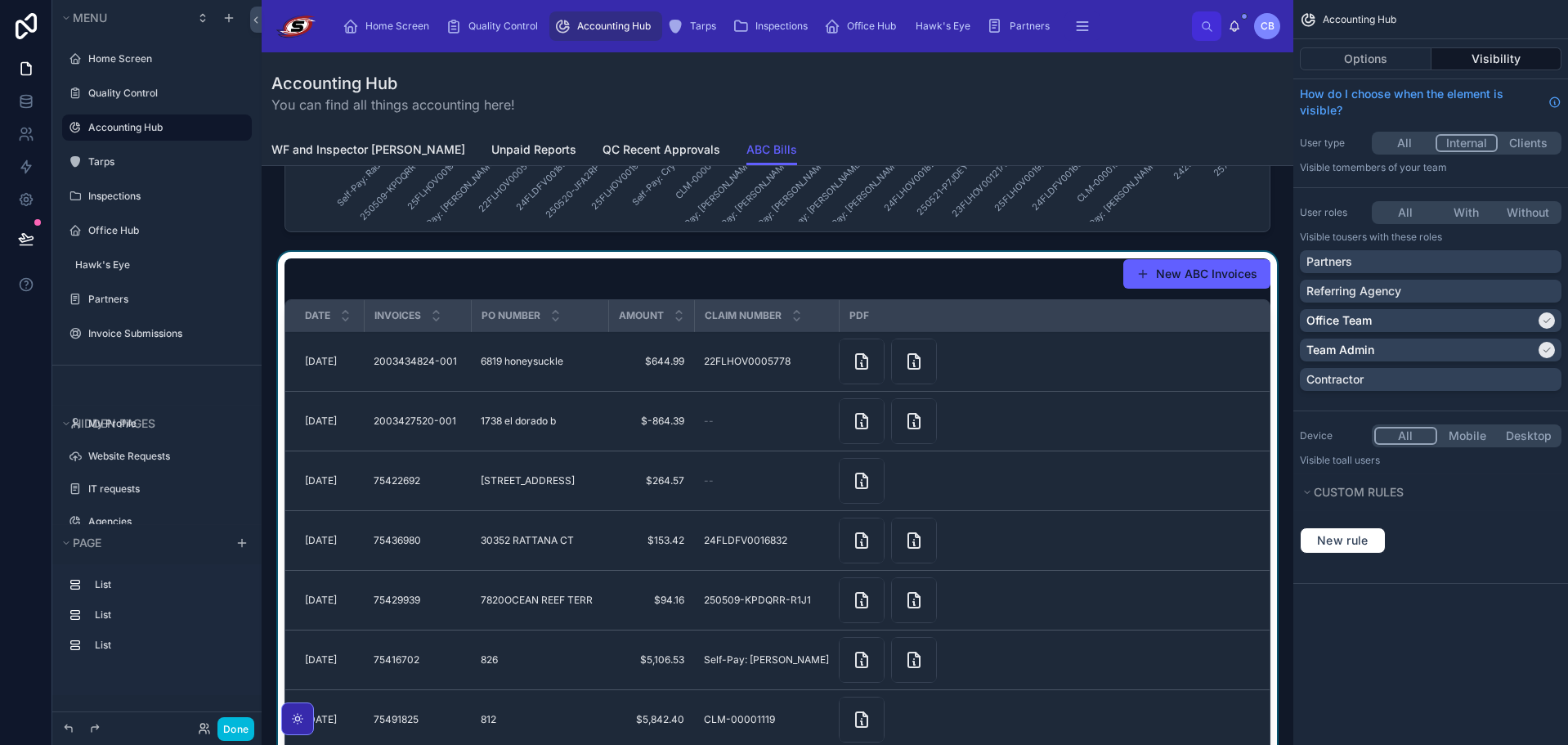
click at [1243, 276] on div at bounding box center [778, 562] width 1005 height 621
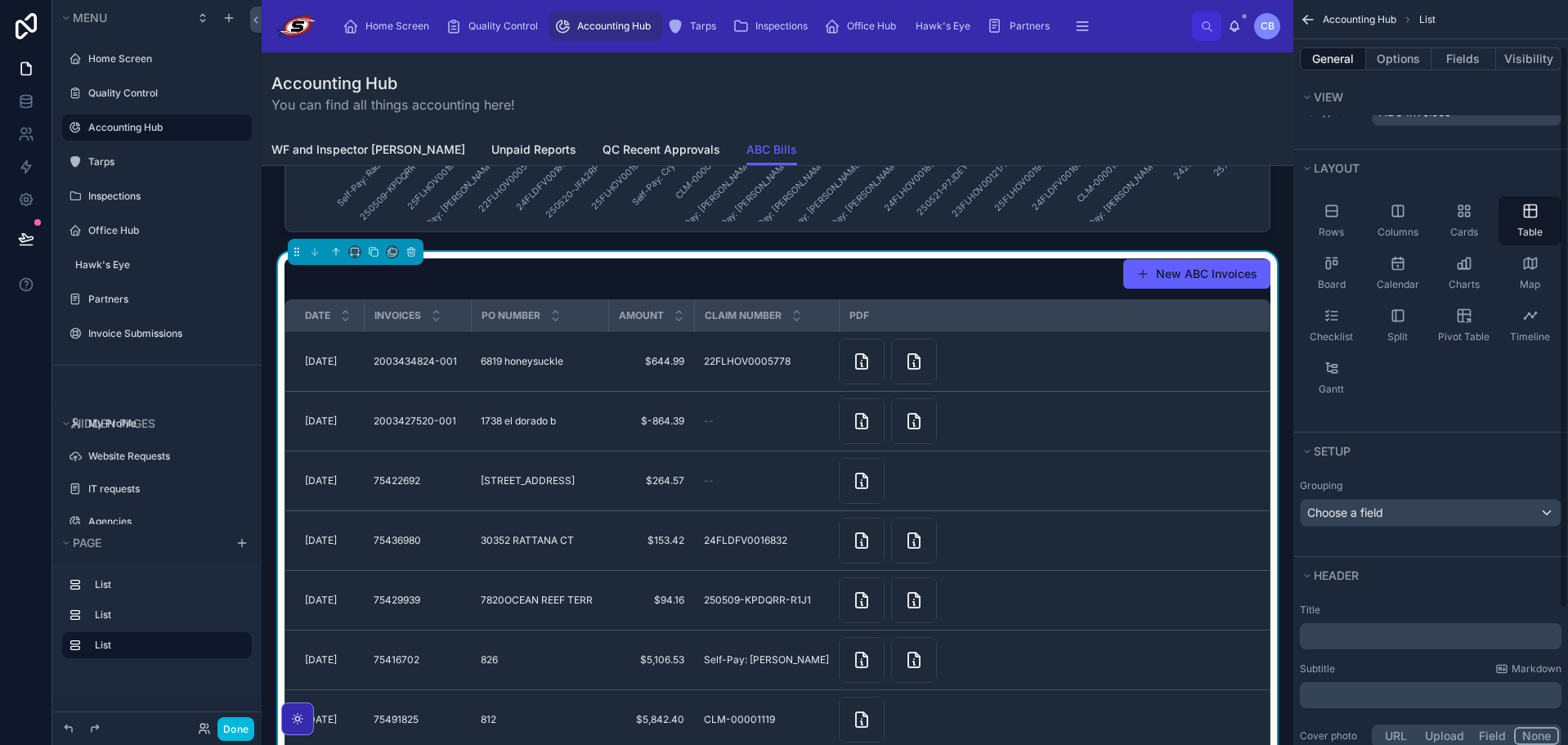
scroll to position [240, 0]
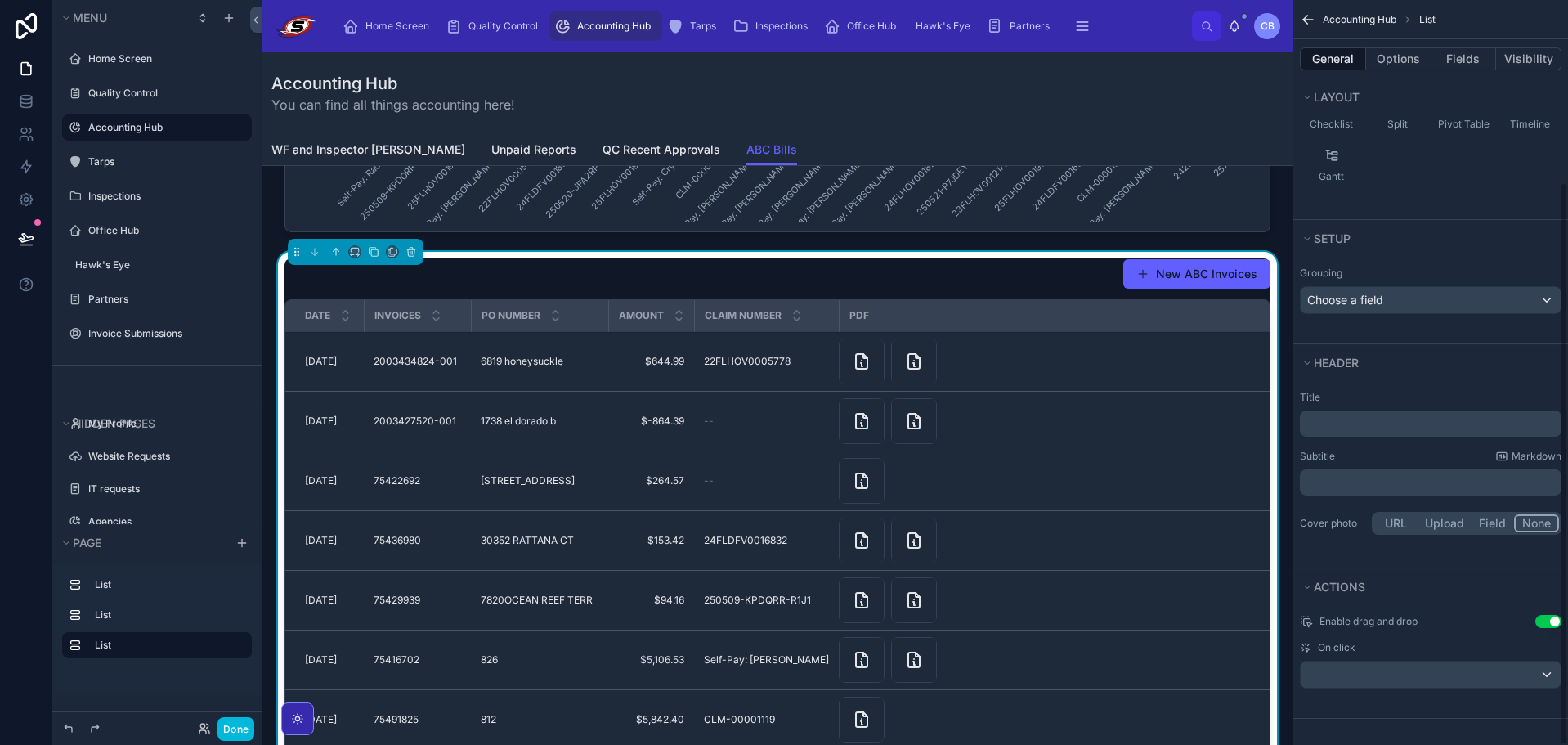
click at [1413, 436] on div "﻿" at bounding box center [1430, 424] width 262 height 27
click at [1411, 422] on p "﻿" at bounding box center [1431, 423] width 251 height 16
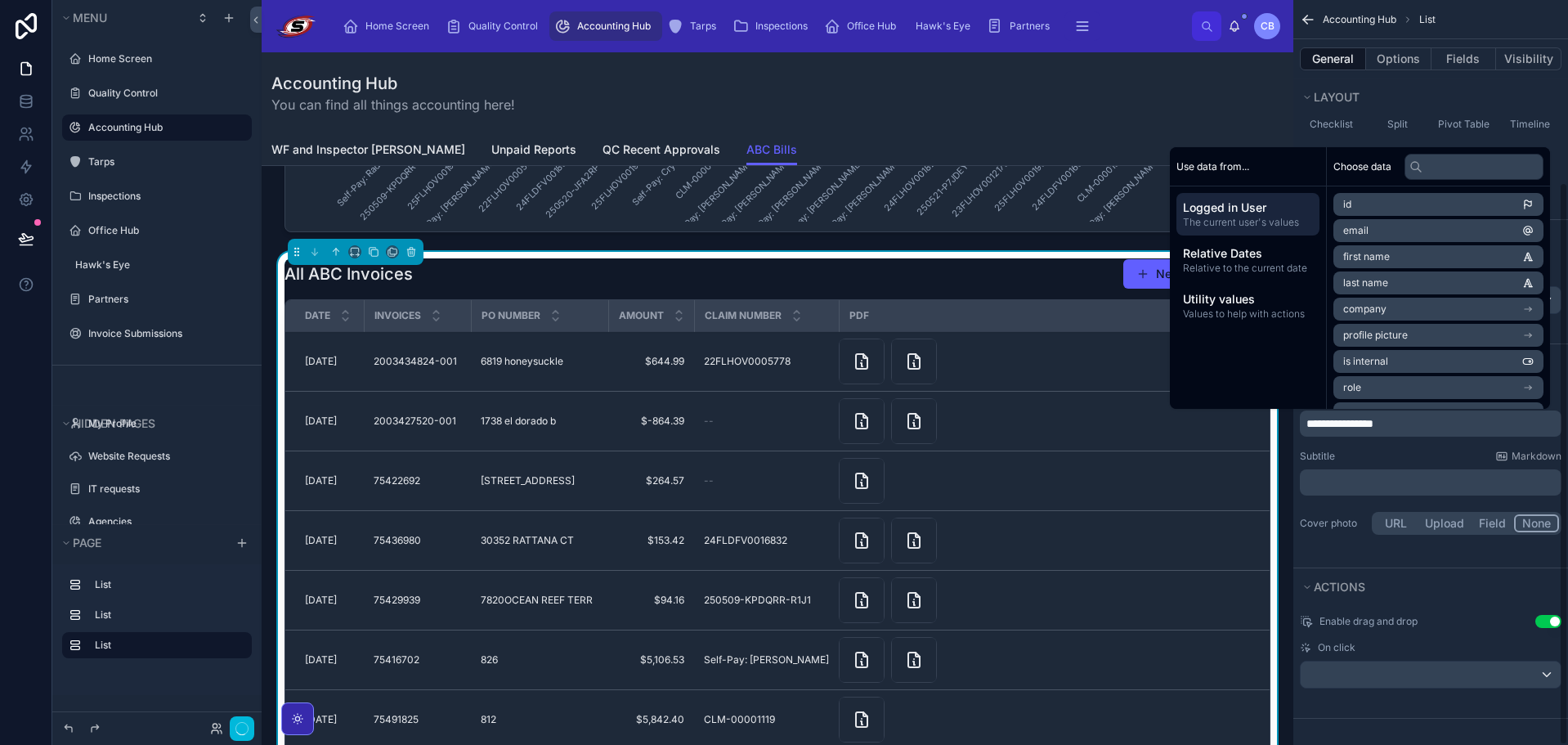
click at [1401, 453] on div "Subtitle Markdown" at bounding box center [1430, 456] width 262 height 13
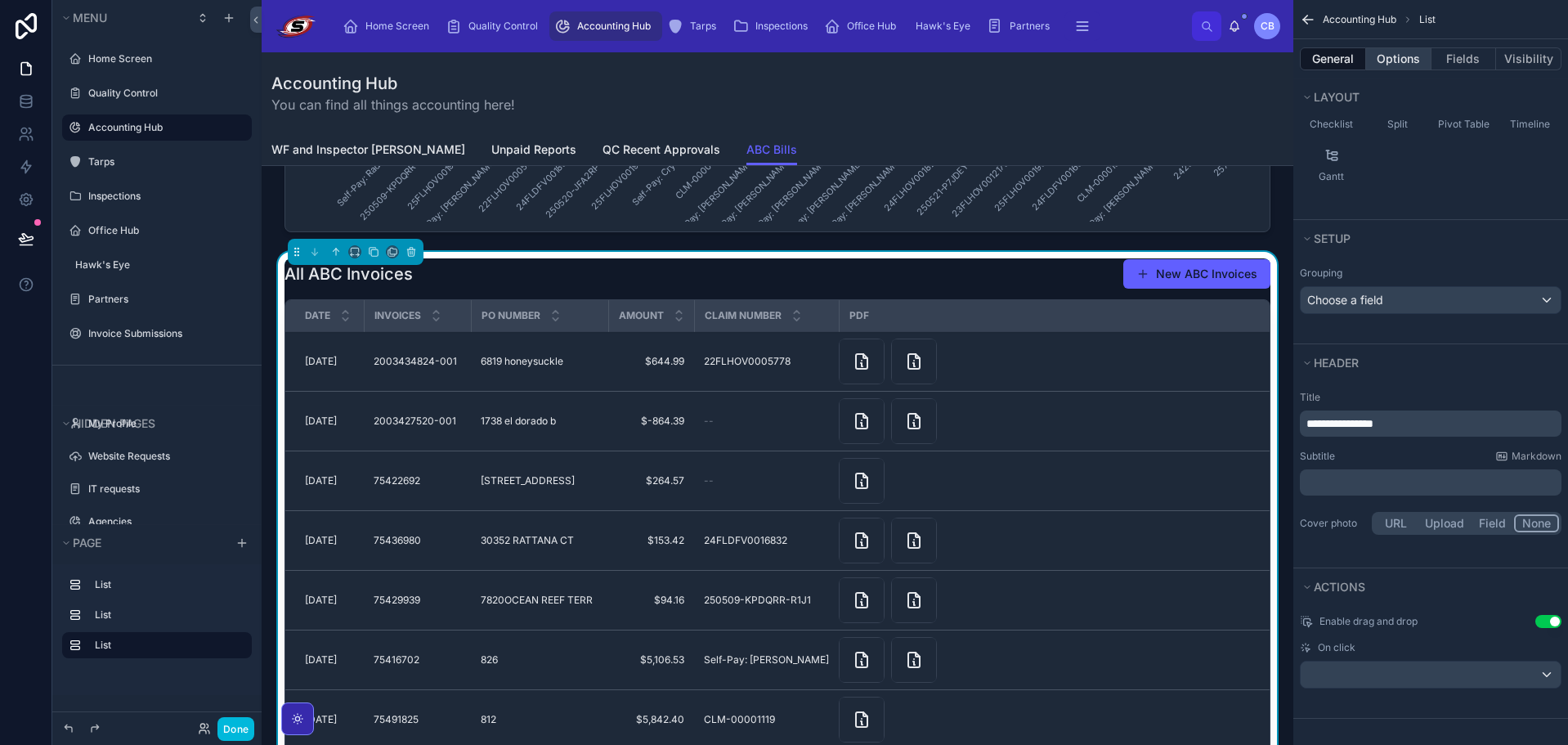
click at [1382, 60] on button "Options" at bounding box center [1398, 59] width 65 height 23
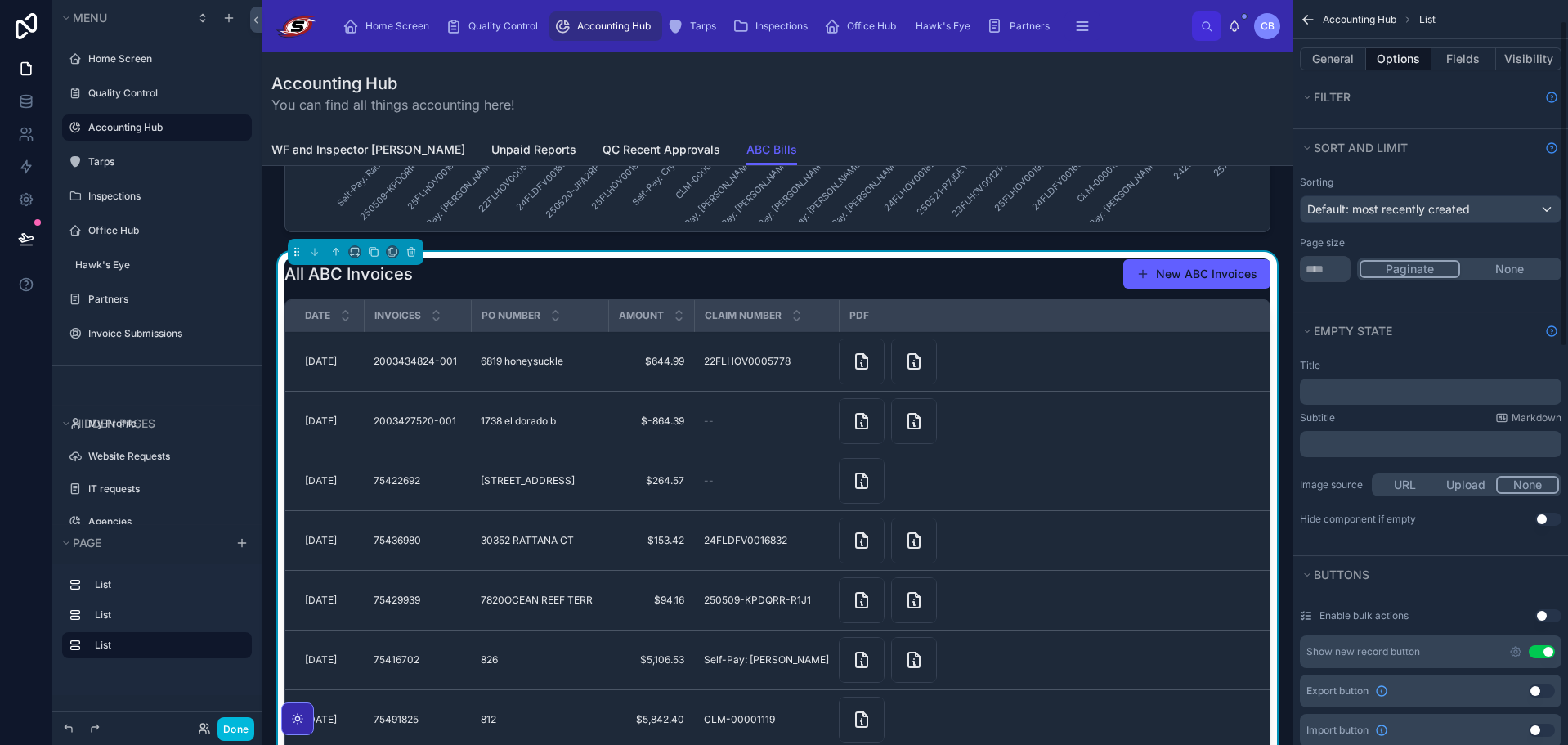
scroll to position [163, 0]
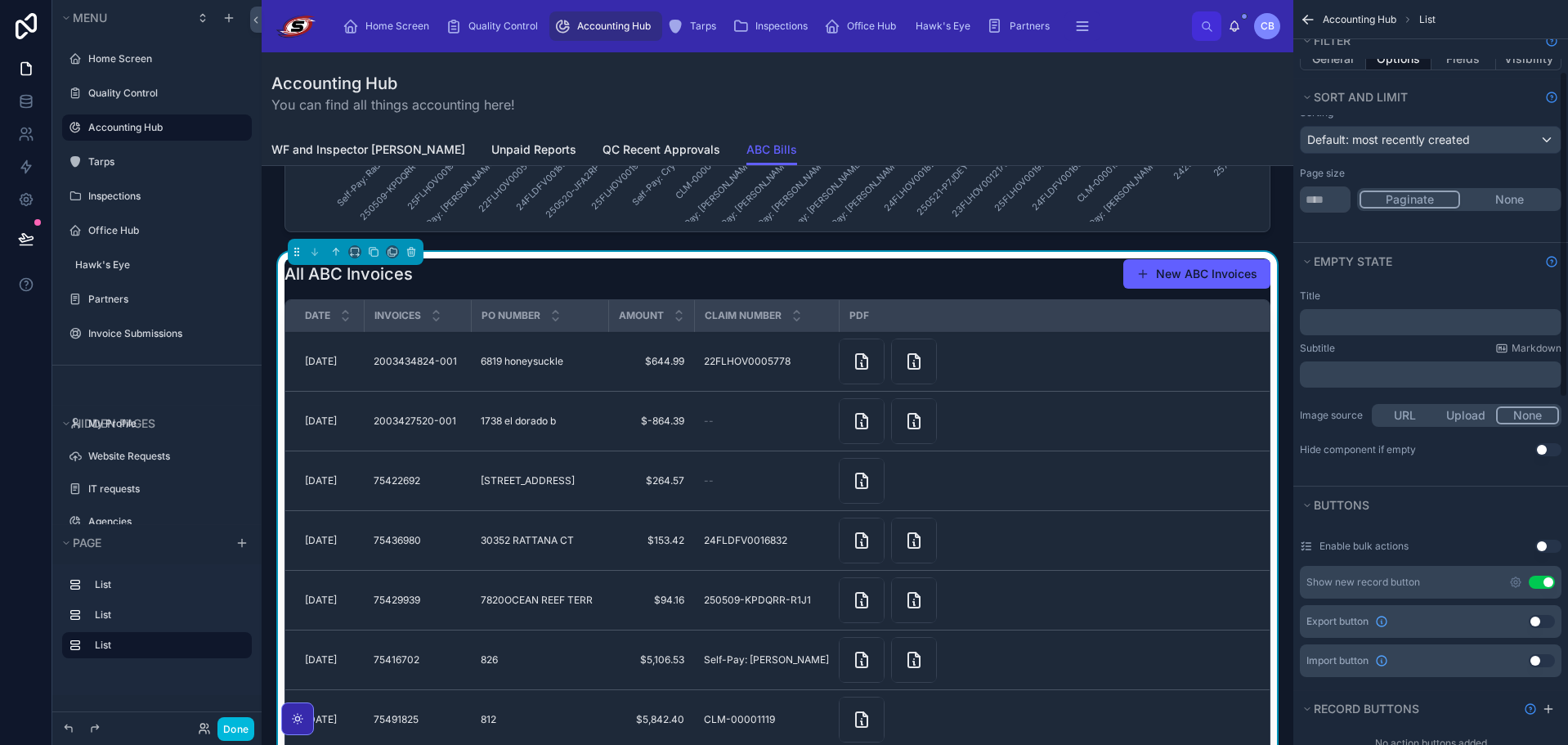
click at [1551, 583] on button "Use setting" at bounding box center [1541, 583] width 27 height 13
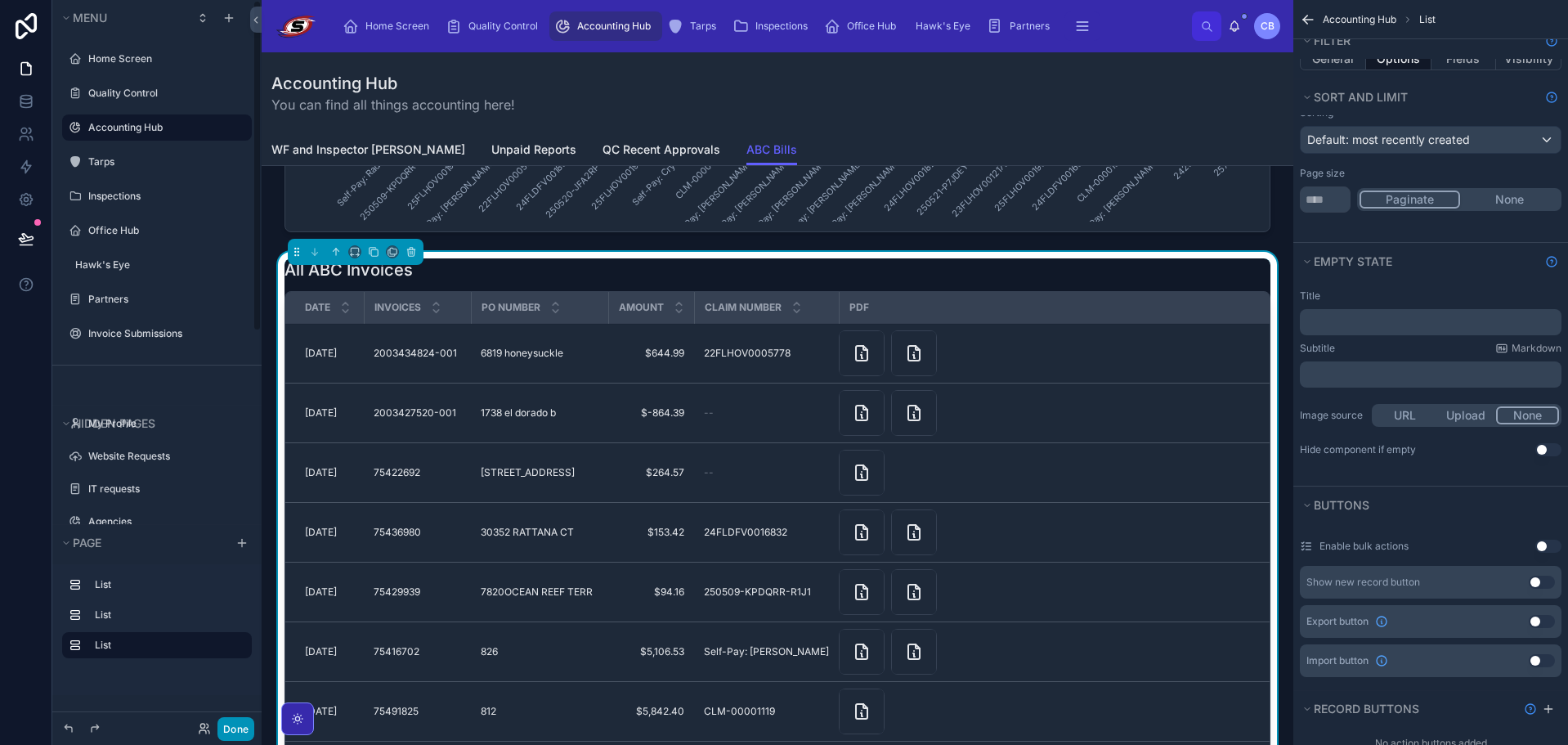
click at [235, 736] on button "Done" at bounding box center [235, 729] width 37 height 24
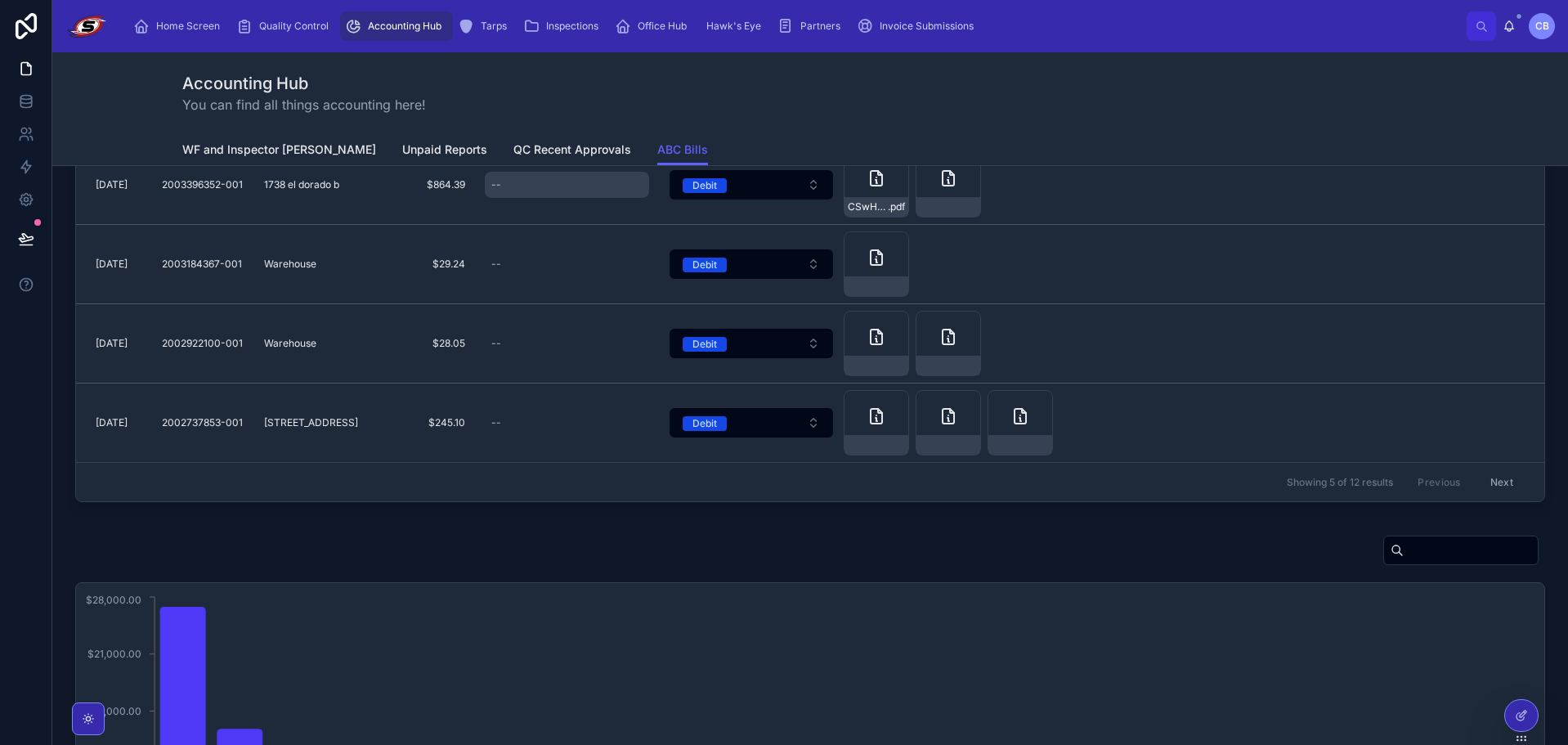
scroll to position [0, 0]
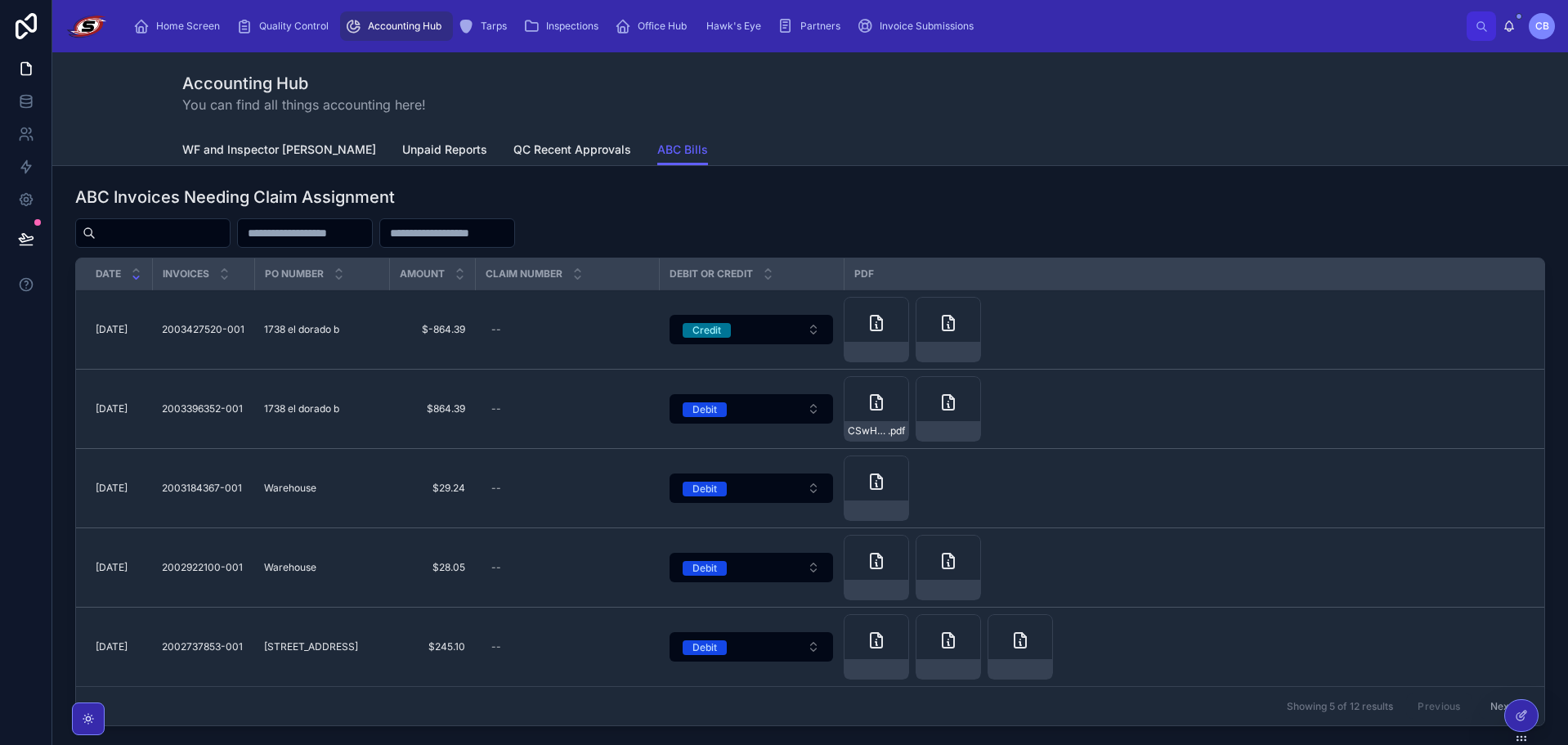
click at [793, 119] on div "Accounting Hub You can find all things accounting here!" at bounding box center [810, 93] width 1256 height 82
click at [24, 236] on icon at bounding box center [26, 237] width 14 height 9
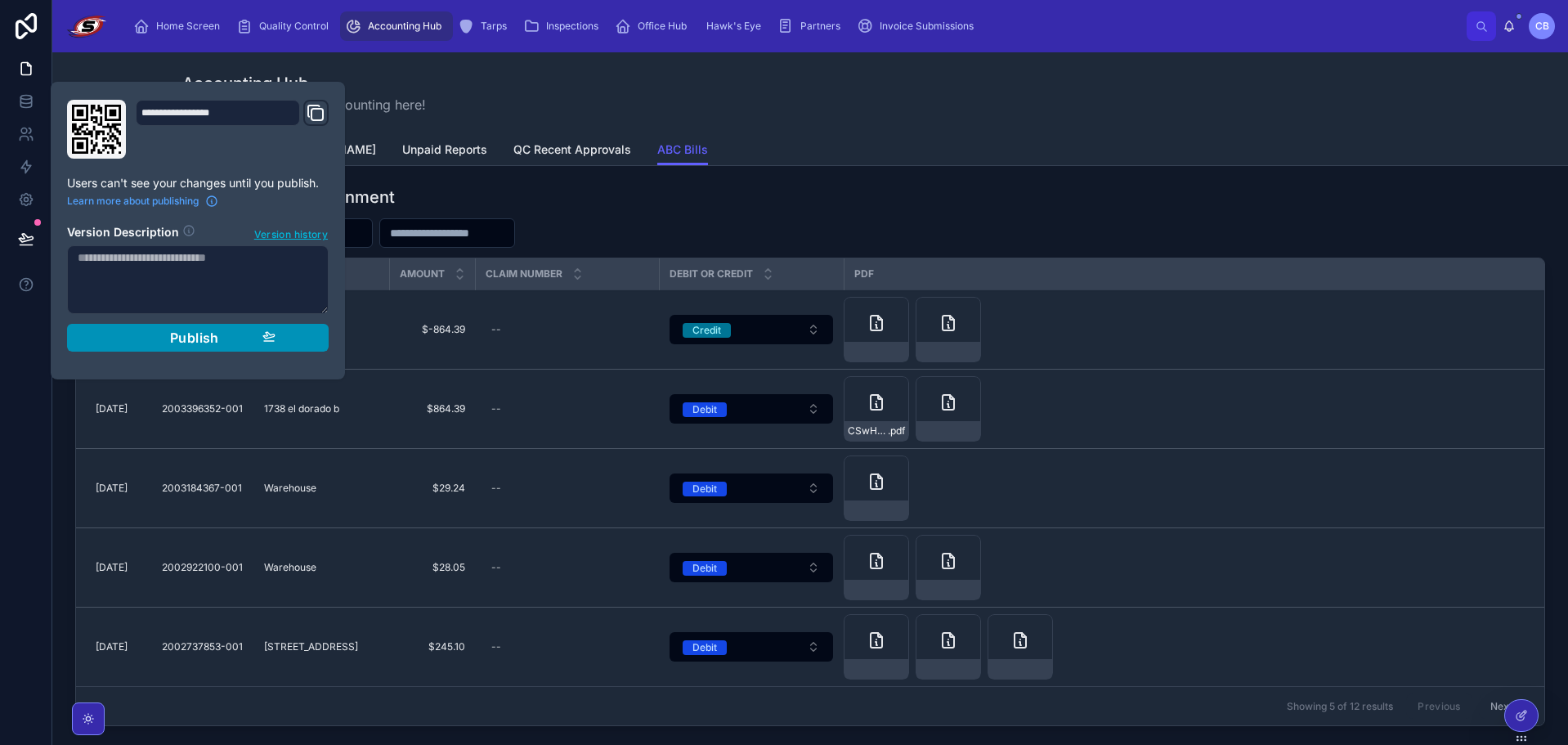
click at [109, 345] on button "Publish" at bounding box center [198, 337] width 262 height 28
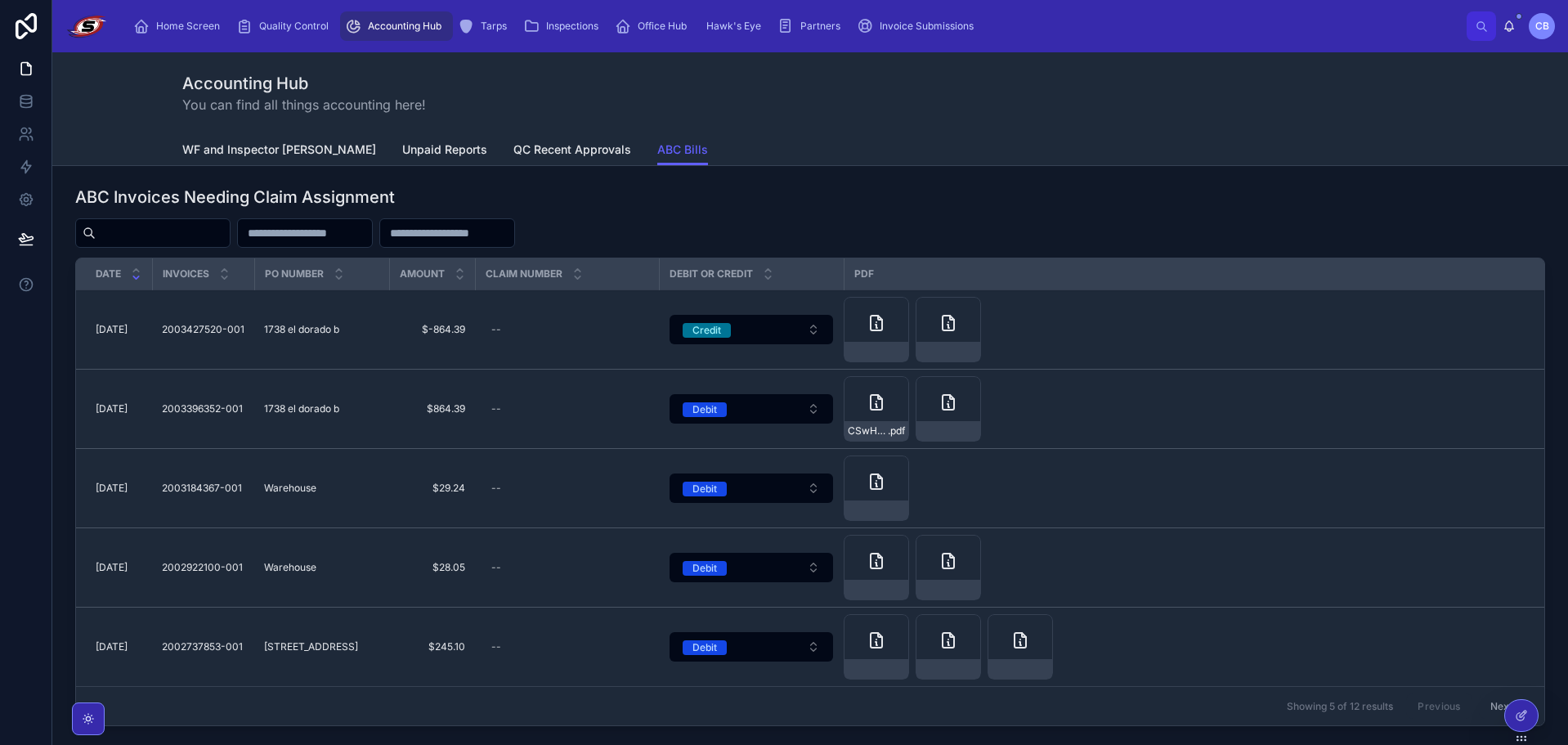
click at [865, 132] on div "Accounting Hub You can find all things accounting here!" at bounding box center [810, 93] width 1256 height 82
click at [866, 132] on div "Accounting Hub You can find all things accounting here!" at bounding box center [810, 93] width 1256 height 82
